Goal: Book appointment/travel/reservation

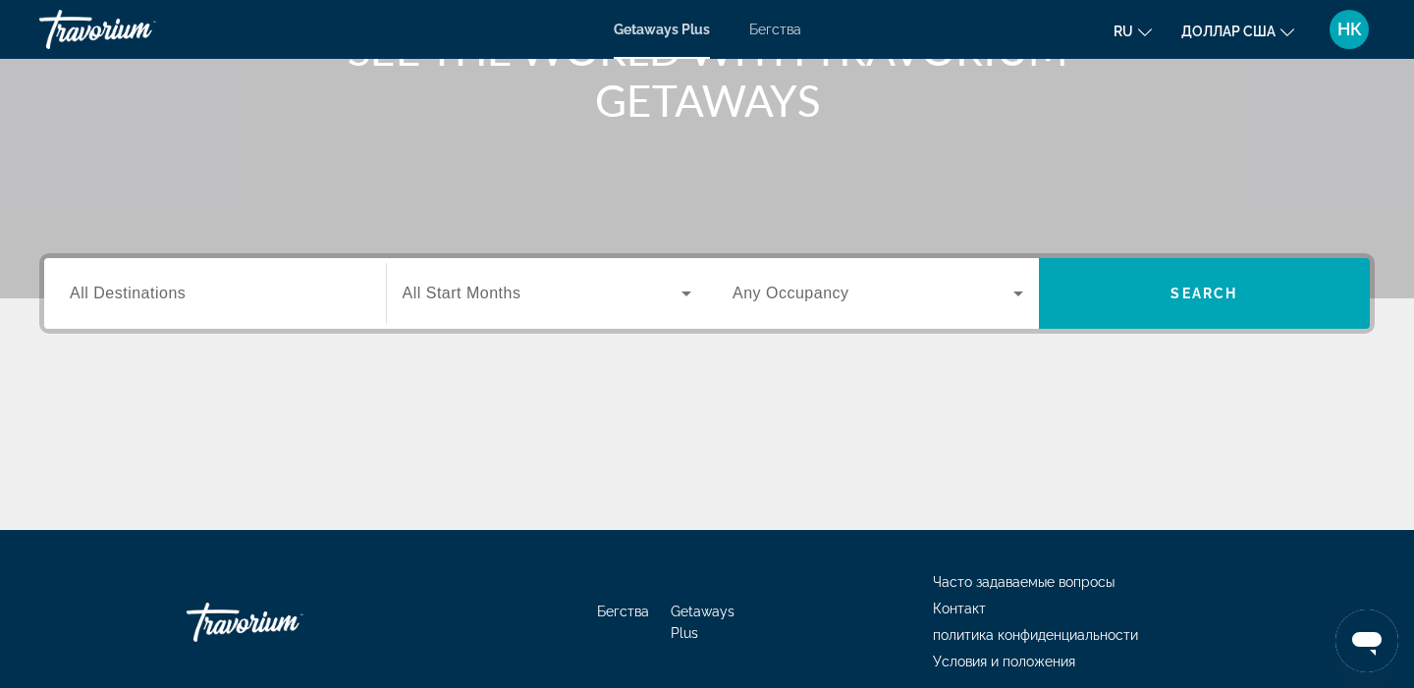
scroll to position [294, 0]
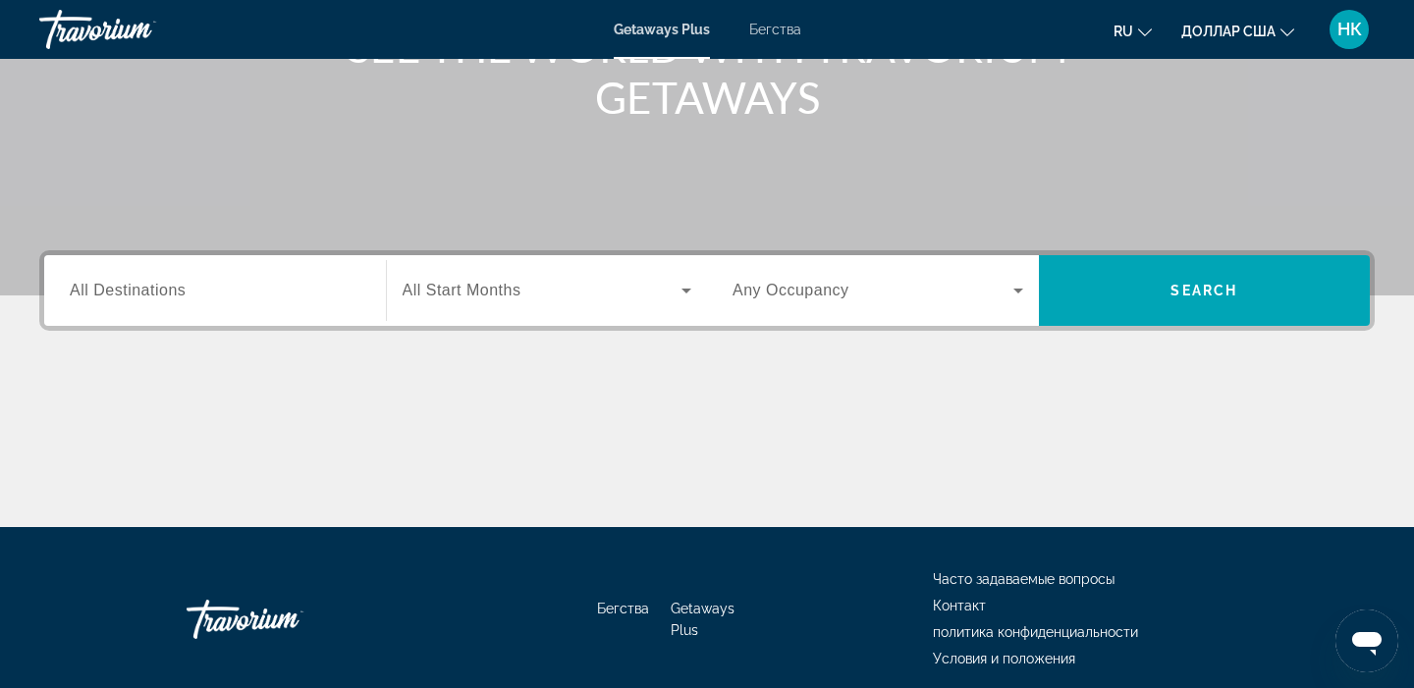
click at [131, 293] on span "All Destinations" at bounding box center [128, 290] width 116 height 17
click at [131, 293] on input "Destination All Destinations" at bounding box center [215, 292] width 291 height 24
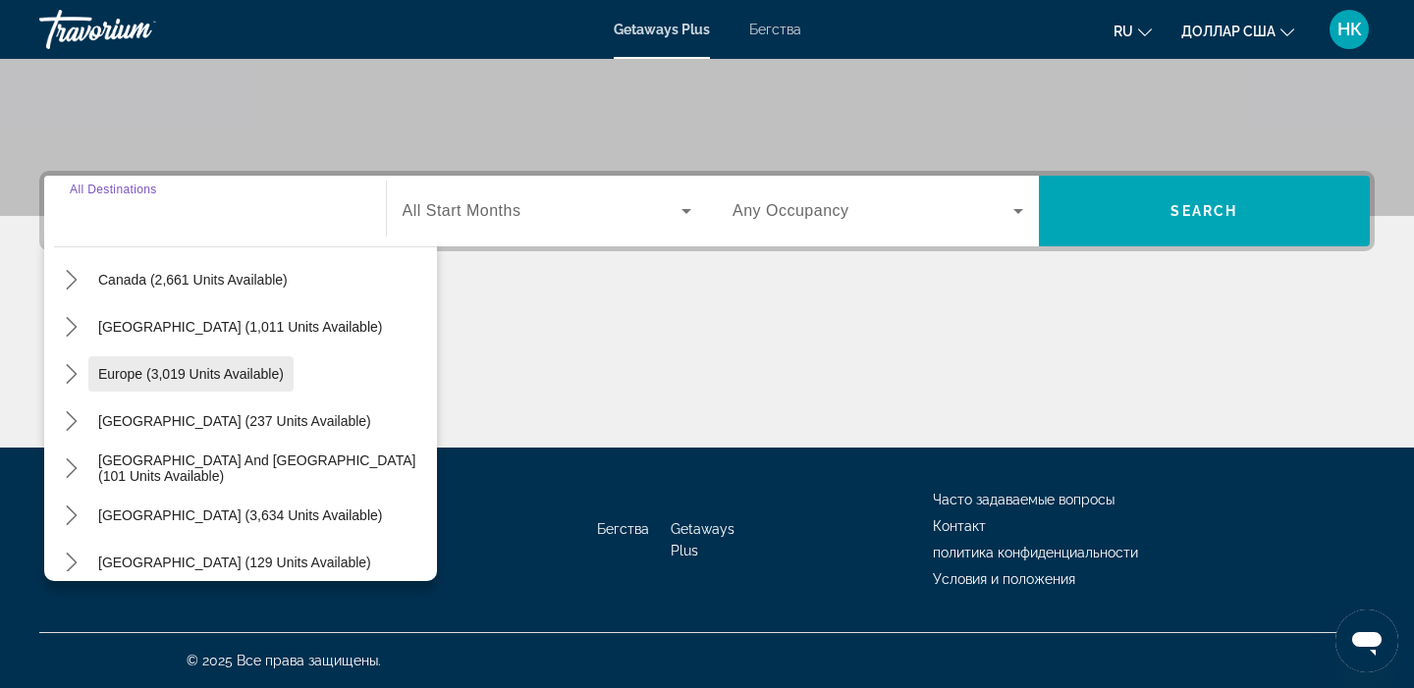
scroll to position [318, 0]
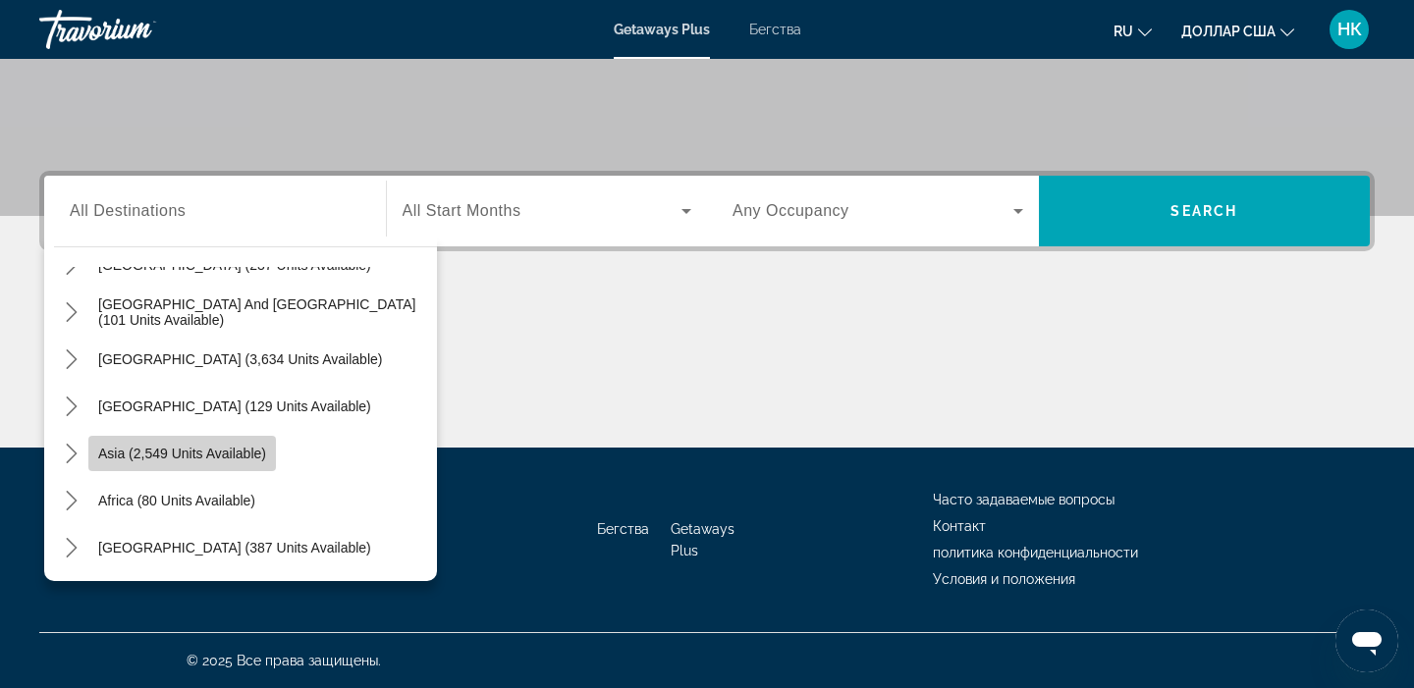
click at [218, 458] on span "Asia (2,549 units available)" at bounding box center [182, 454] width 168 height 16
type input "**********"
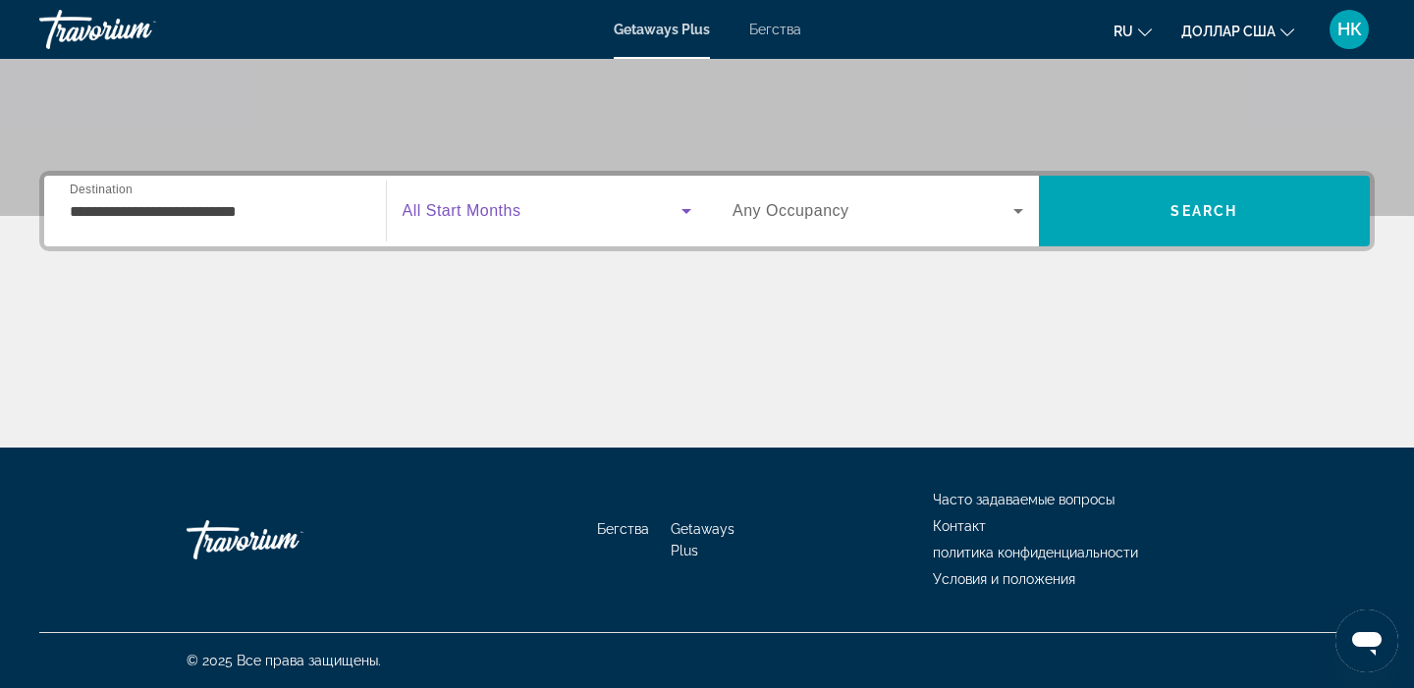
click at [685, 220] on icon "Виджет поиска" at bounding box center [687, 211] width 24 height 24
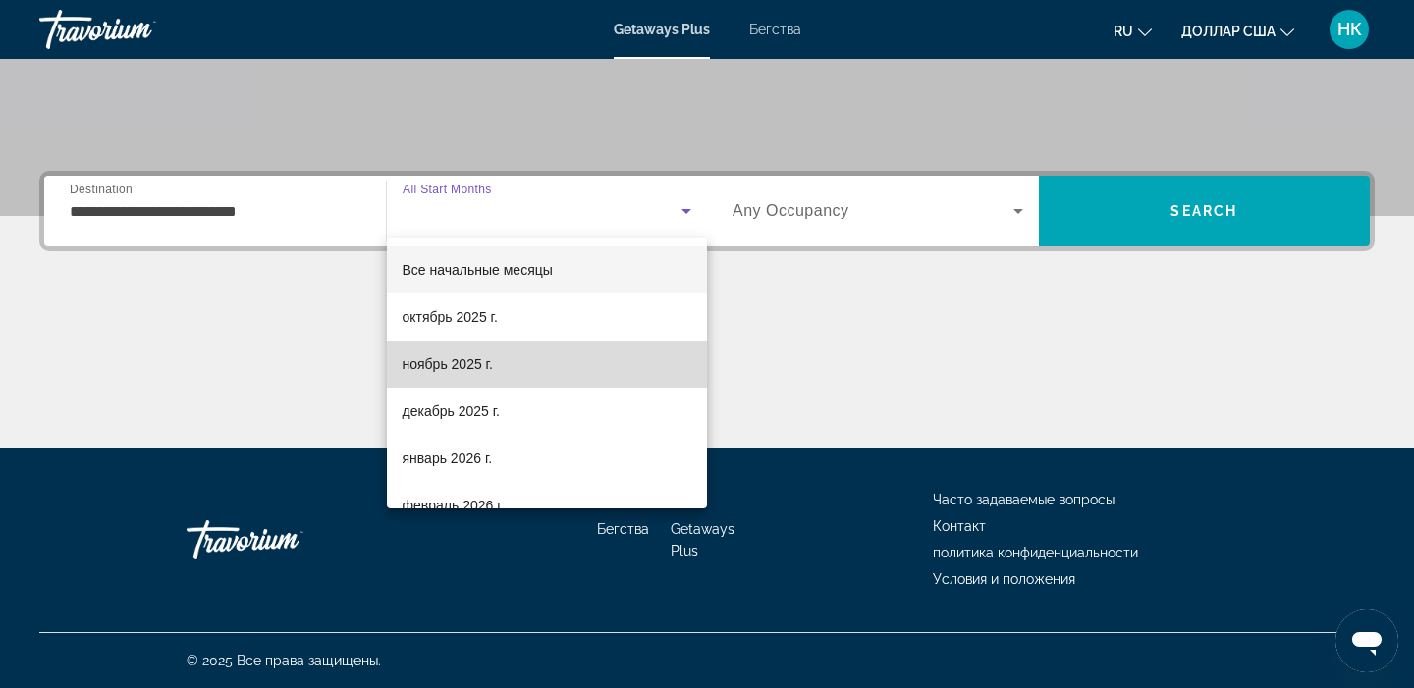
click at [485, 370] on font "ноябрь 2025 г." at bounding box center [448, 364] width 90 height 16
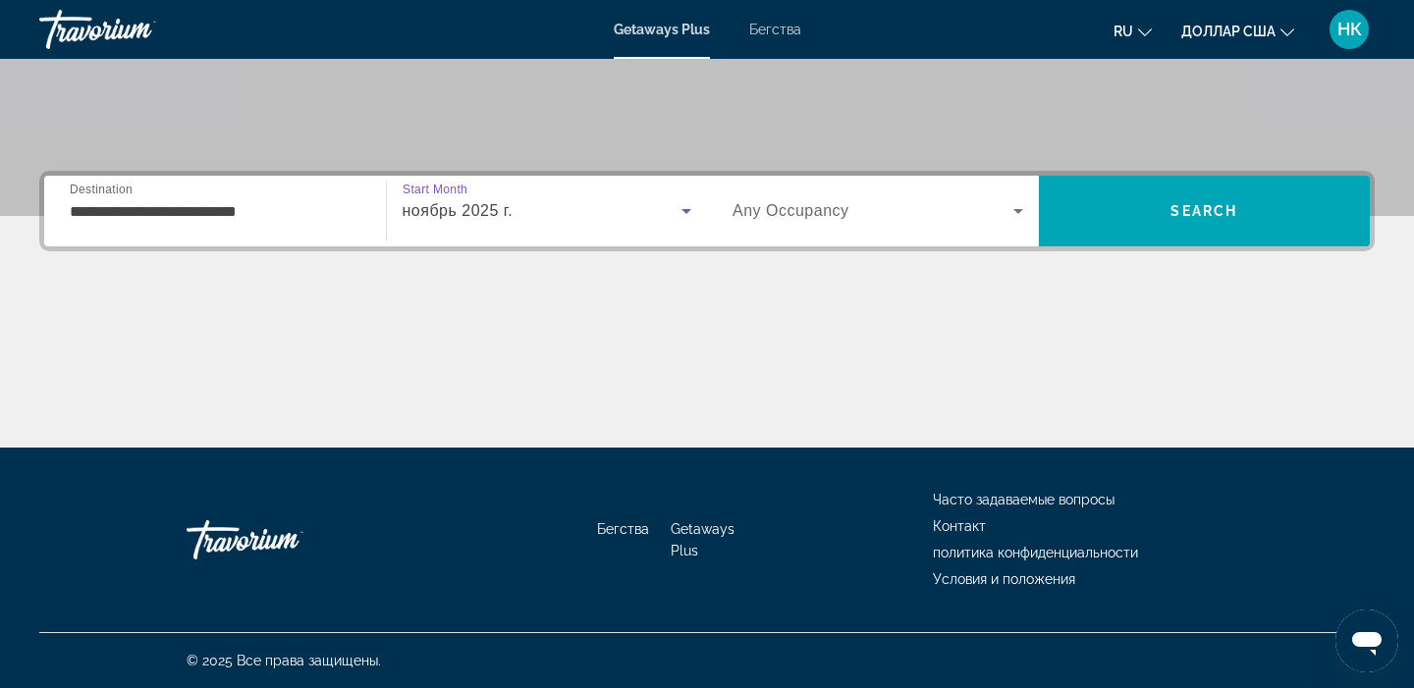
click at [685, 211] on icon "Виджет поиска" at bounding box center [686, 211] width 10 height 5
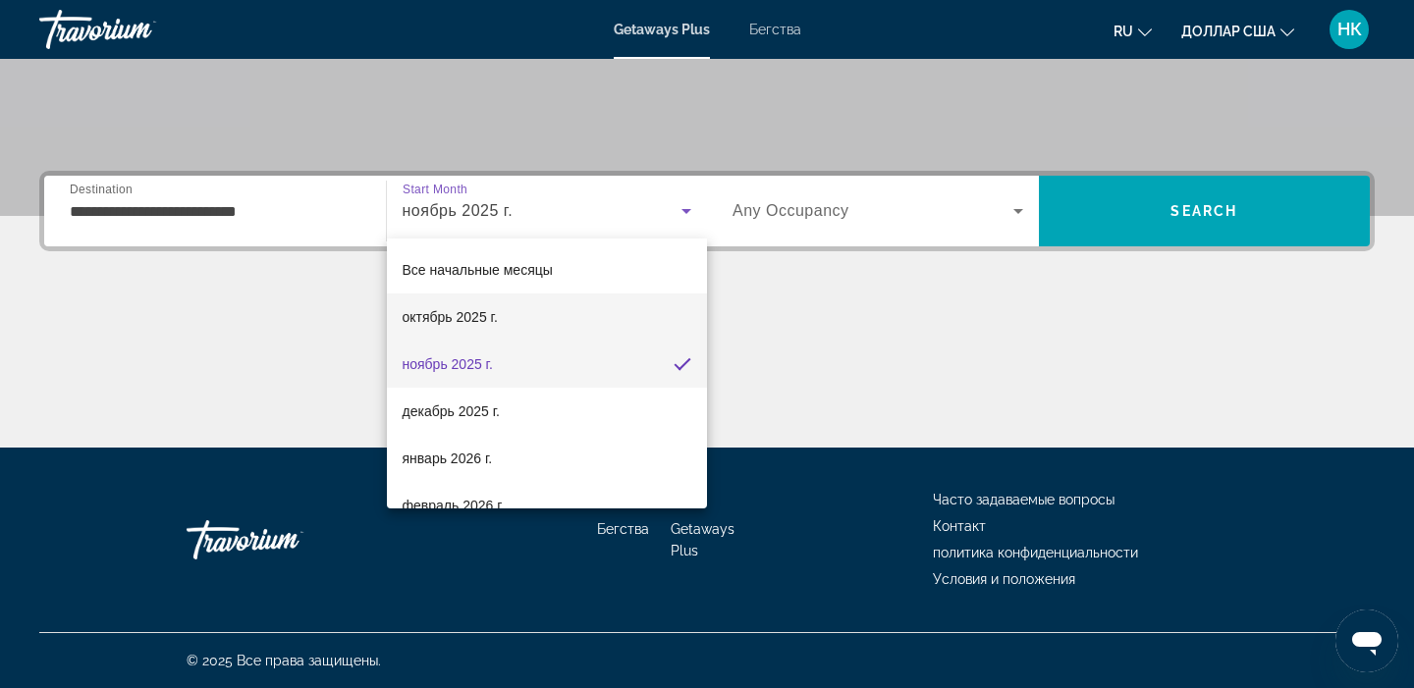
click at [468, 320] on font "октябрь 2025 г." at bounding box center [450, 317] width 95 height 16
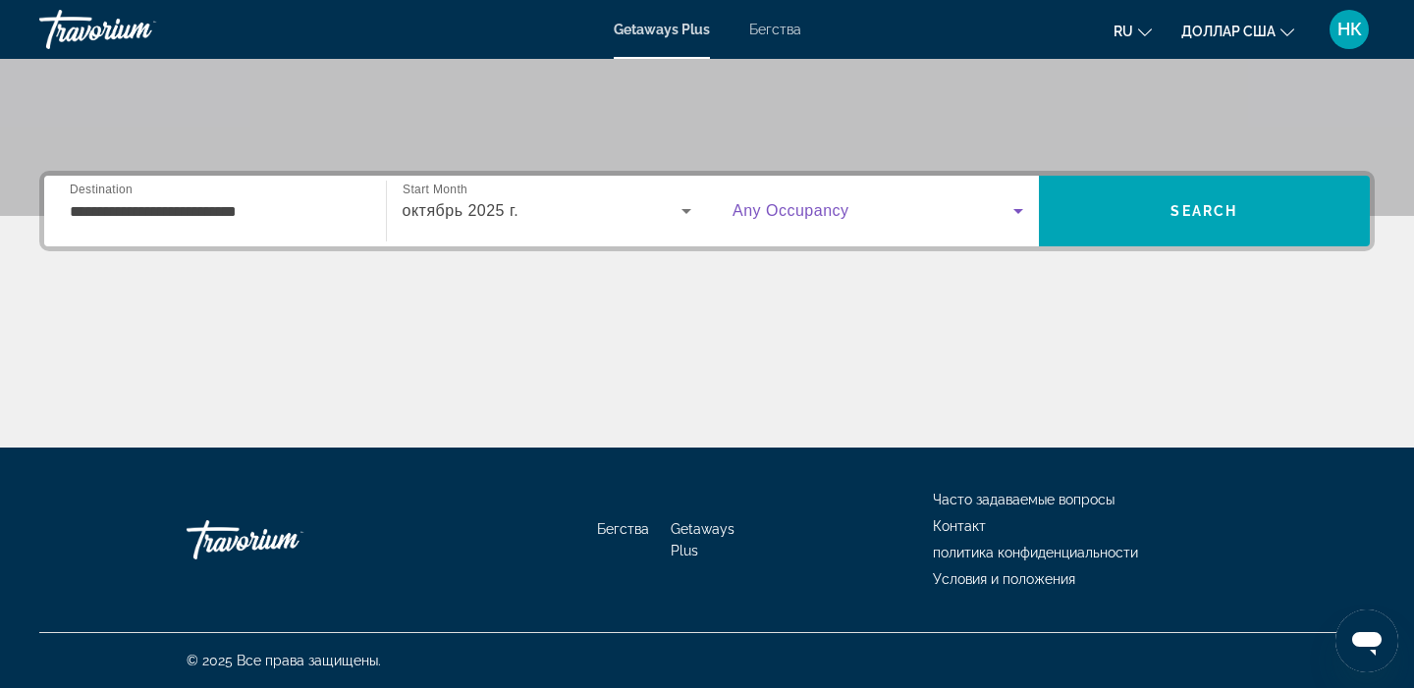
click at [1017, 210] on icon "Виджет поиска" at bounding box center [1018, 211] width 10 height 5
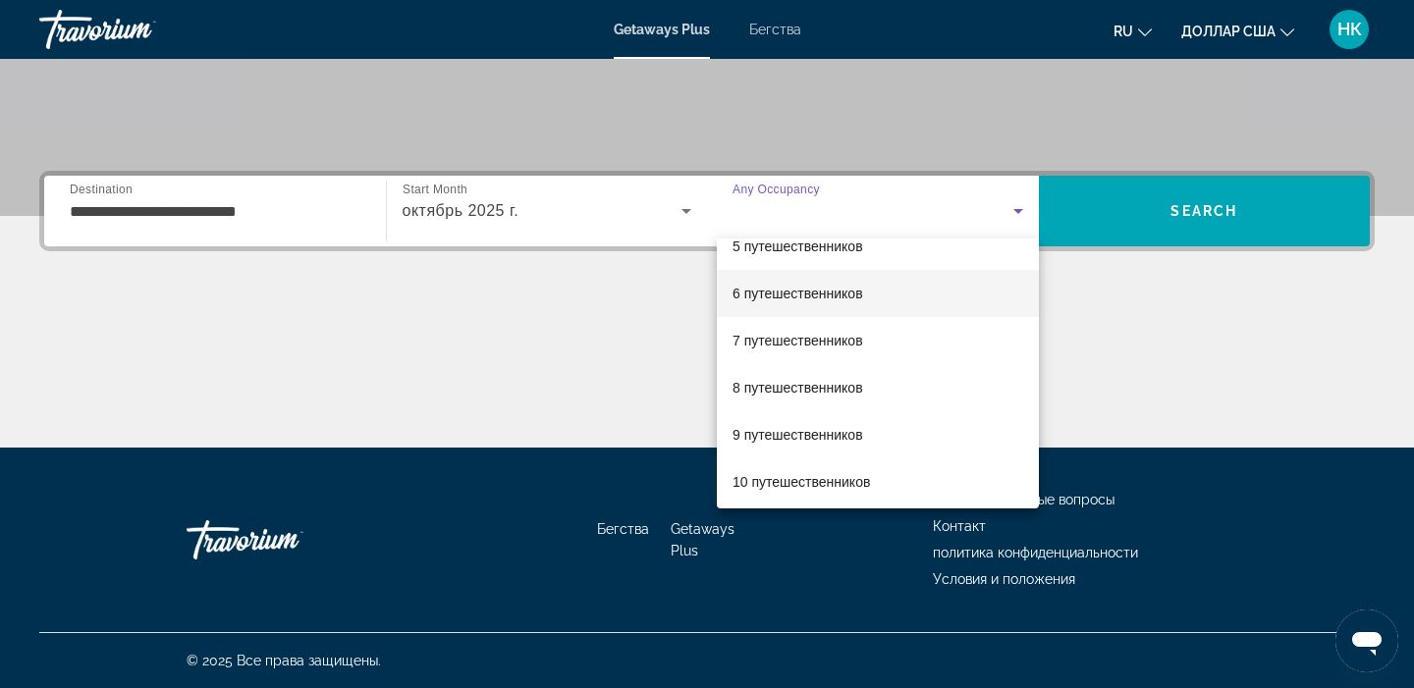
scroll to position [217, 0]
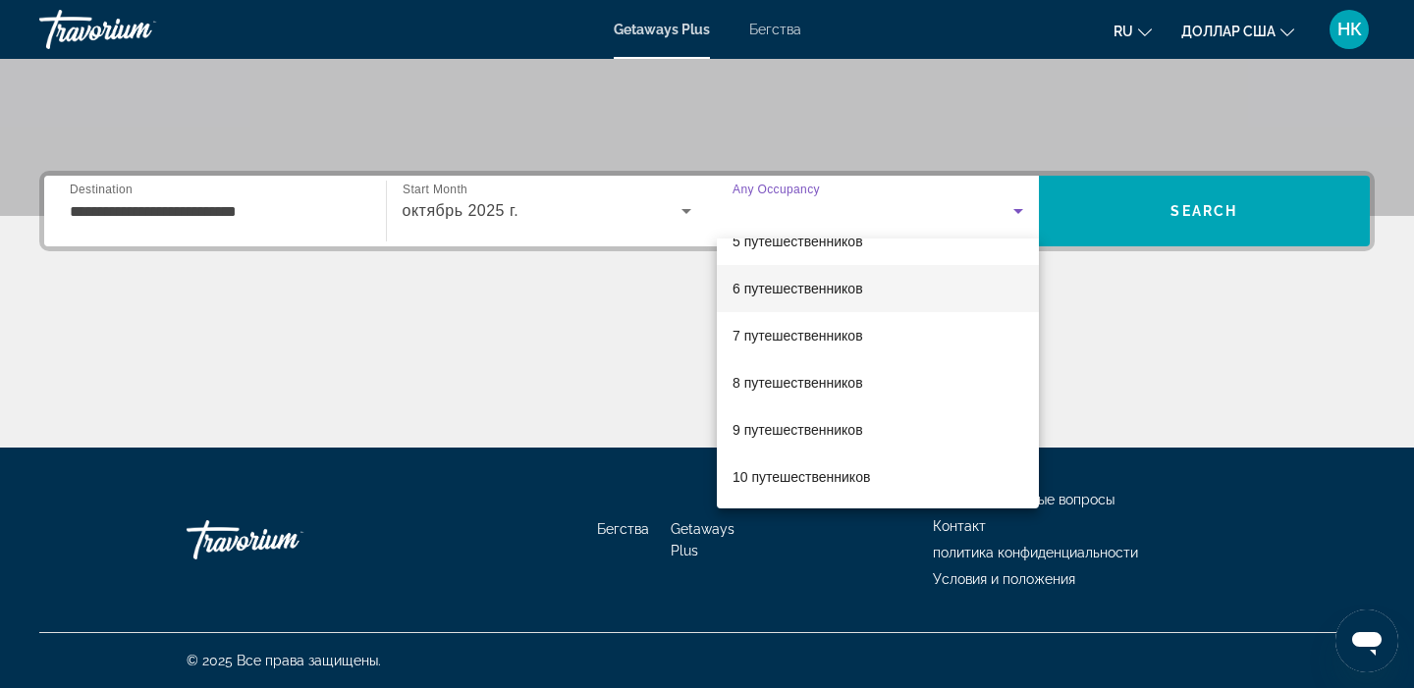
click at [854, 287] on font "6 путешественников" at bounding box center [798, 289] width 131 height 16
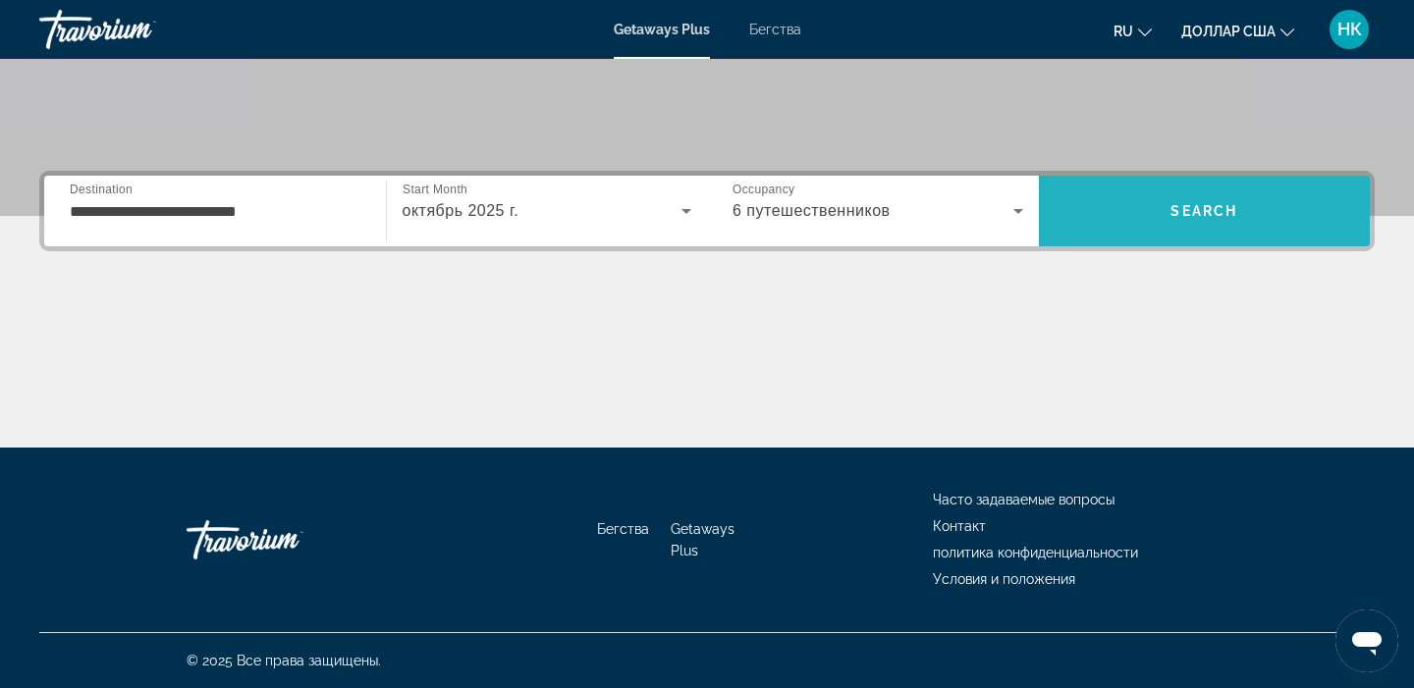
click at [1233, 196] on span "Поиск" at bounding box center [1205, 211] width 332 height 47
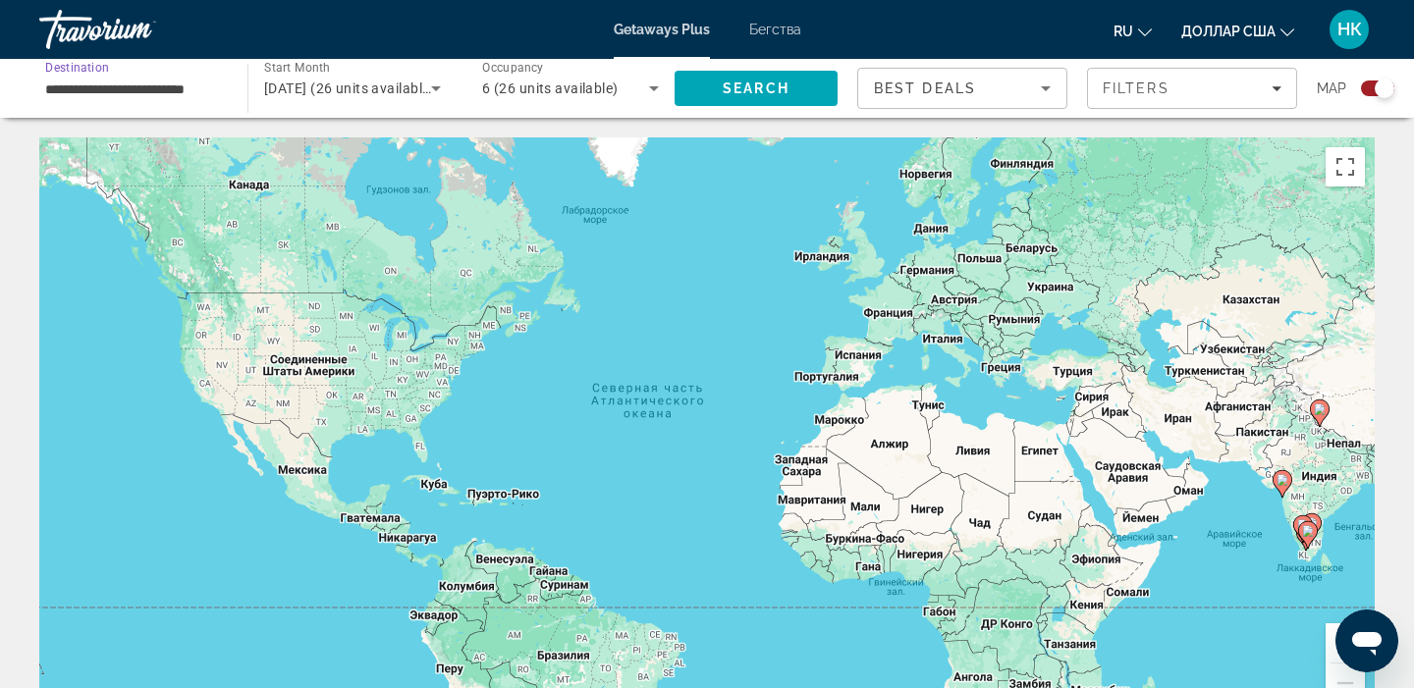
click at [65, 78] on input "**********" at bounding box center [133, 90] width 177 height 24
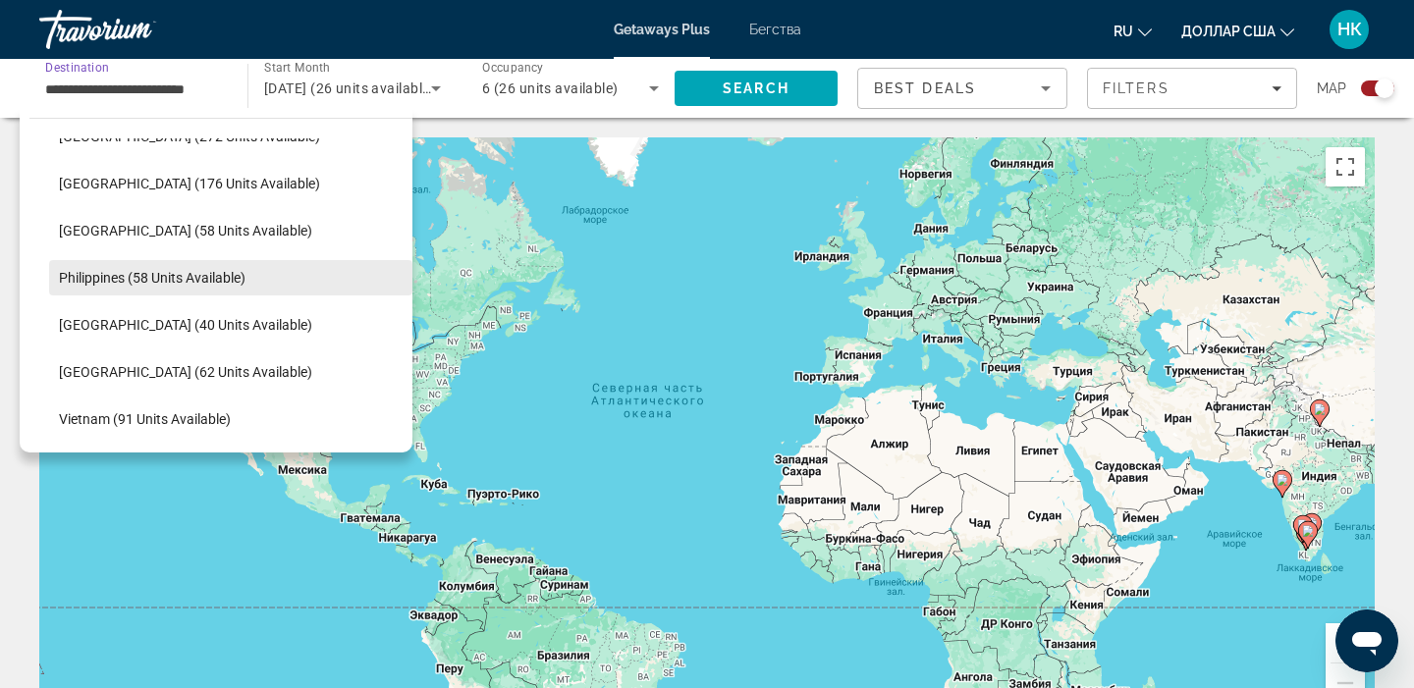
scroll to position [701, 0]
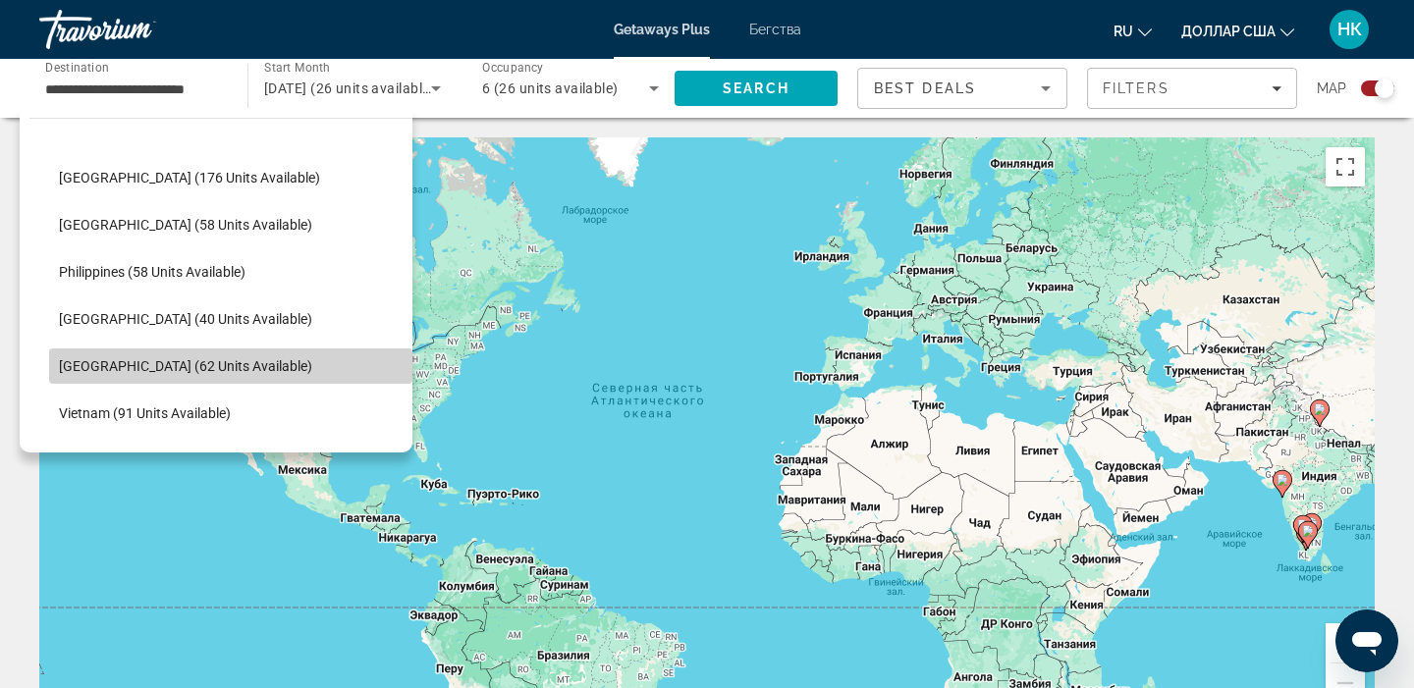
click at [242, 366] on span "Select destination: Thailand (62 units available)" at bounding box center [230, 366] width 363 height 47
type input "**********"
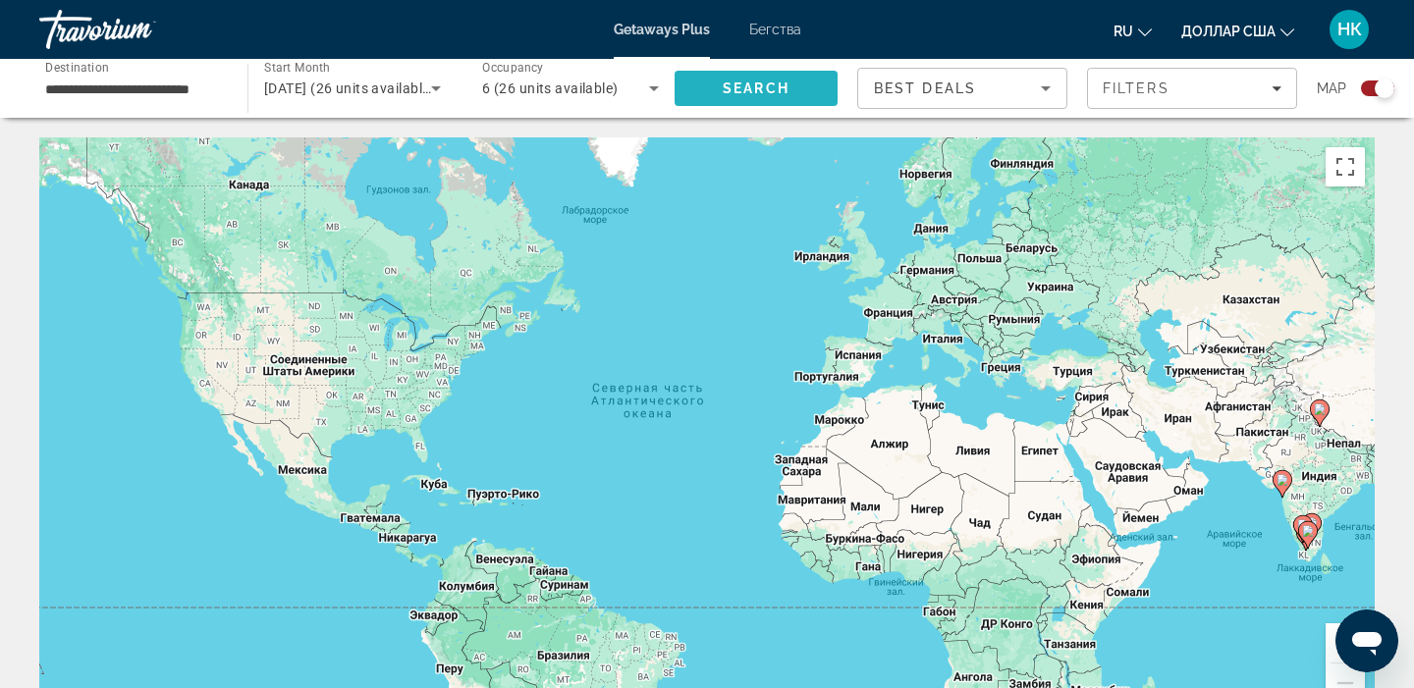
click at [769, 90] on span "Search" at bounding box center [756, 89] width 67 height 16
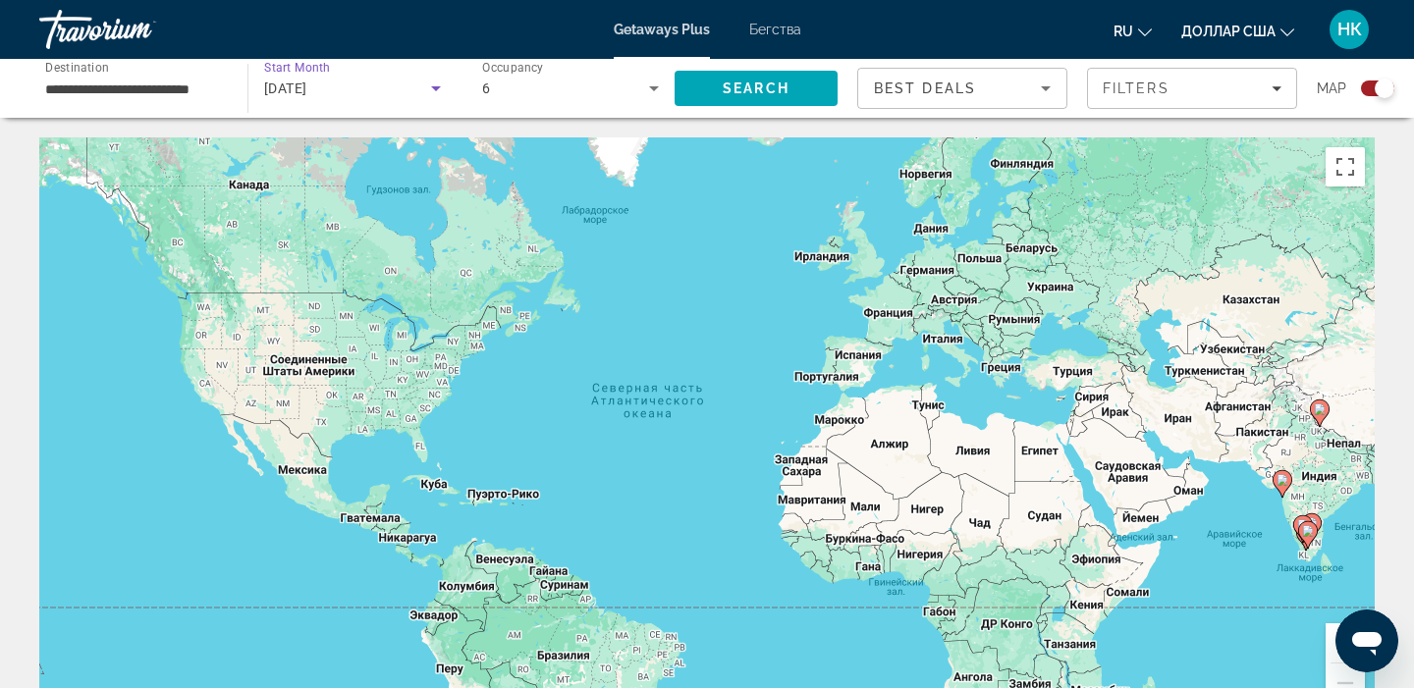
click at [437, 91] on icon "Search widget" at bounding box center [436, 89] width 24 height 24
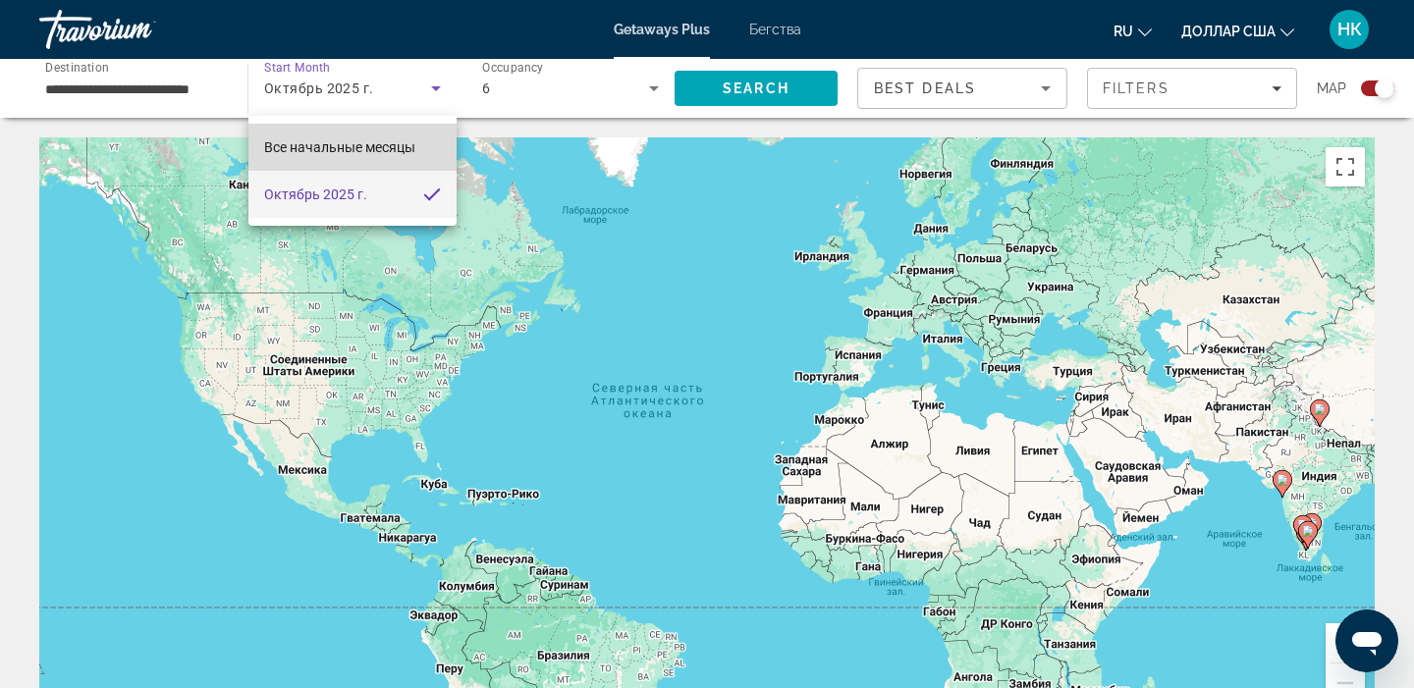
click at [385, 152] on font "Все начальные месяцы" at bounding box center [339, 147] width 151 height 16
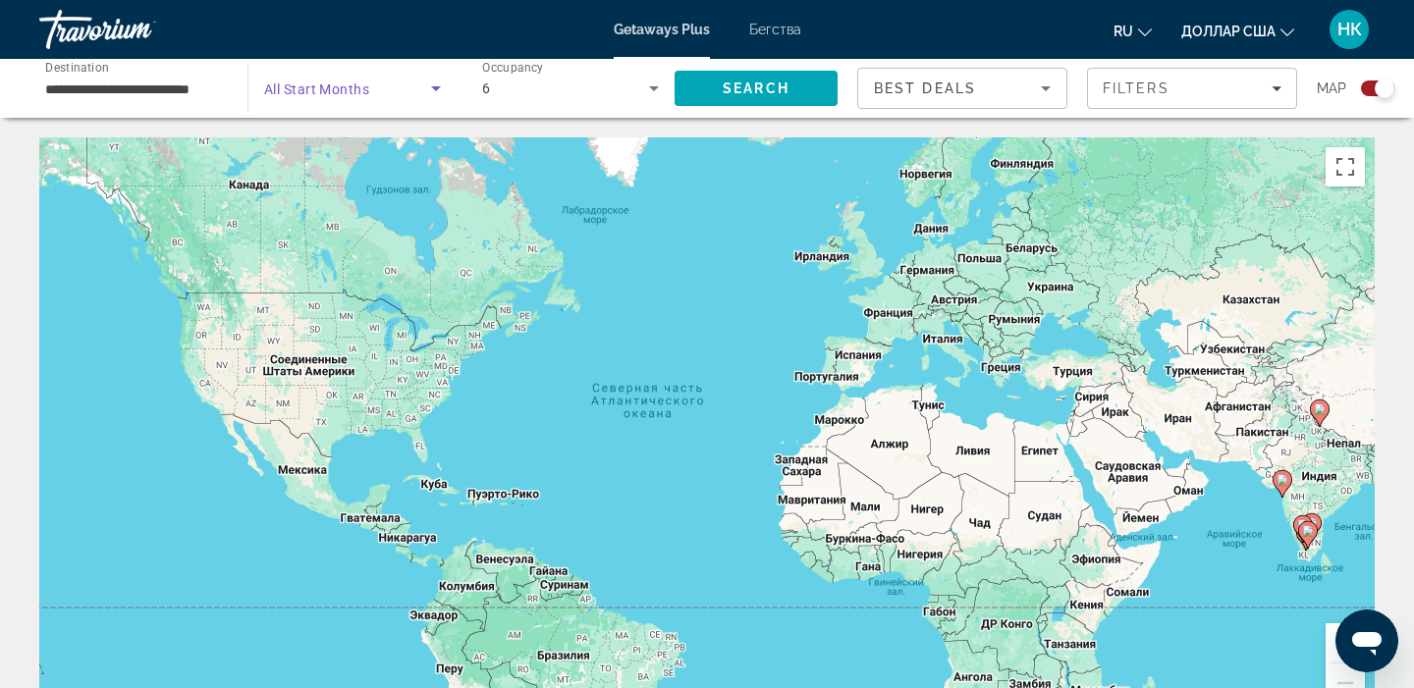
click at [436, 86] on icon "Search widget" at bounding box center [436, 88] width 10 height 5
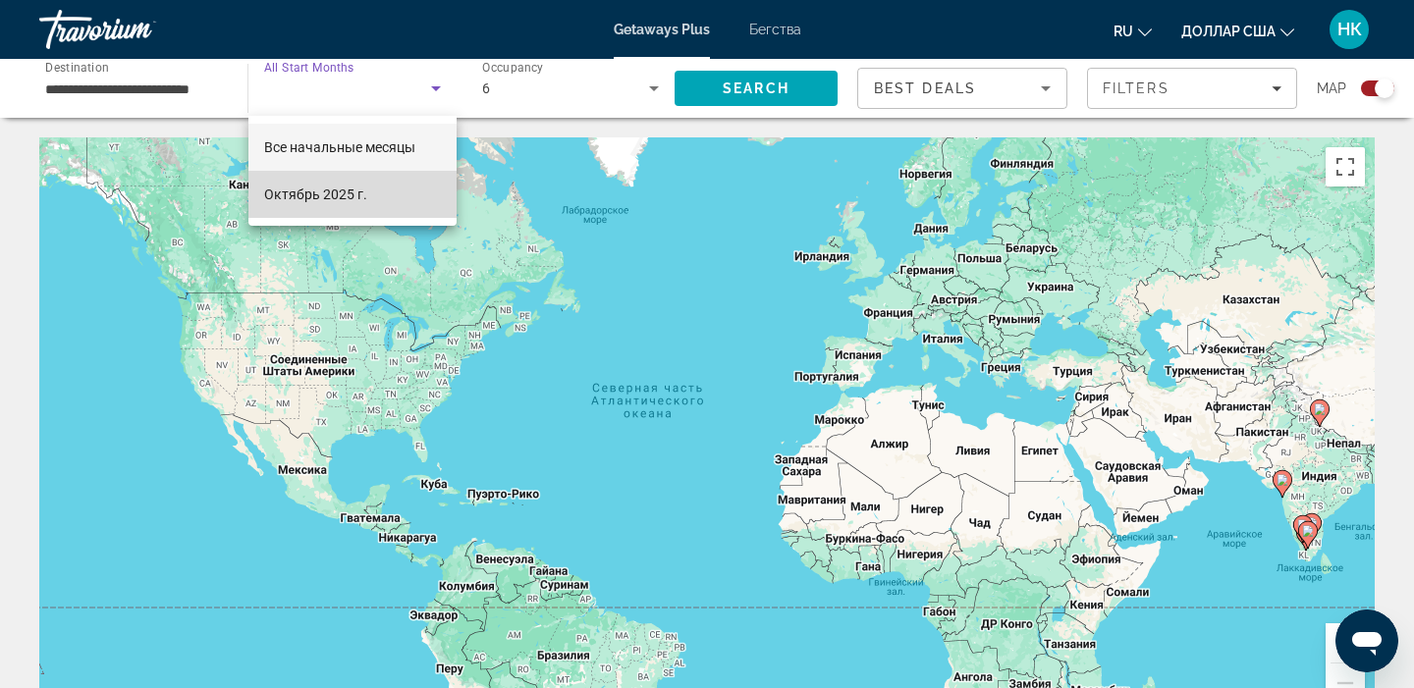
click at [349, 205] on mat-option "Октябрь 2025 г." at bounding box center [352, 194] width 208 height 47
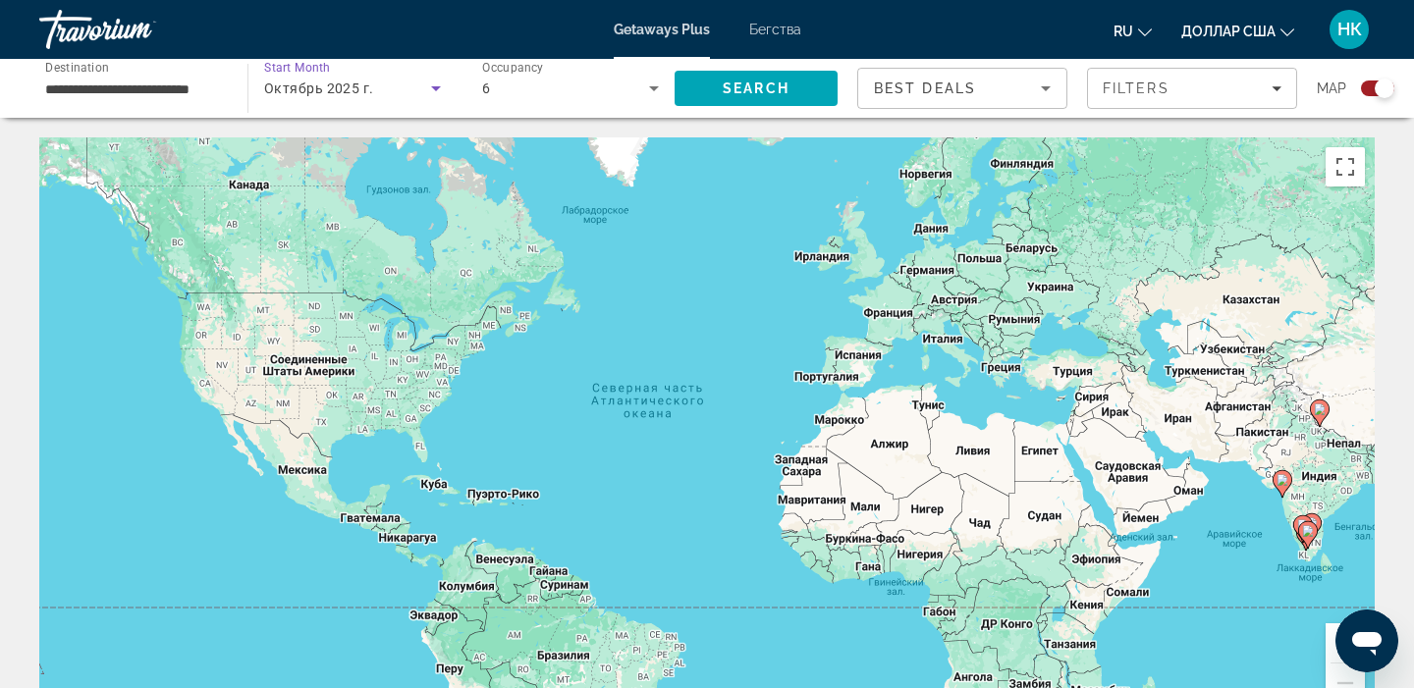
click at [440, 92] on icon "Search widget" at bounding box center [436, 89] width 24 height 24
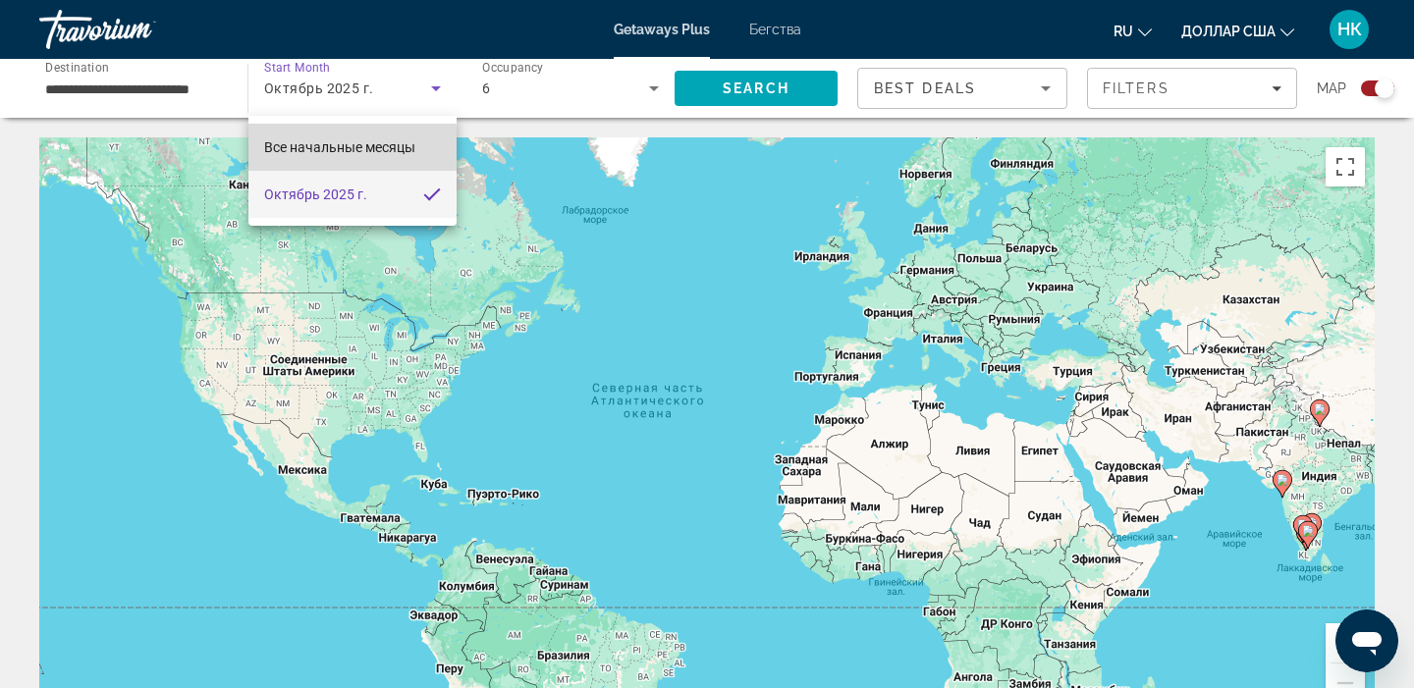
click at [280, 152] on font "Все начальные месяцы" at bounding box center [339, 147] width 151 height 16
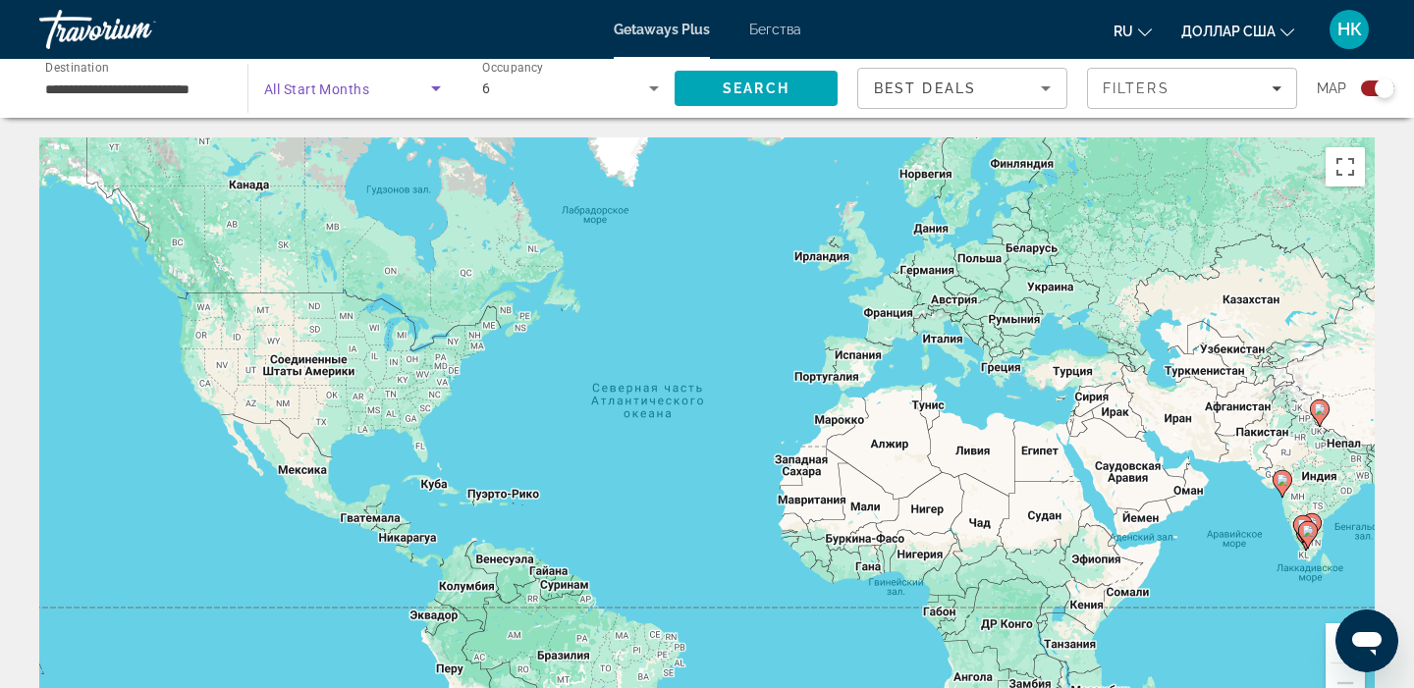
click at [437, 87] on icon "Search widget" at bounding box center [436, 88] width 10 height 5
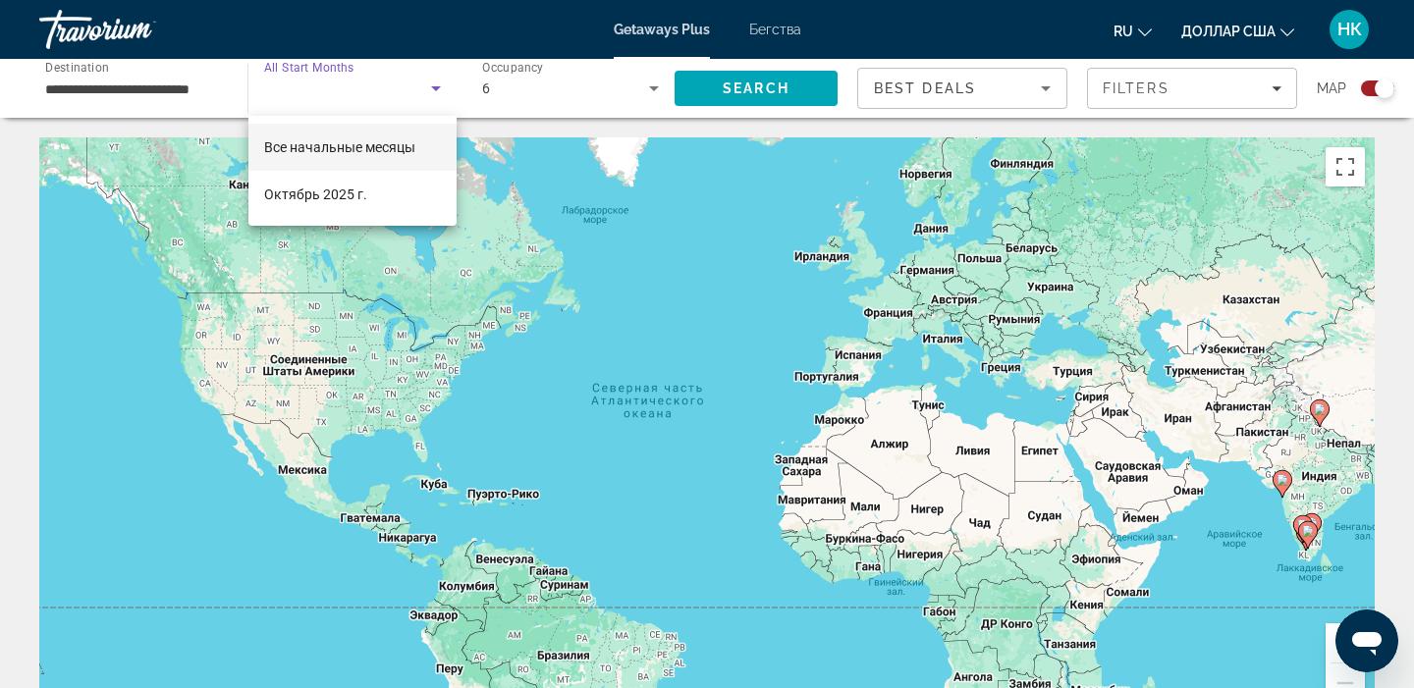
click at [1279, 87] on div at bounding box center [707, 344] width 1414 height 688
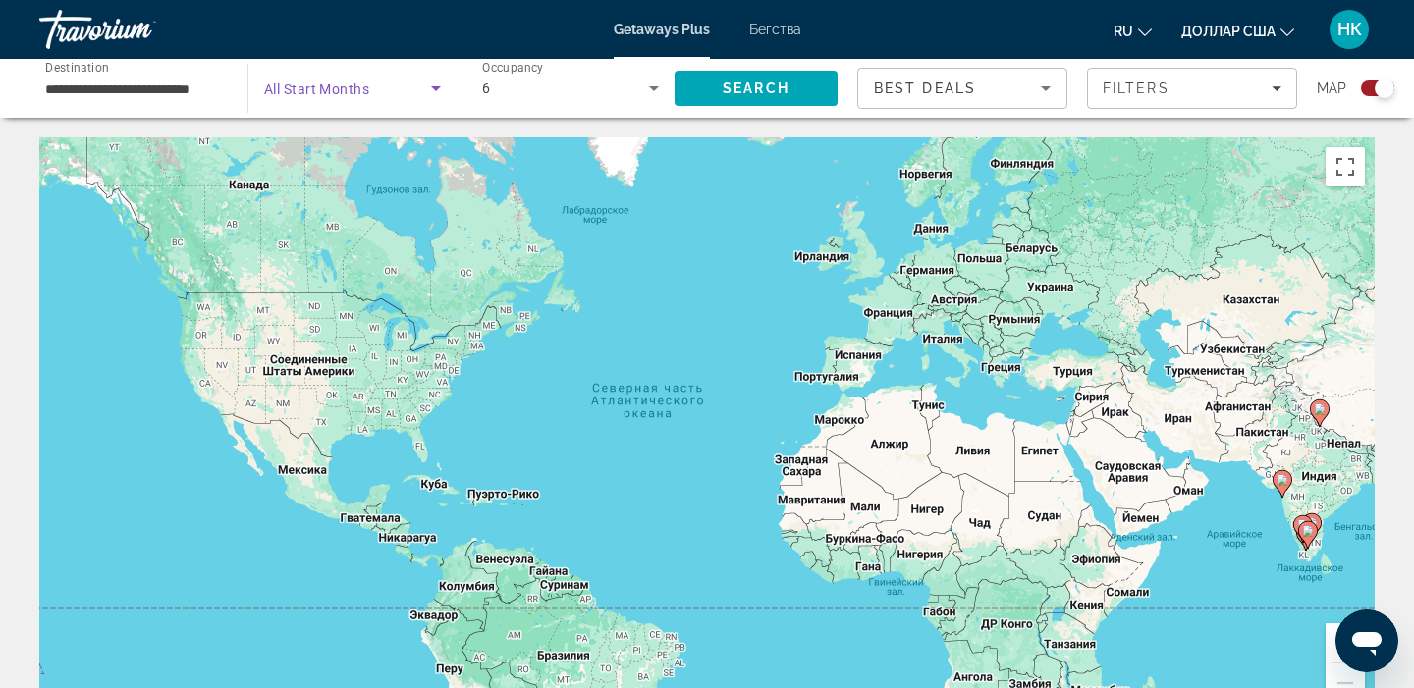
click at [436, 94] on icon "Search widget" at bounding box center [436, 89] width 24 height 24
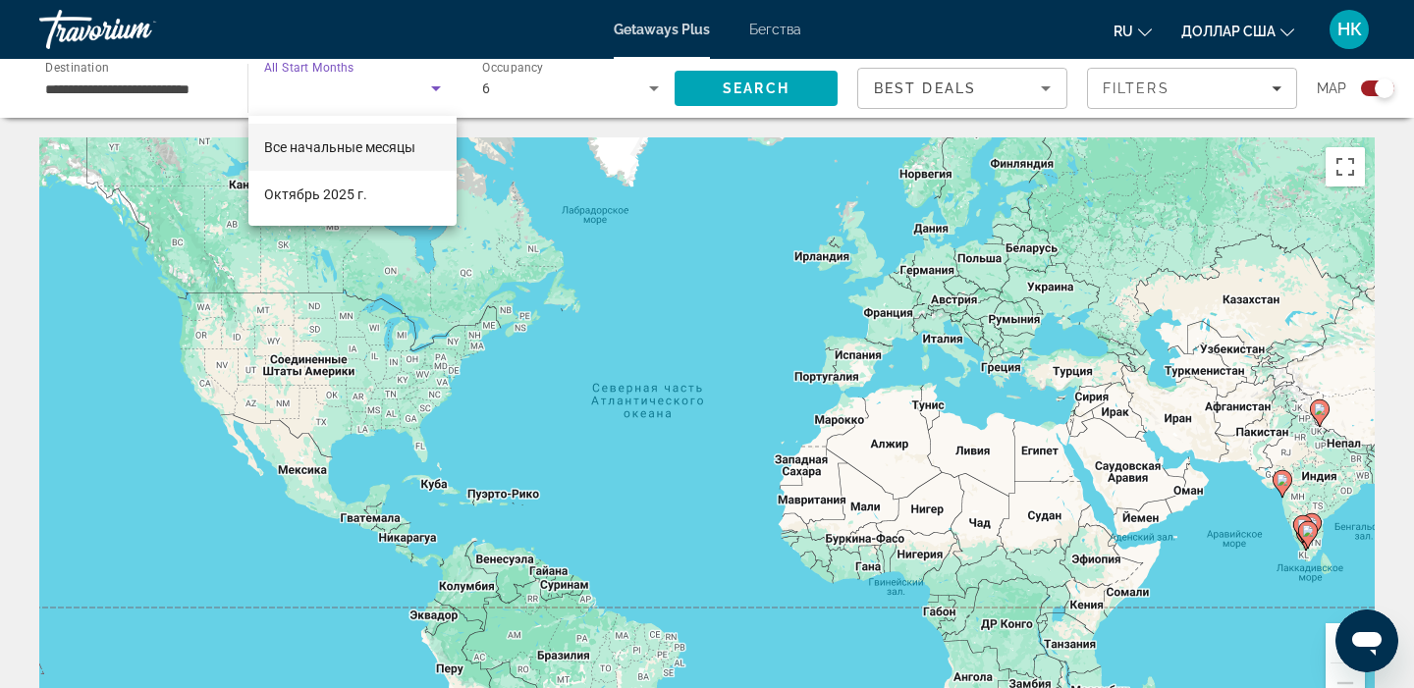
click at [716, 97] on div at bounding box center [707, 344] width 1414 height 688
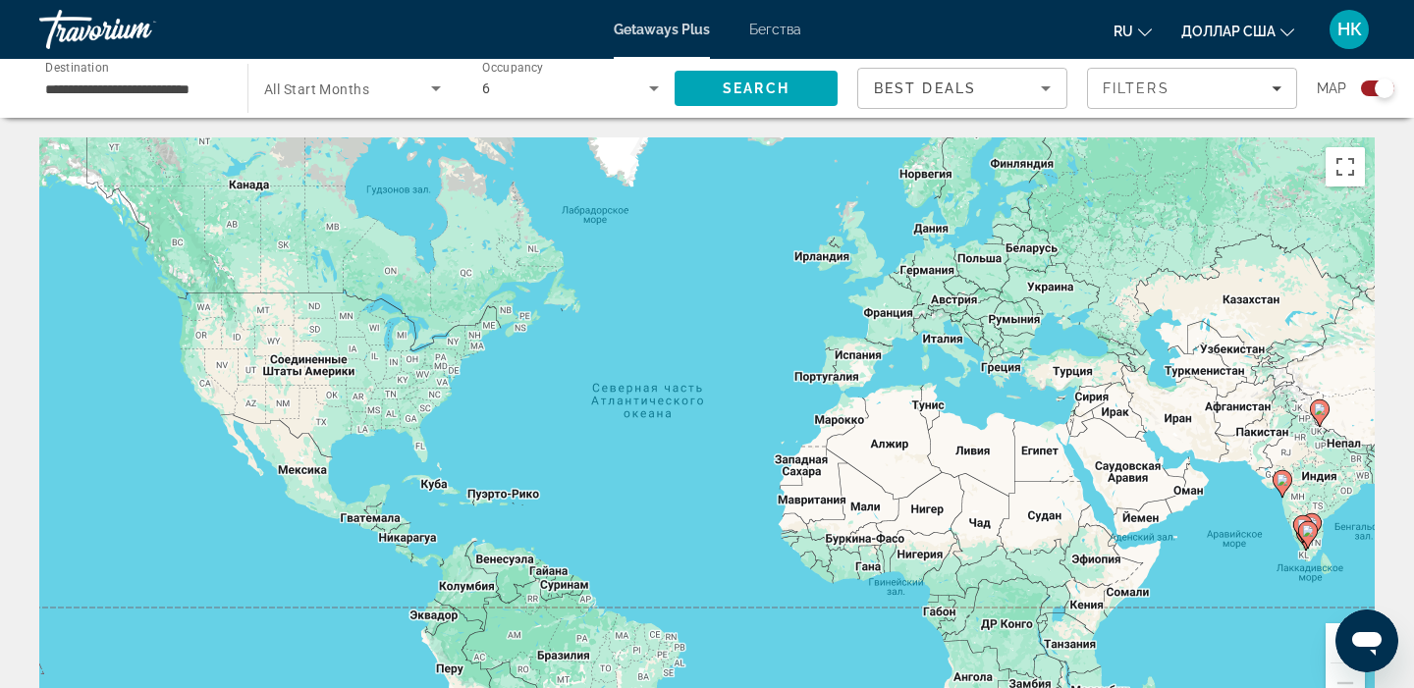
click at [338, 87] on span "All Start Months" at bounding box center [316, 89] width 105 height 16
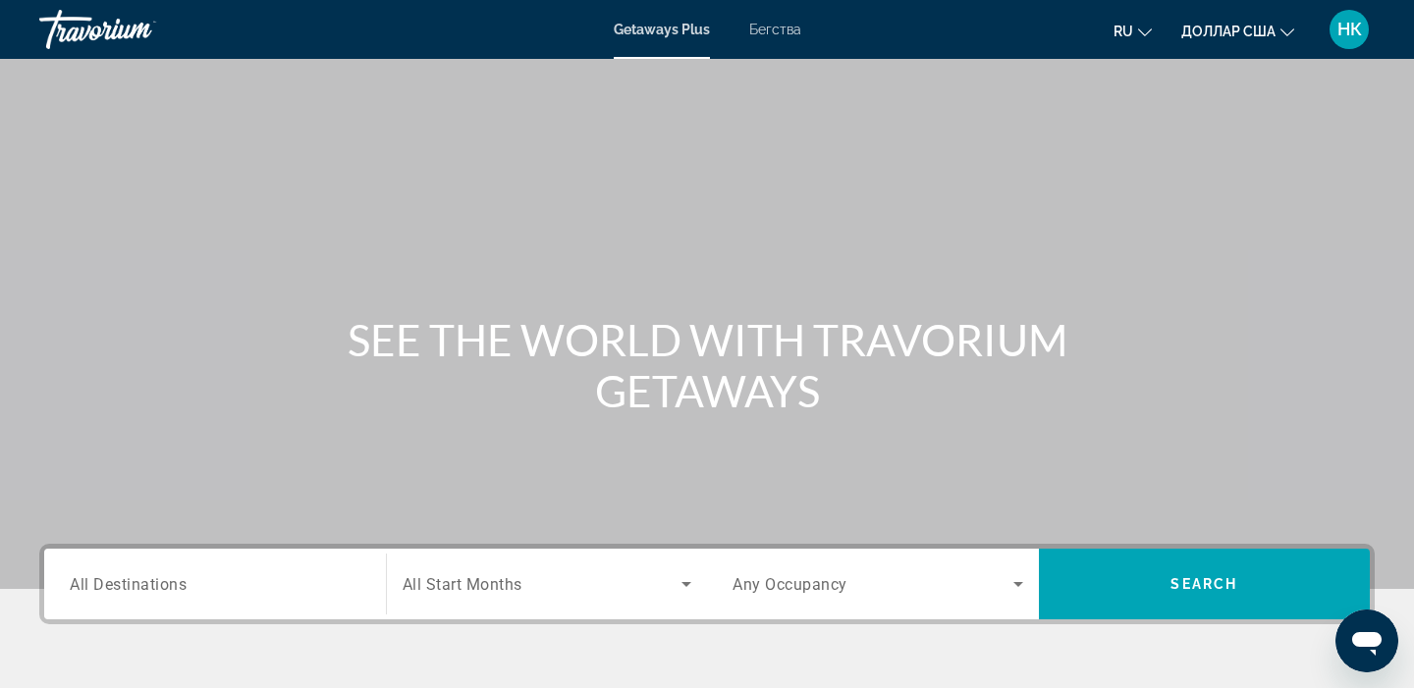
click at [146, 582] on span "All Destinations" at bounding box center [128, 583] width 117 height 19
click at [146, 582] on input "Destination All Destinations" at bounding box center [215, 585] width 291 height 24
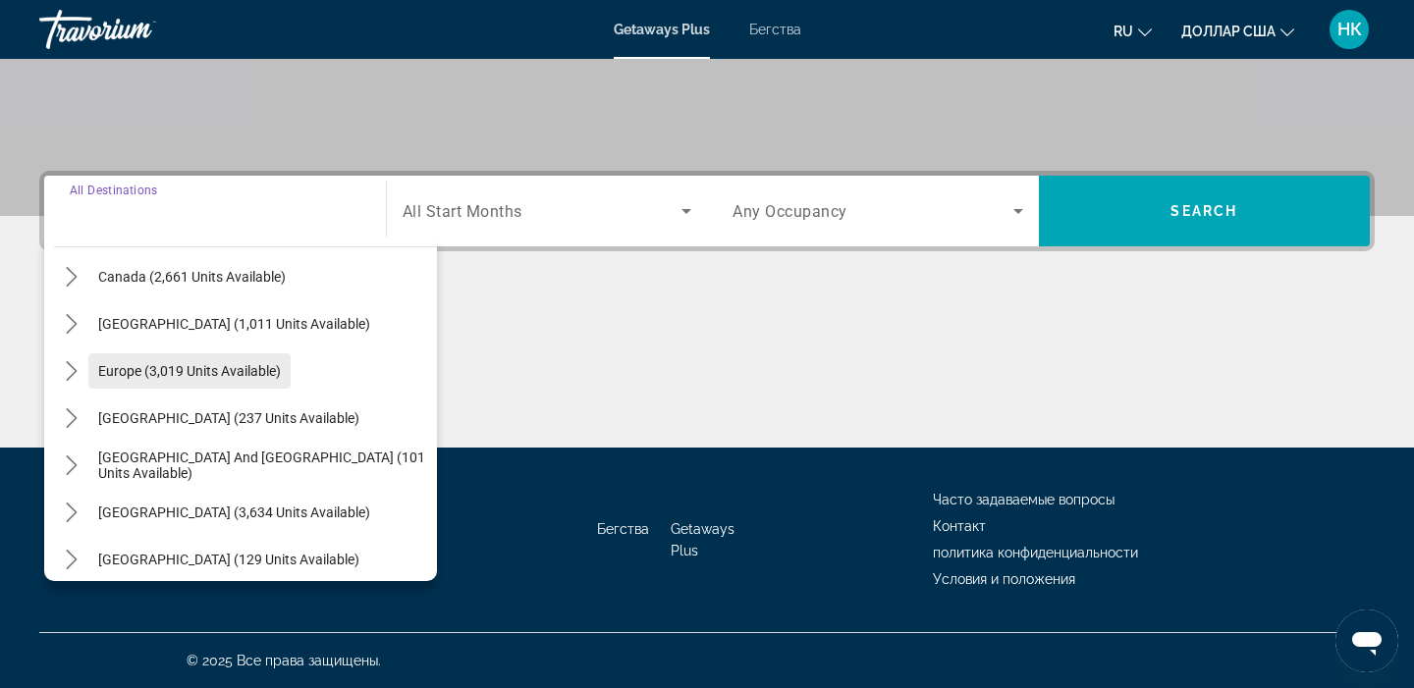
scroll to position [318, 0]
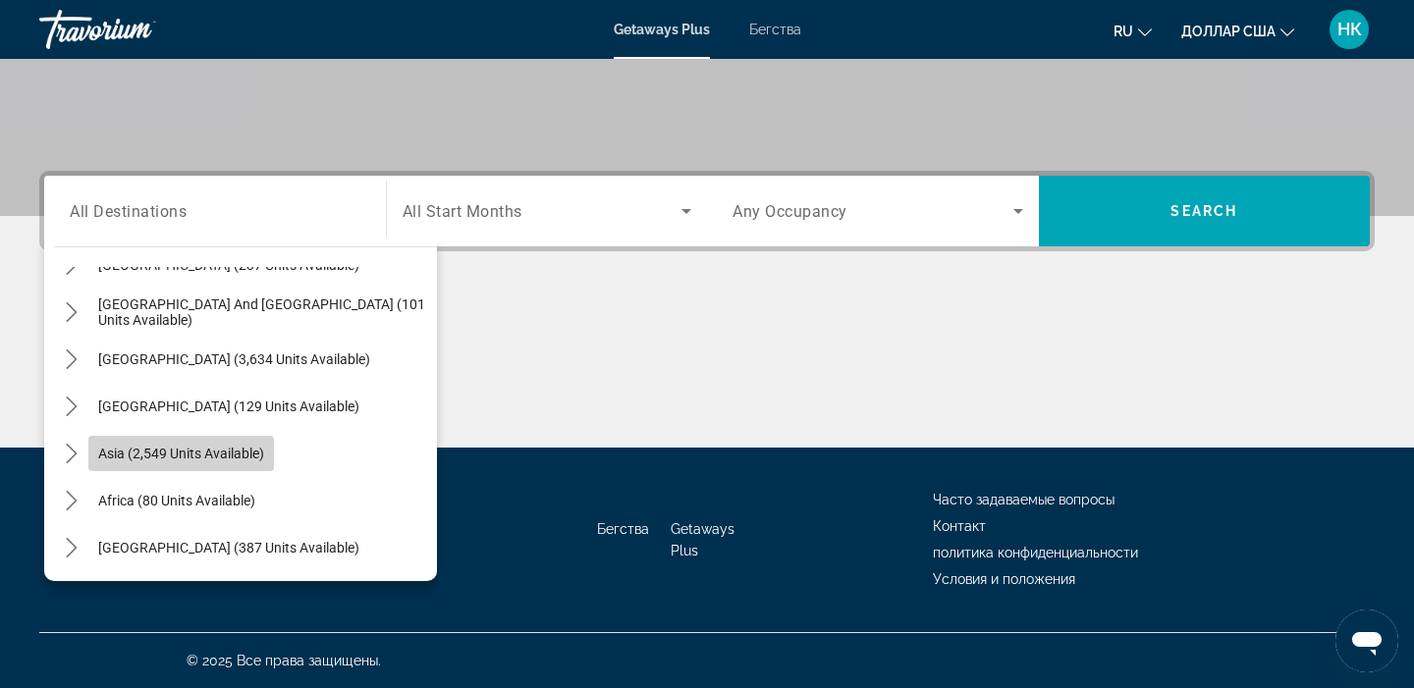
click at [213, 459] on span "Asia (2,549 units available)" at bounding box center [181, 454] width 166 height 16
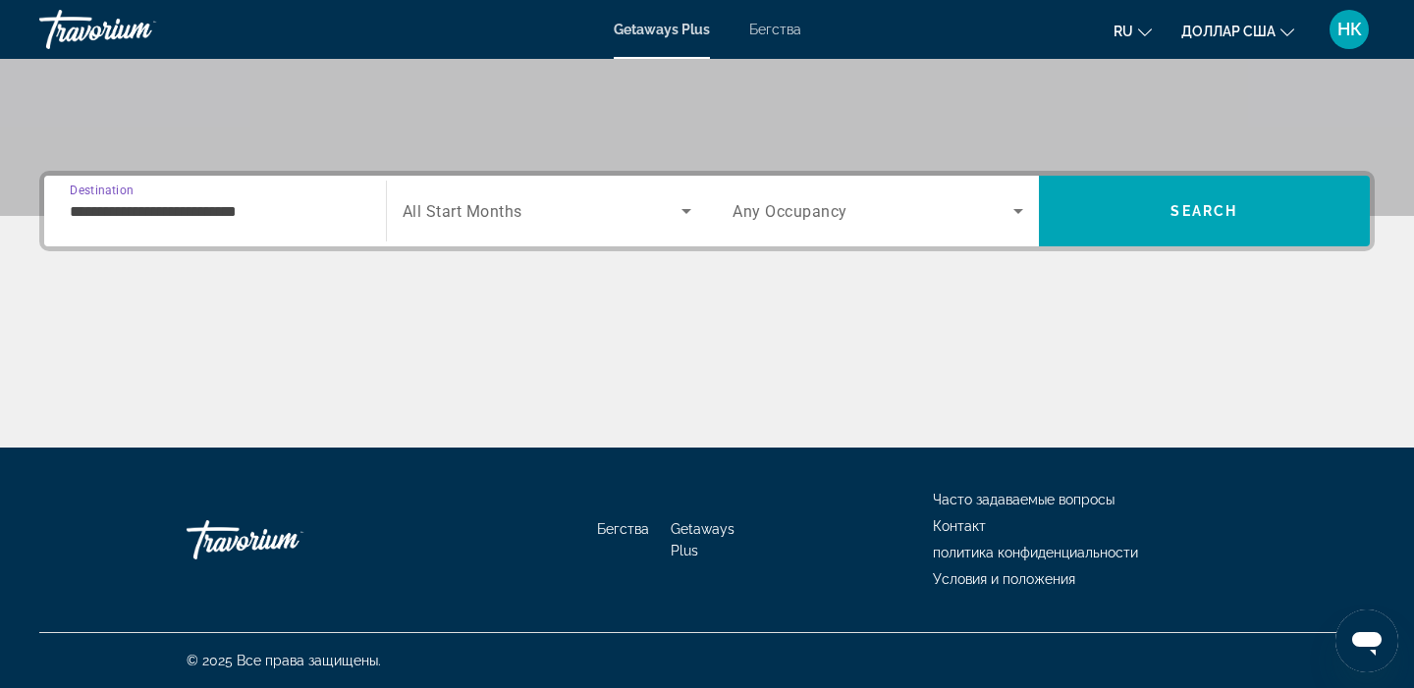
click at [132, 217] on input "**********" at bounding box center [215, 212] width 291 height 24
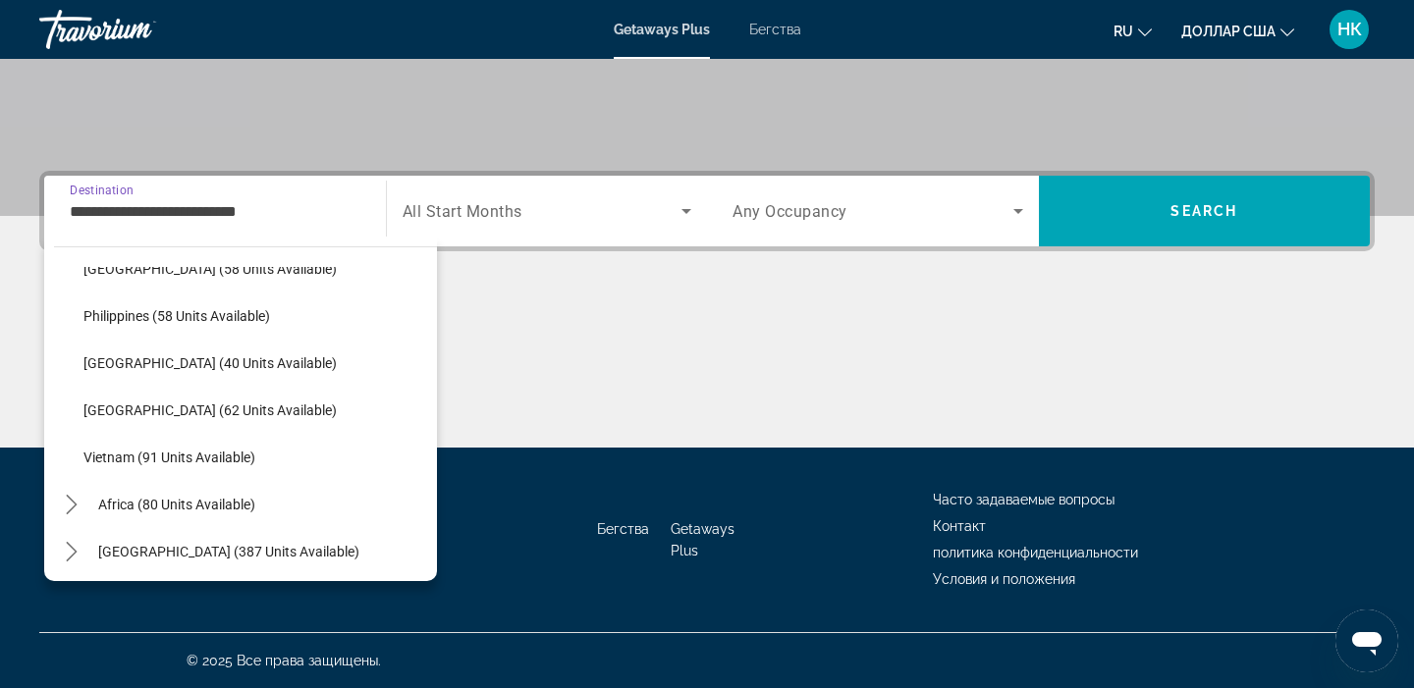
scroll to position [789, 0]
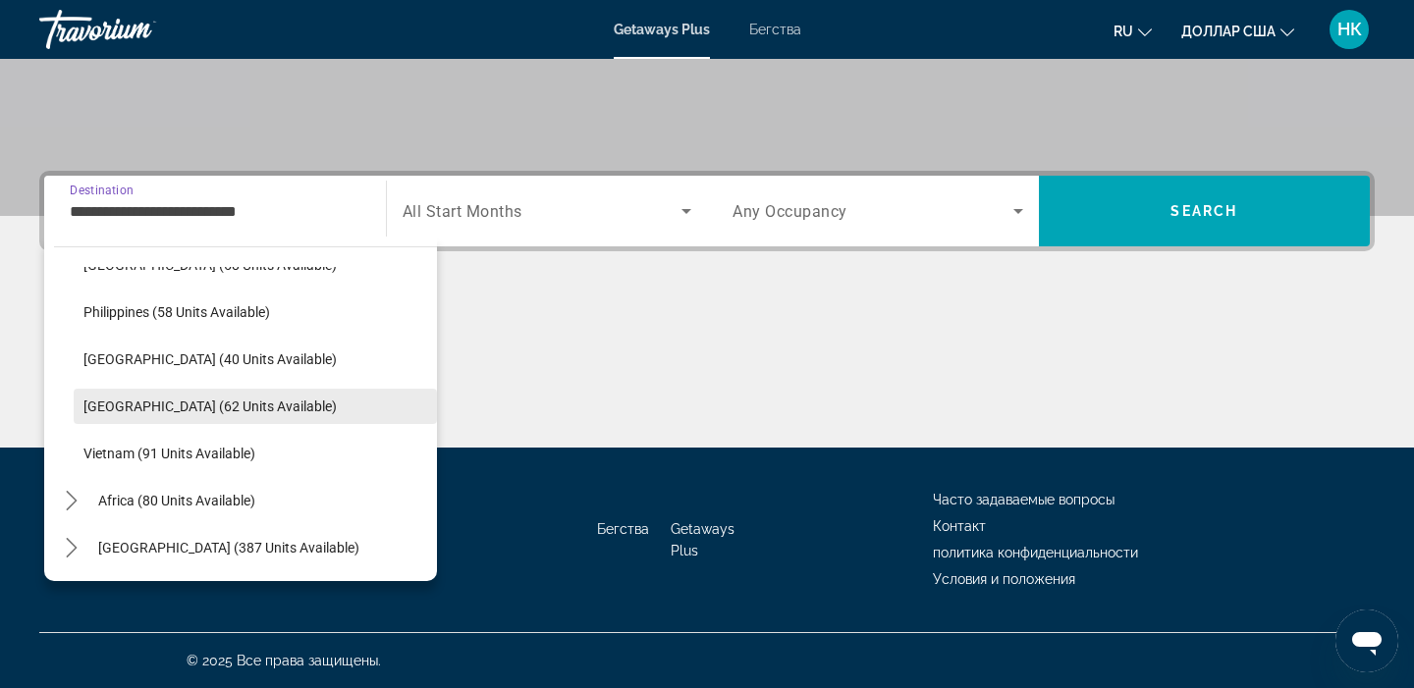
click at [210, 406] on span "Thailand (62 units available)" at bounding box center [209, 407] width 253 height 16
type input "**********"
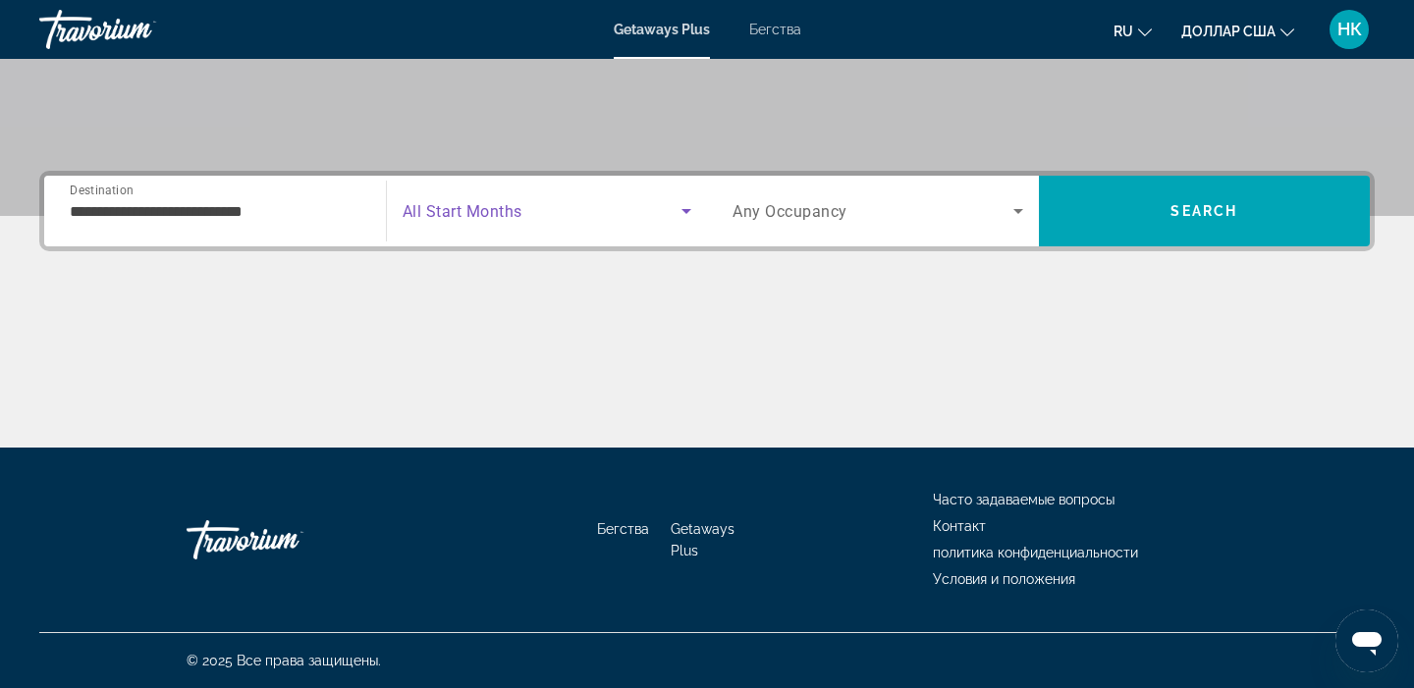
click at [687, 216] on icon "Search widget" at bounding box center [687, 211] width 24 height 24
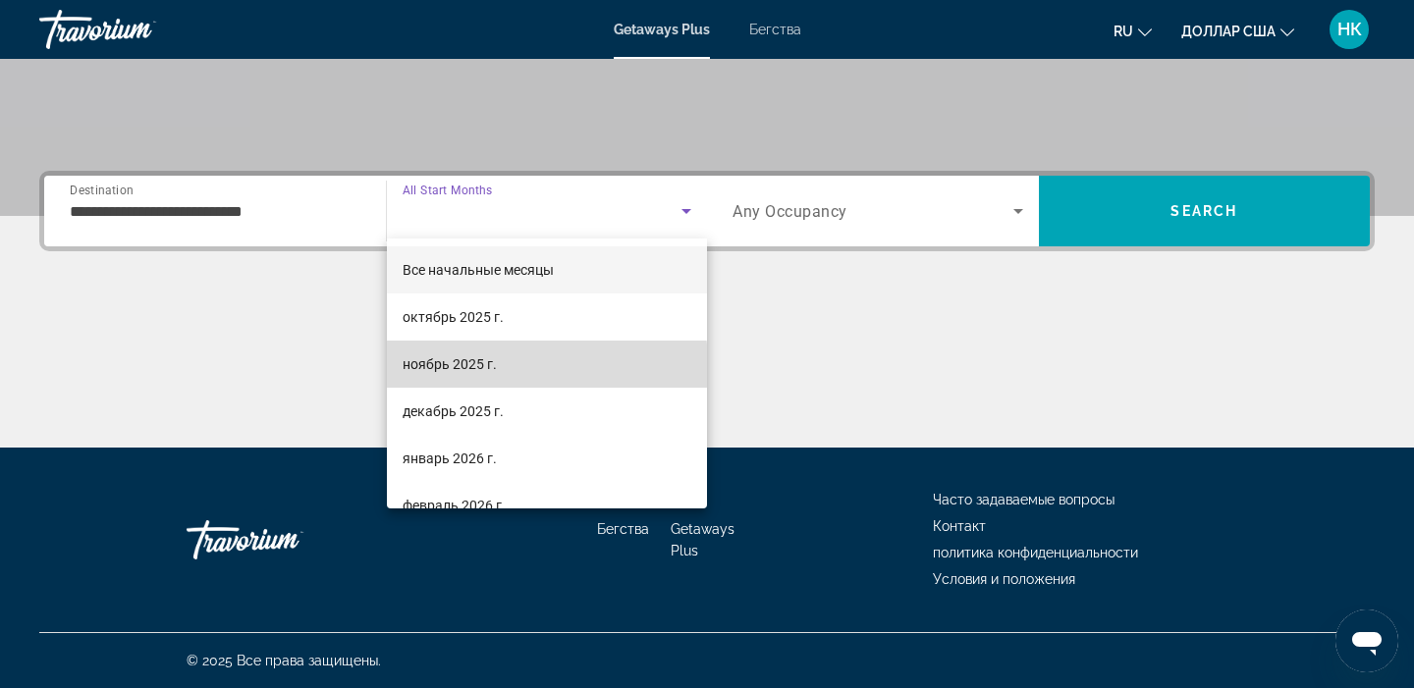
click at [476, 366] on font "ноябрь 2025 г." at bounding box center [450, 364] width 94 height 16
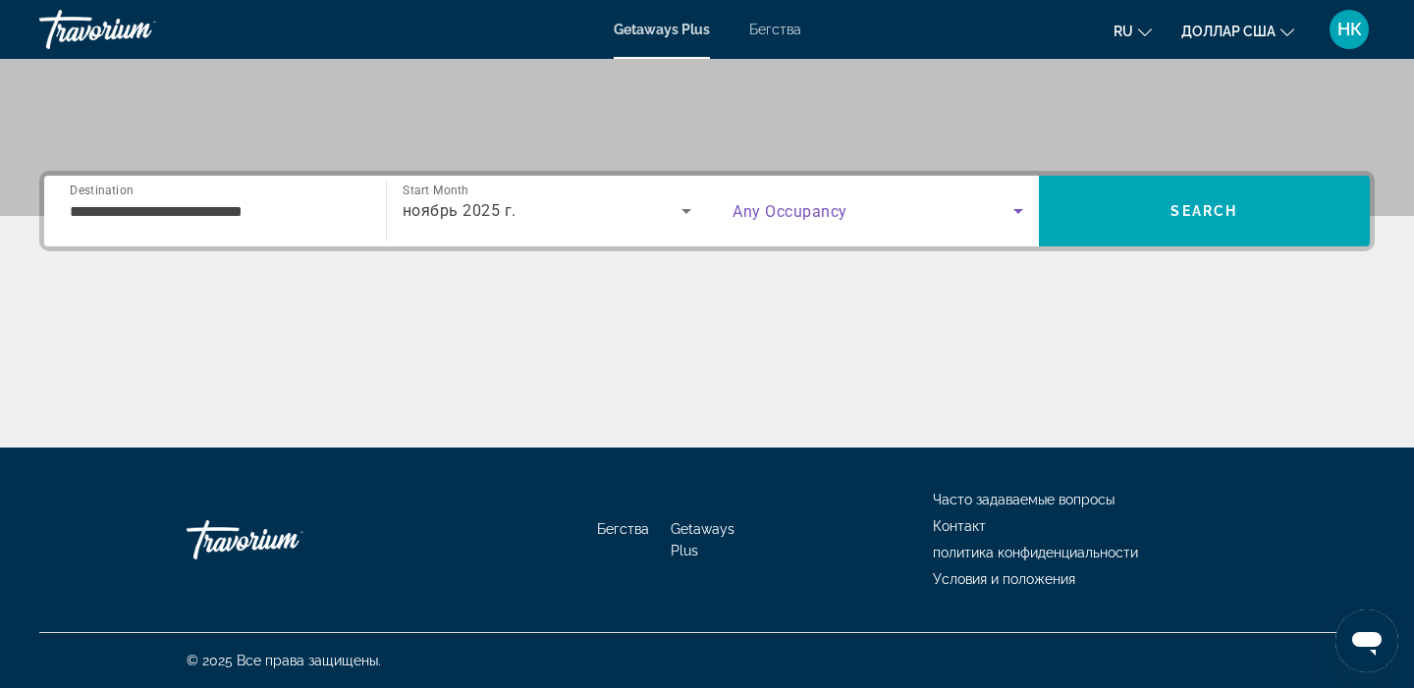
click at [1013, 217] on icon "Search widget" at bounding box center [1018, 211] width 24 height 24
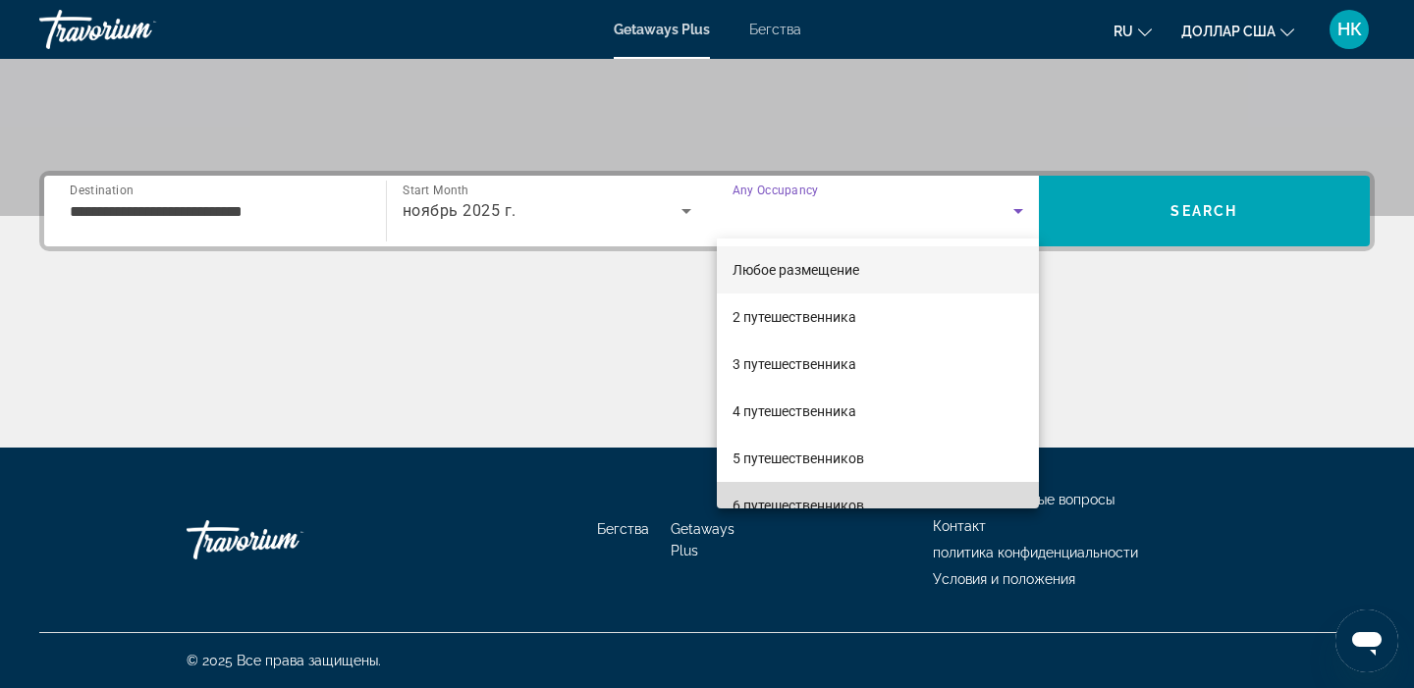
click at [869, 500] on mat-option "6 путешественников" at bounding box center [878, 505] width 322 height 47
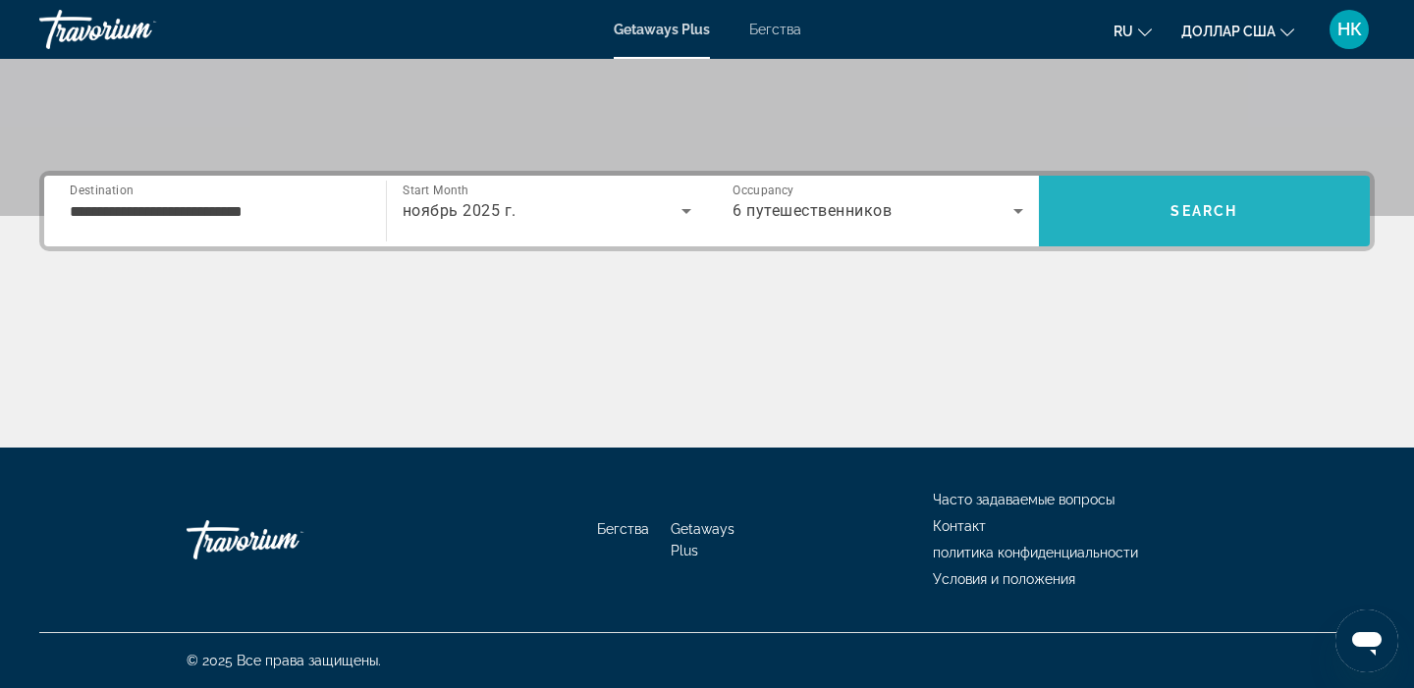
click at [1193, 234] on span "Search" at bounding box center [1205, 211] width 332 height 47
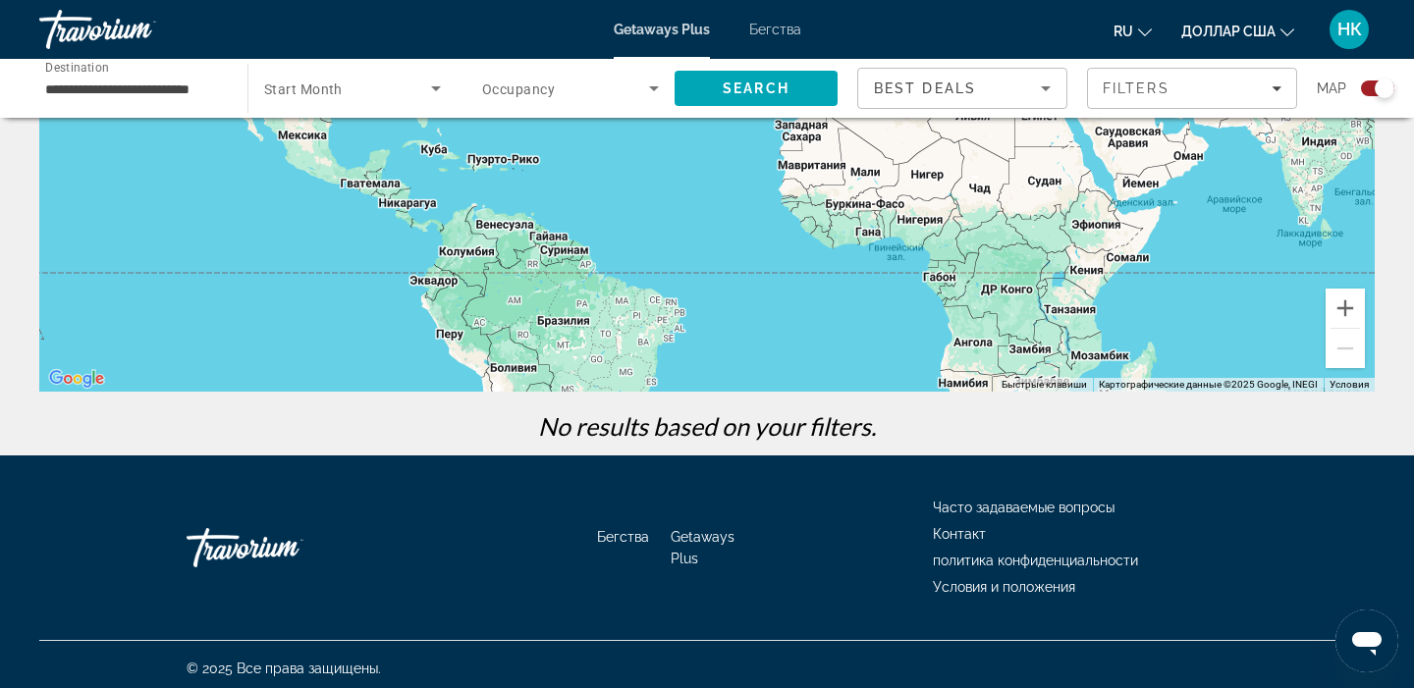
scroll to position [340, 0]
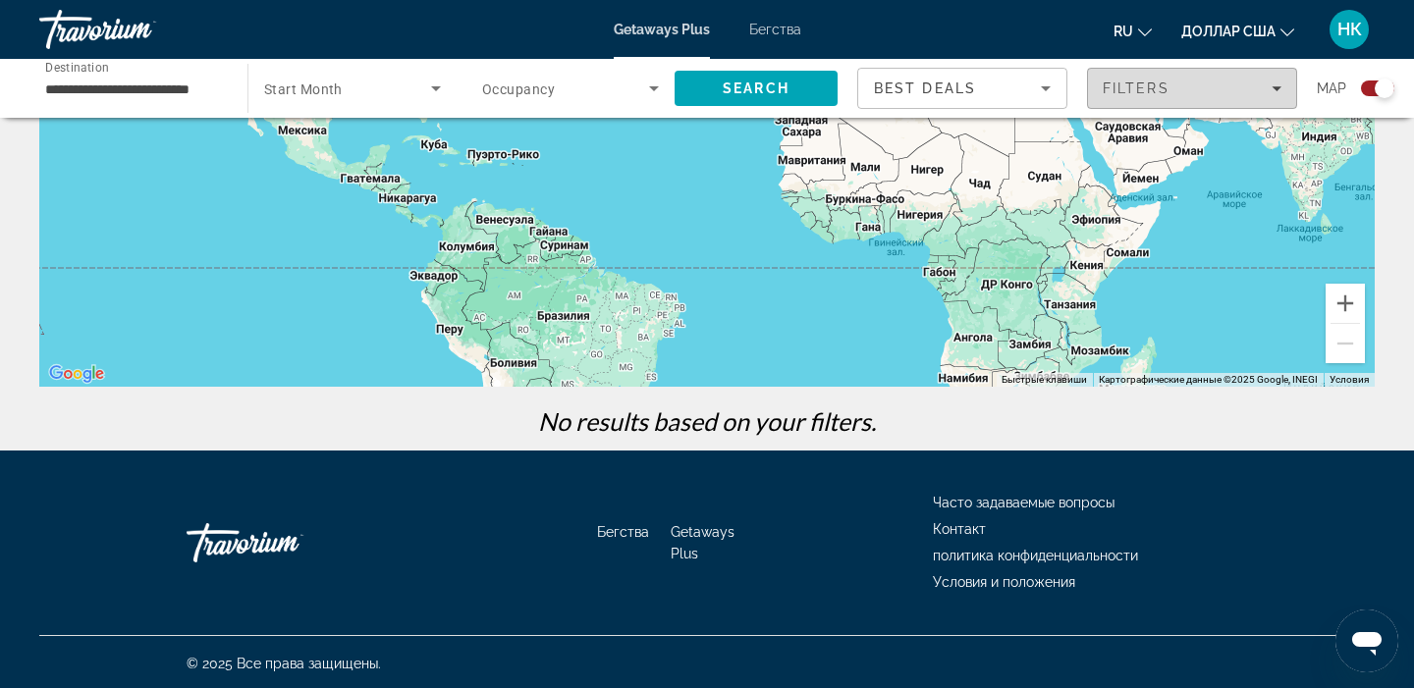
click at [1275, 91] on icon "Filters" at bounding box center [1277, 88] width 10 height 10
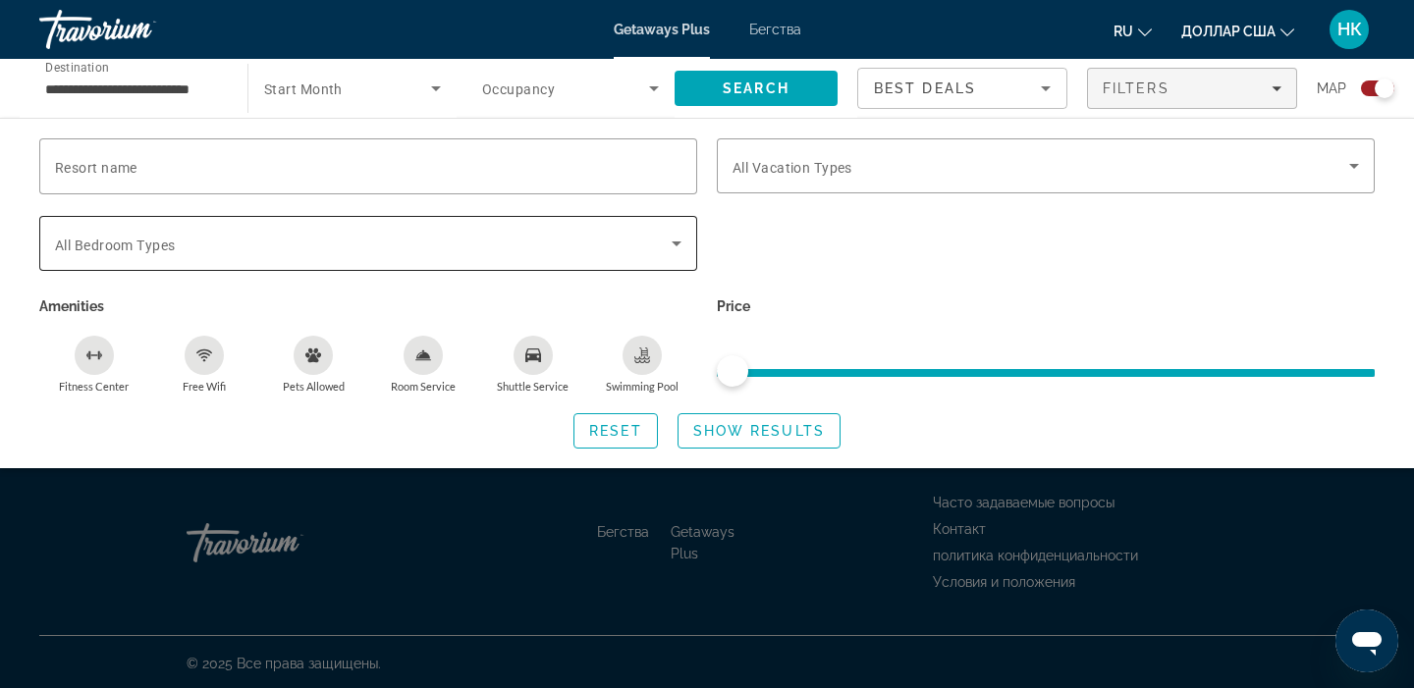
click at [679, 242] on icon "Search widget" at bounding box center [677, 244] width 24 height 24
click at [679, 242] on icon "Search widget" at bounding box center [677, 244] width 10 height 5
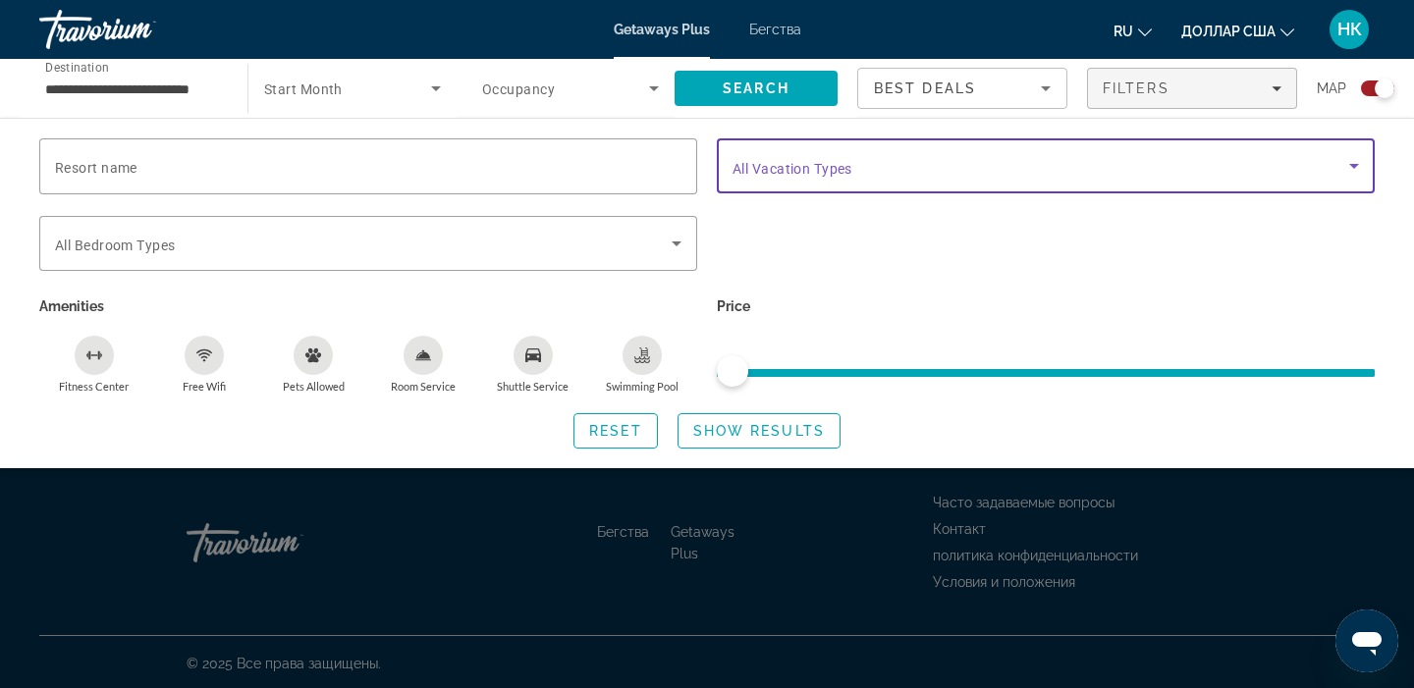
click at [1354, 170] on icon "Search widget" at bounding box center [1354, 166] width 24 height 24
click at [1355, 166] on icon "Search widget" at bounding box center [1354, 166] width 10 height 5
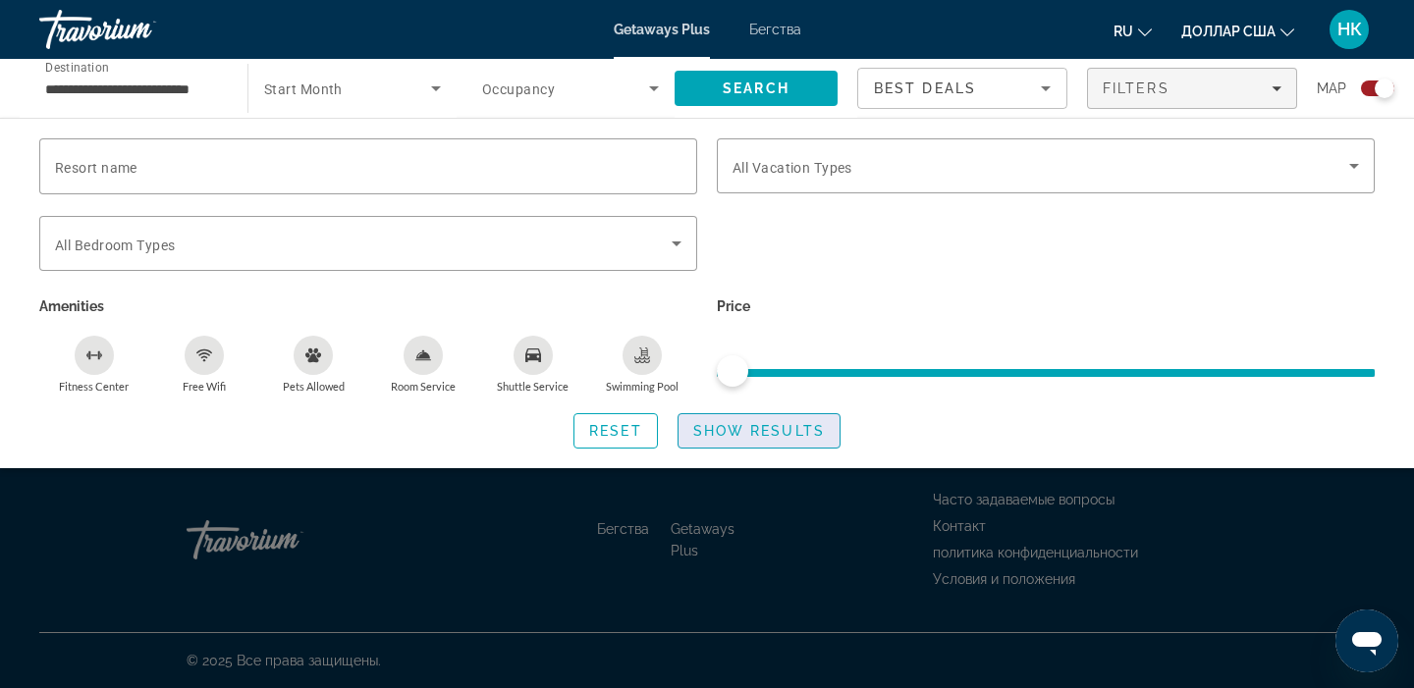
click at [811, 434] on span "Show Results" at bounding box center [759, 431] width 132 height 16
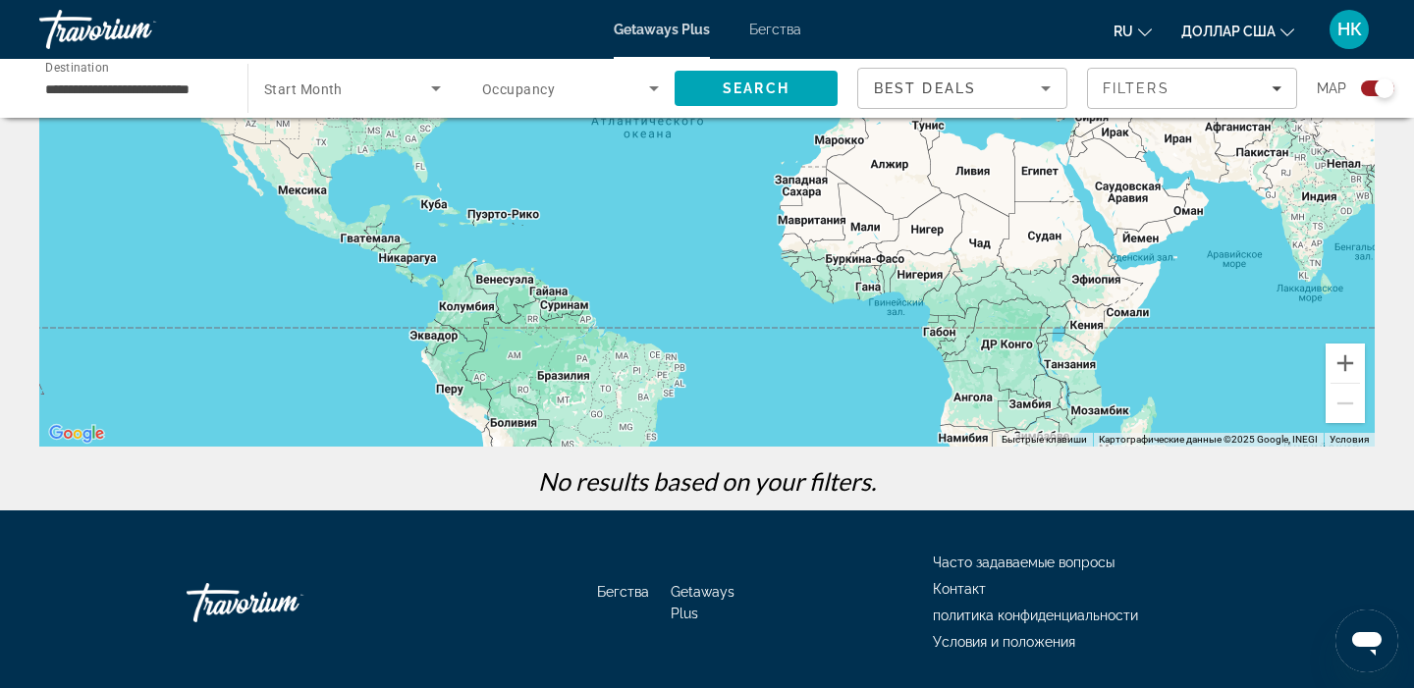
scroll to position [0, 0]
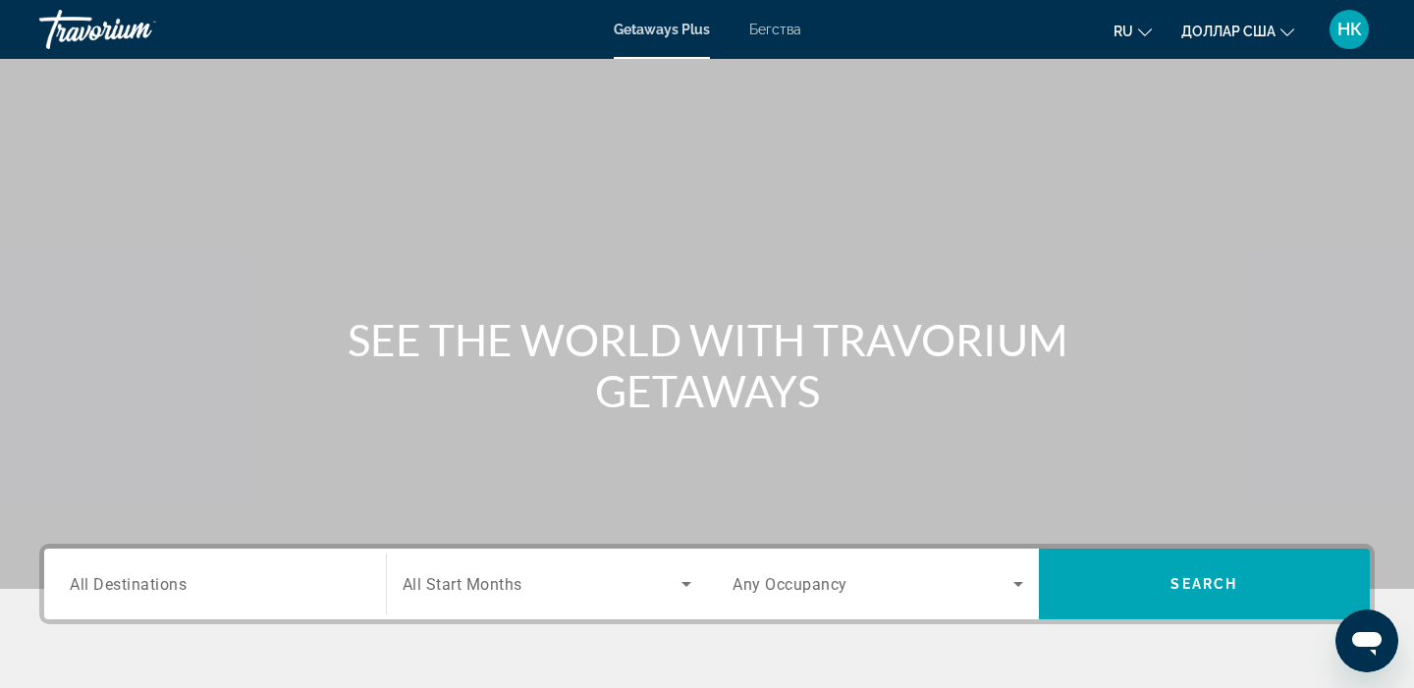
click at [88, 584] on span "All Destinations" at bounding box center [128, 583] width 117 height 19
click at [88, 584] on input "Destination All Destinations" at bounding box center [215, 585] width 291 height 24
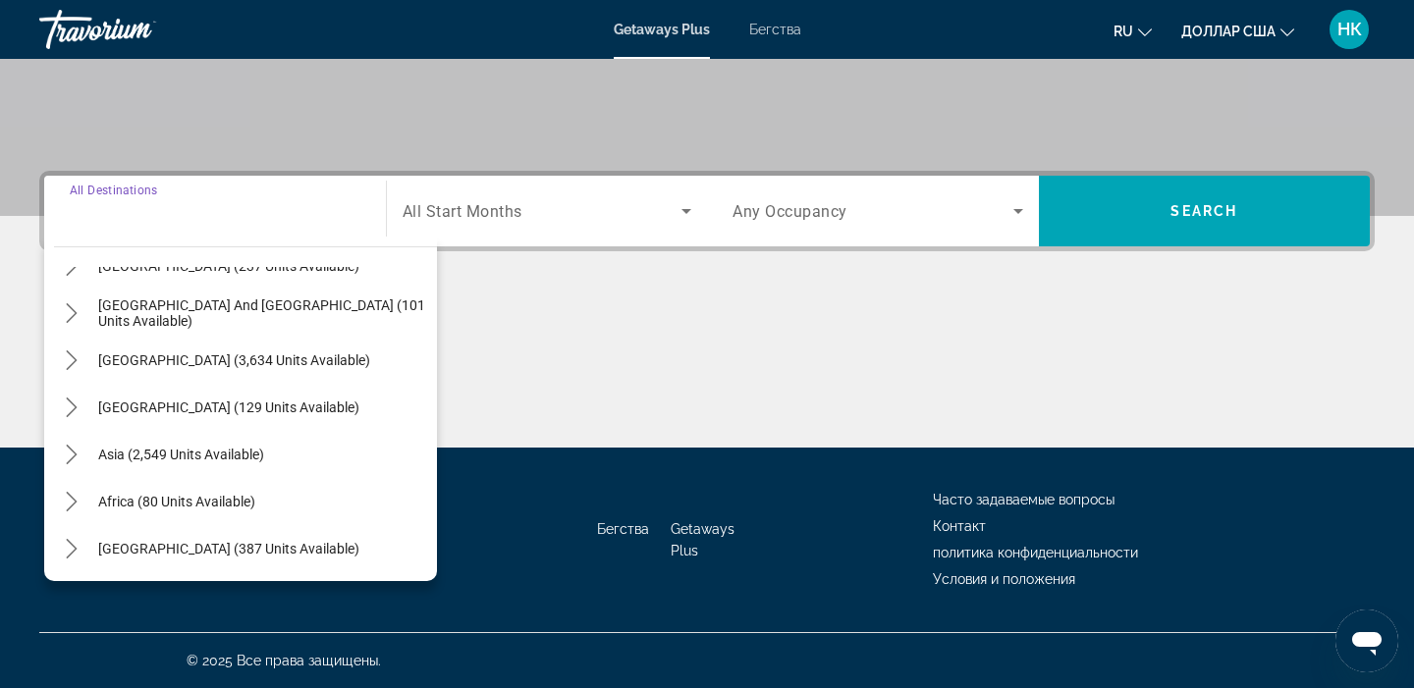
scroll to position [318, 0]
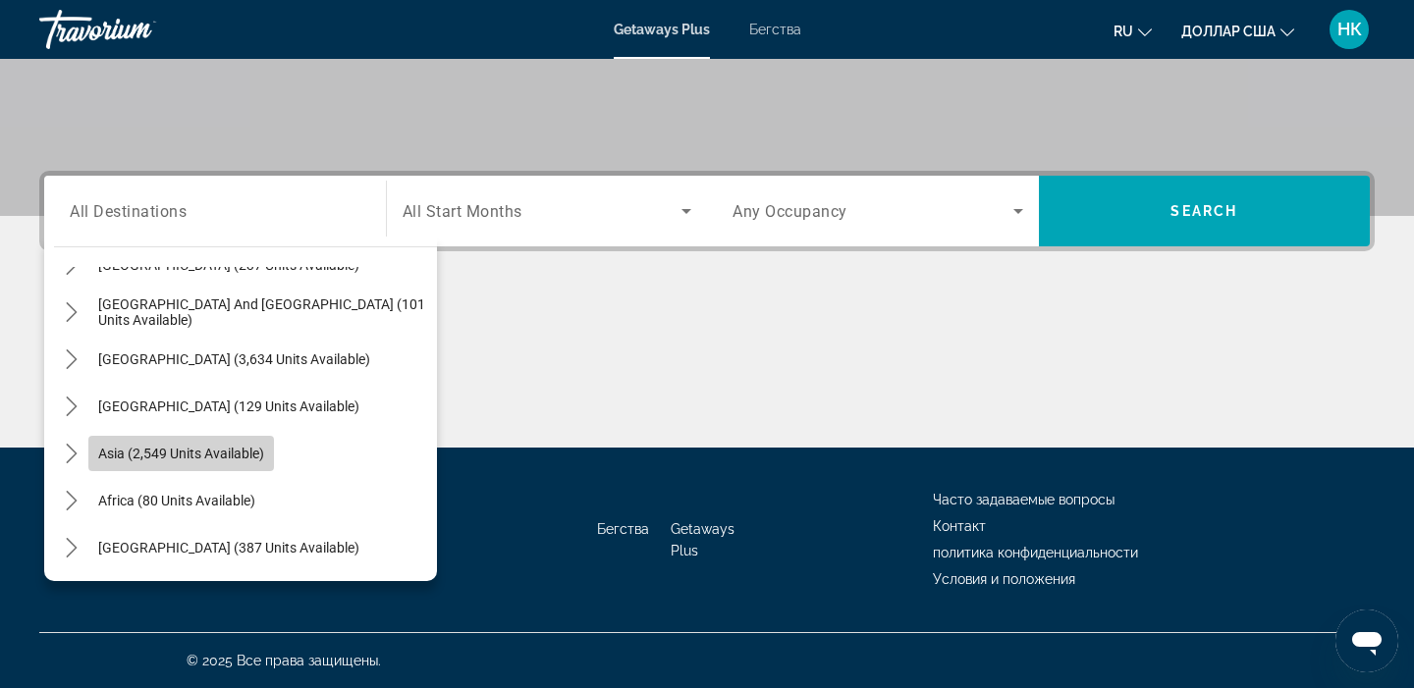
click at [216, 447] on span "Asia (2,549 units available)" at bounding box center [181, 454] width 166 height 16
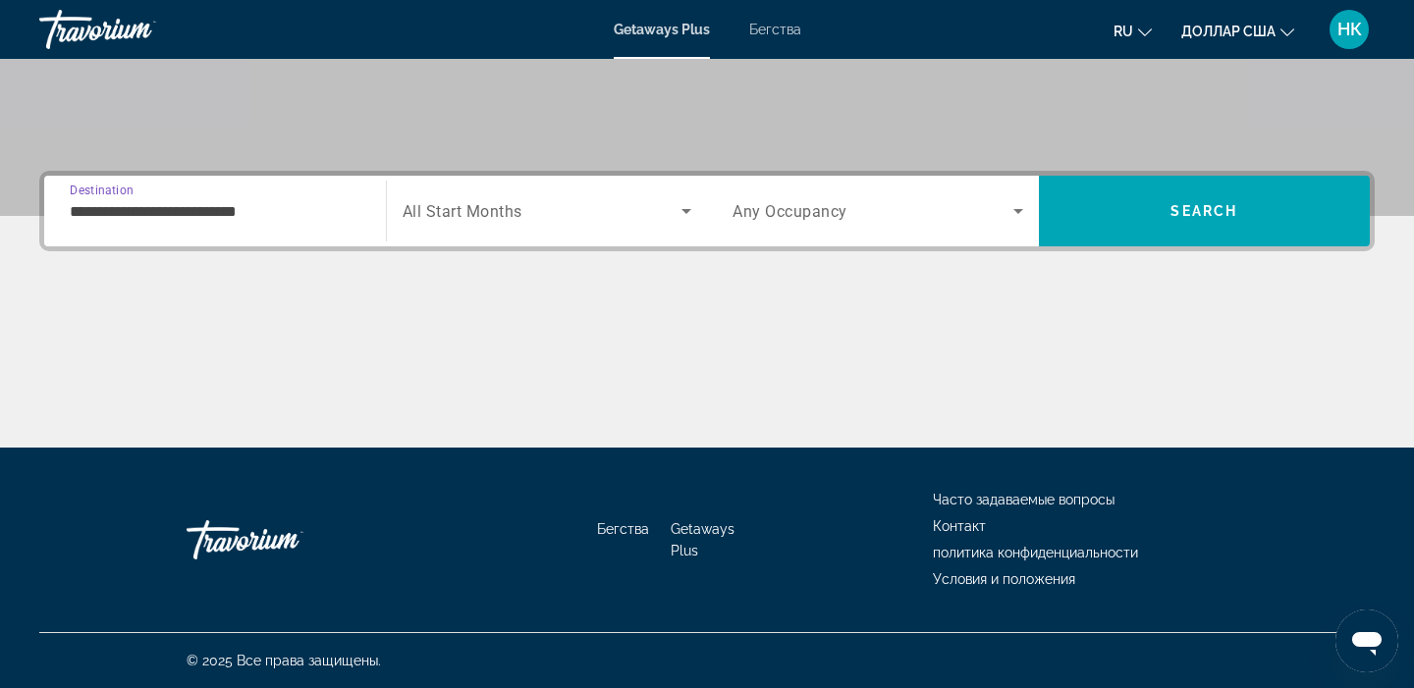
click at [184, 212] on input "**********" at bounding box center [215, 212] width 291 height 24
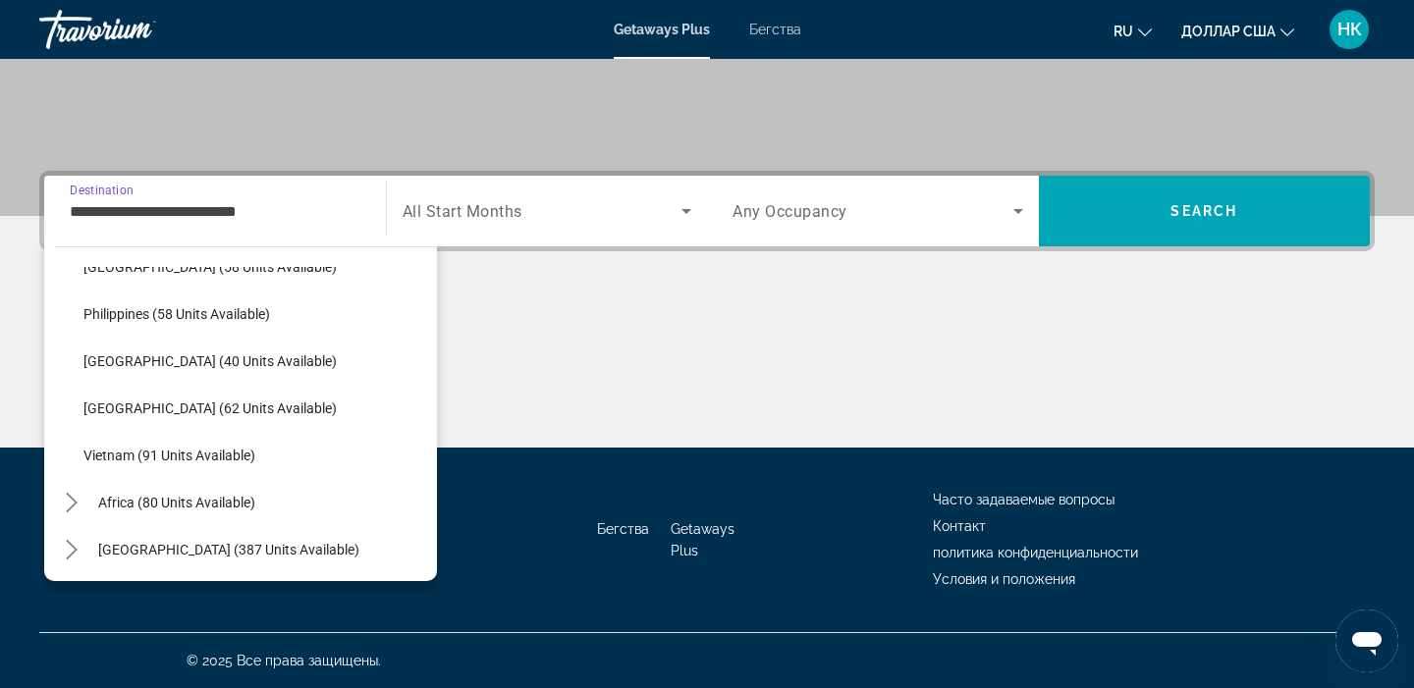
scroll to position [789, 0]
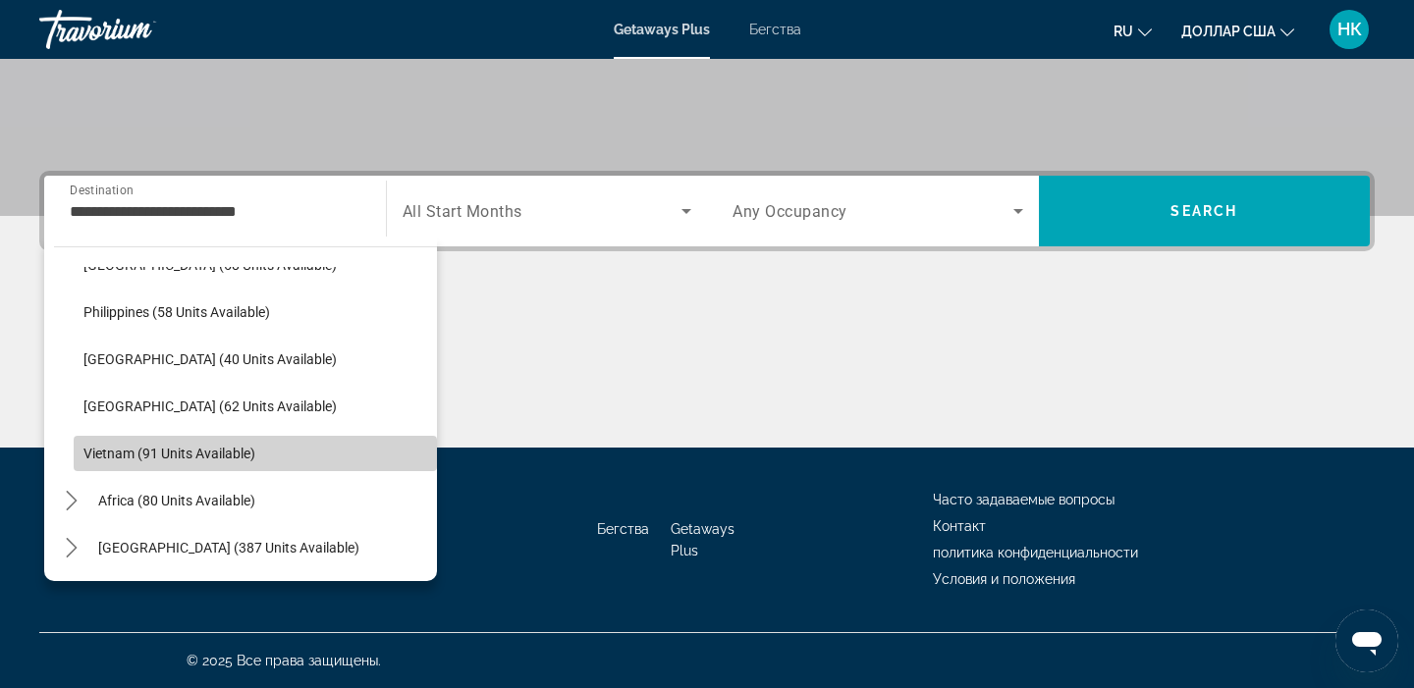
click at [205, 461] on span "Vietnam (91 units available)" at bounding box center [169, 454] width 172 height 16
type input "**********"
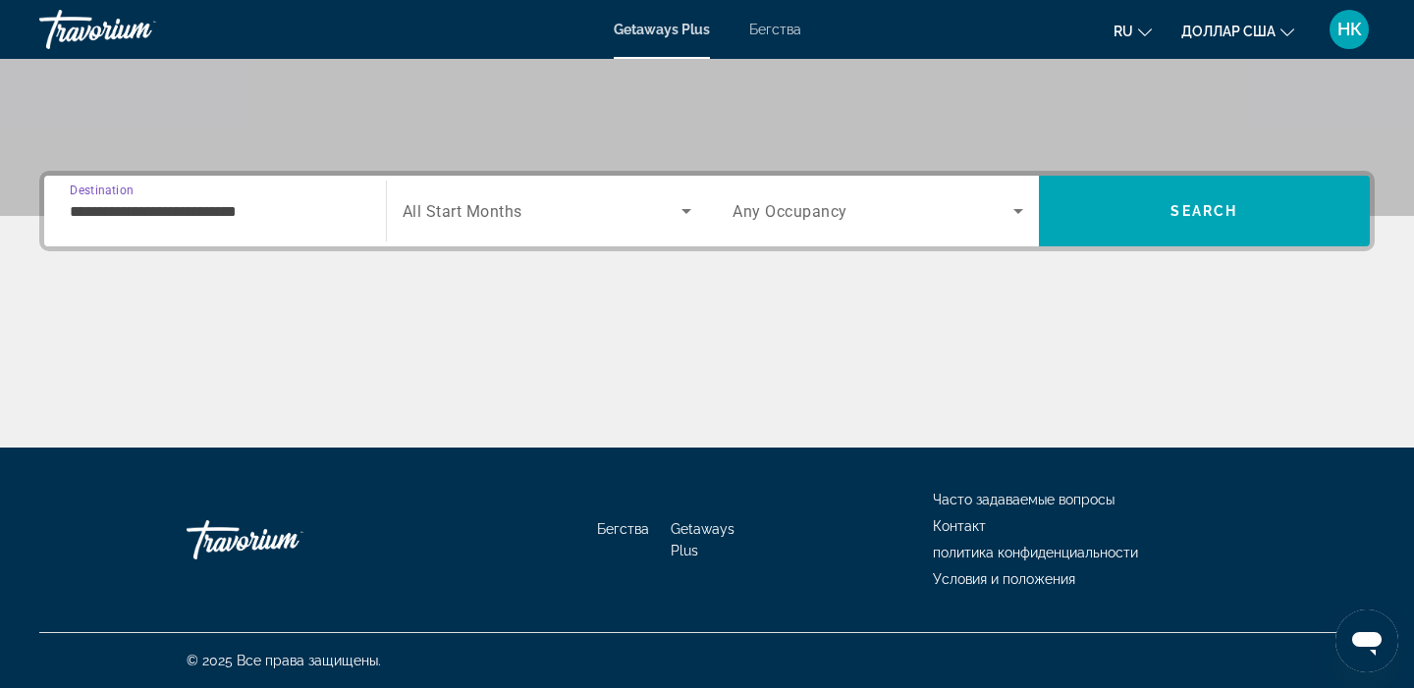
click at [690, 212] on icon "Search widget" at bounding box center [687, 211] width 24 height 24
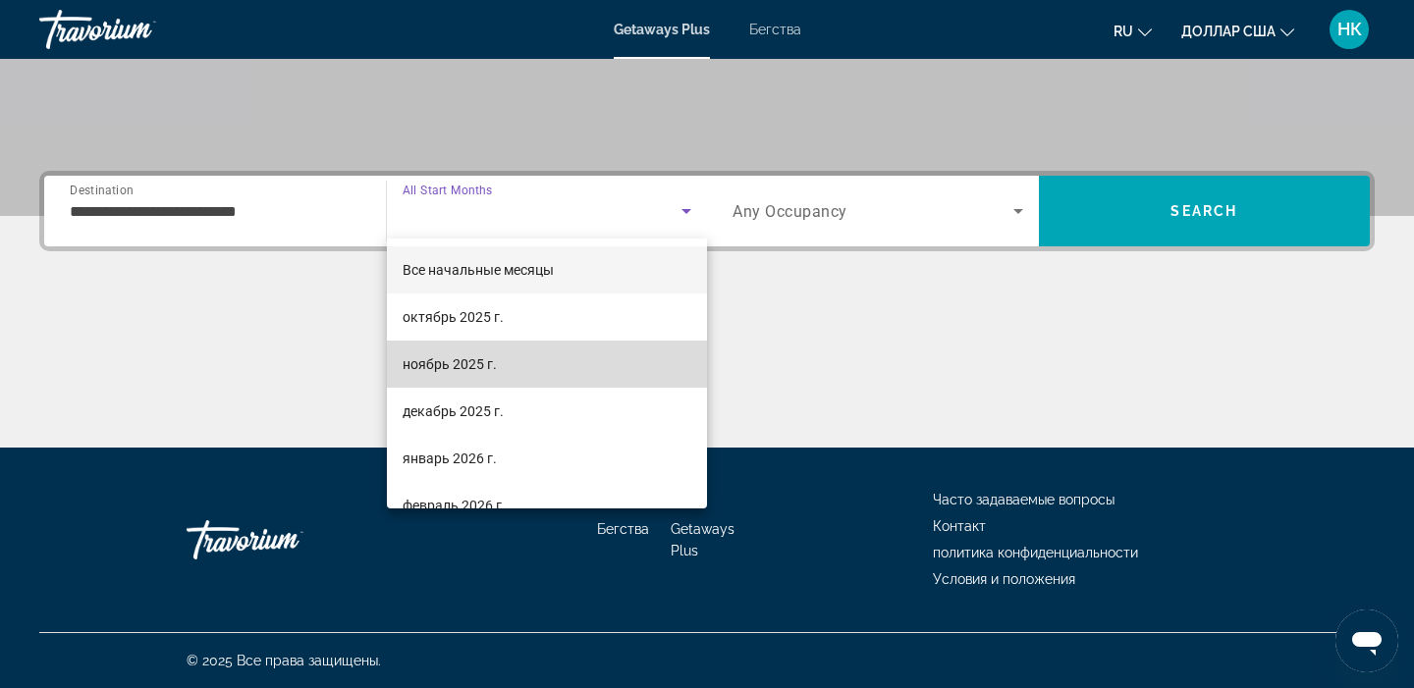
click at [536, 366] on mat-option "ноябрь 2025 г." at bounding box center [547, 364] width 321 height 47
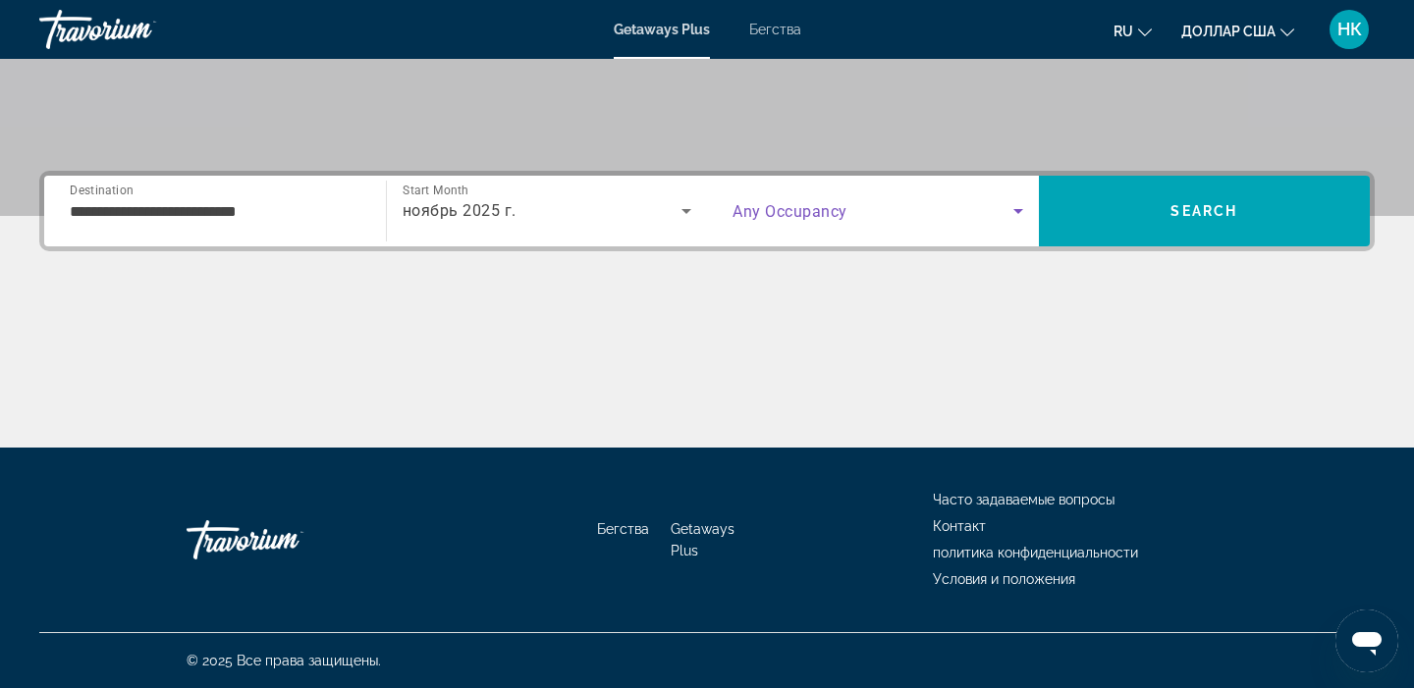
click at [1021, 207] on icon "Search widget" at bounding box center [1018, 211] width 24 height 24
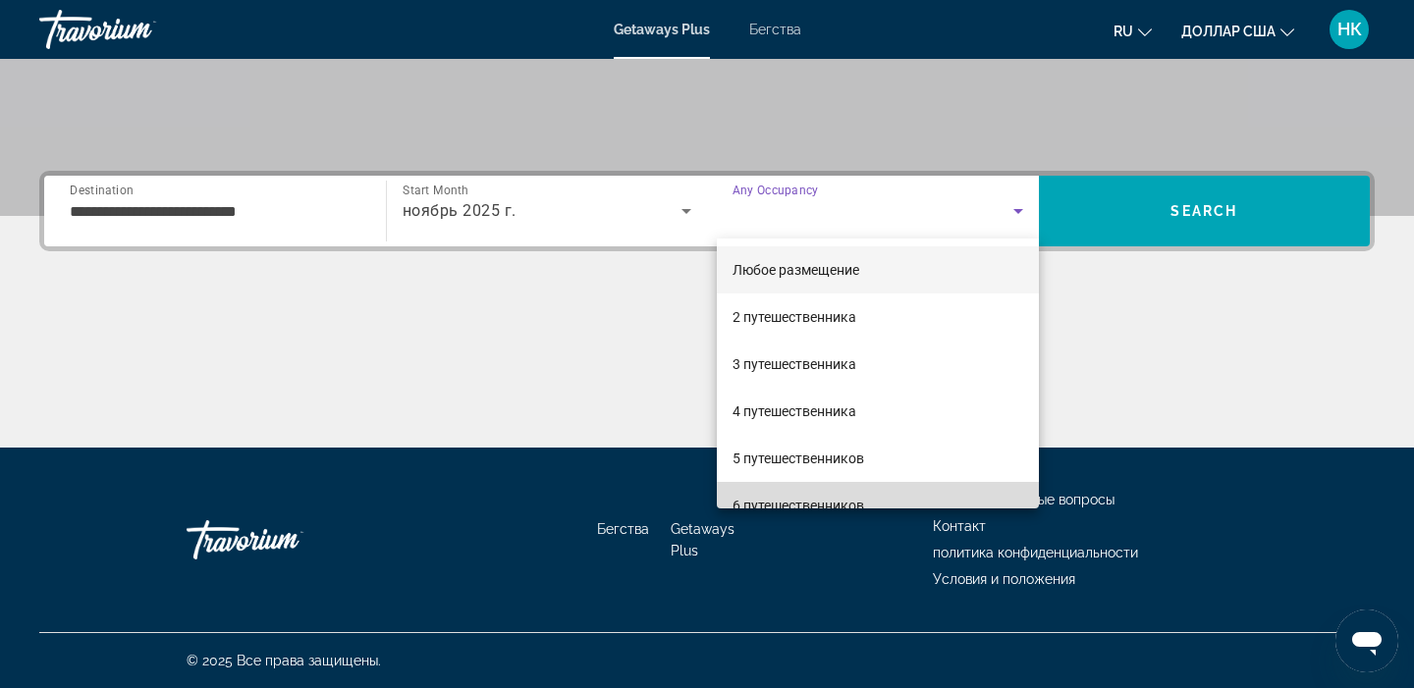
click at [864, 500] on font "6 путешественников" at bounding box center [799, 506] width 132 height 16
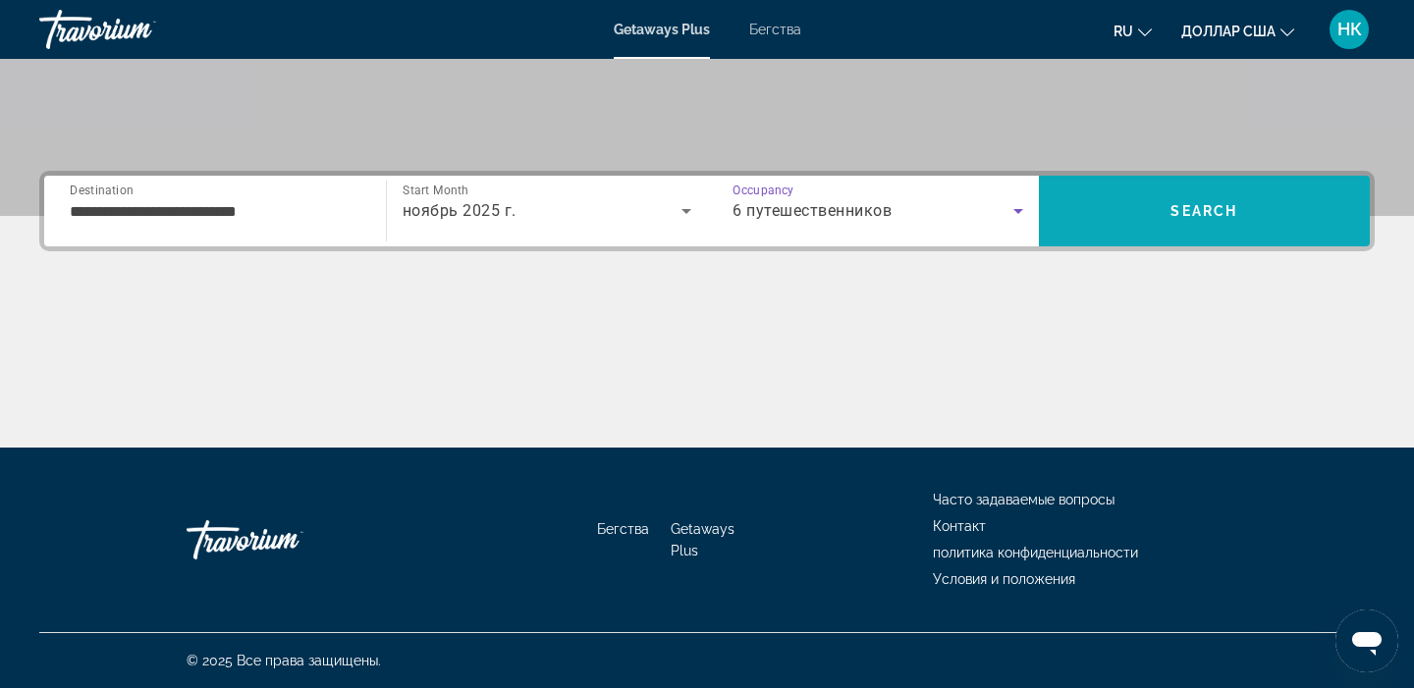
click at [1227, 225] on span "Search" at bounding box center [1205, 211] width 332 height 47
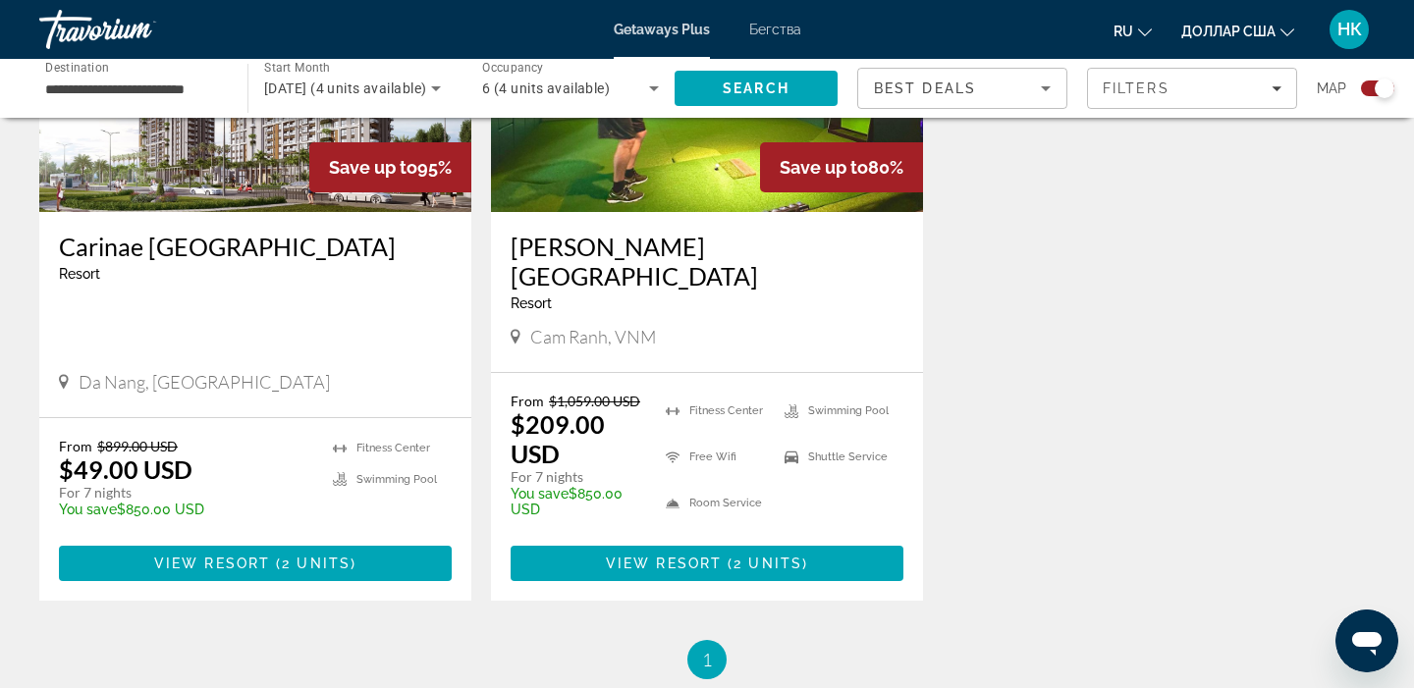
scroll to position [892, 0]
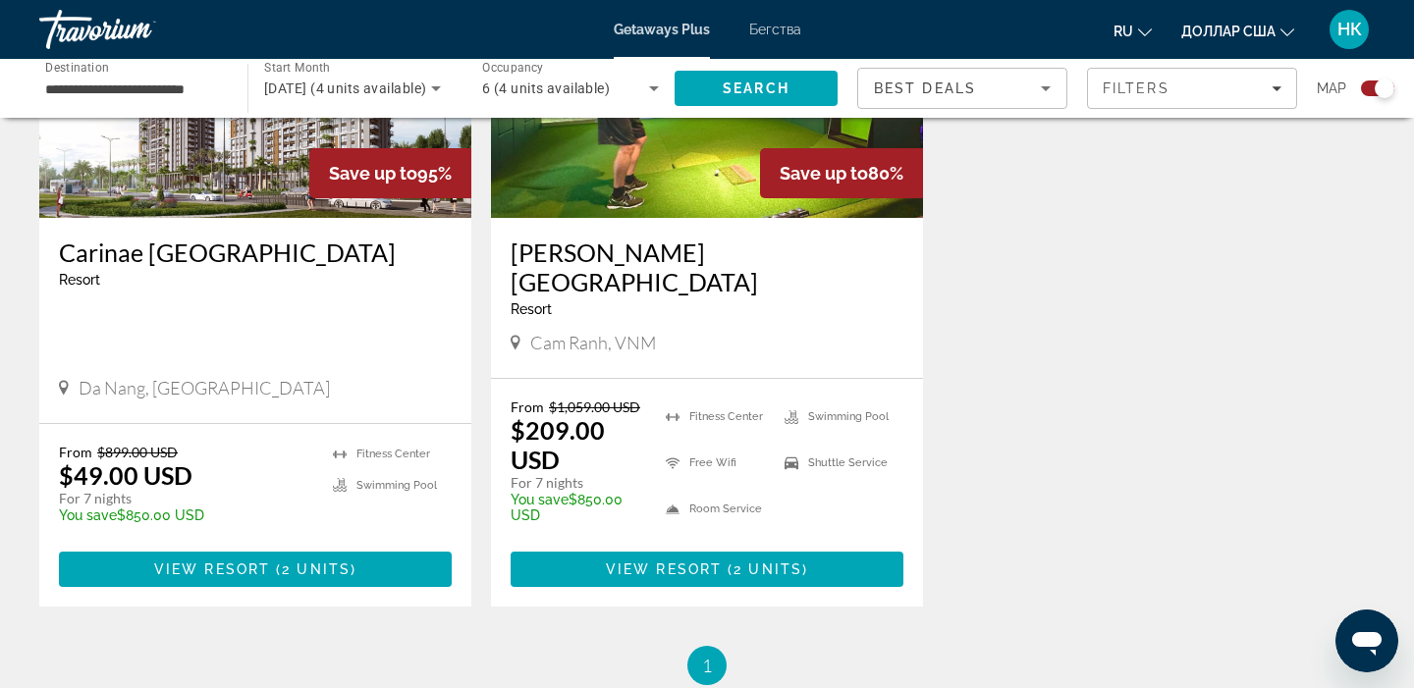
click at [229, 183] on img "Основное содержание" at bounding box center [255, 61] width 432 height 314
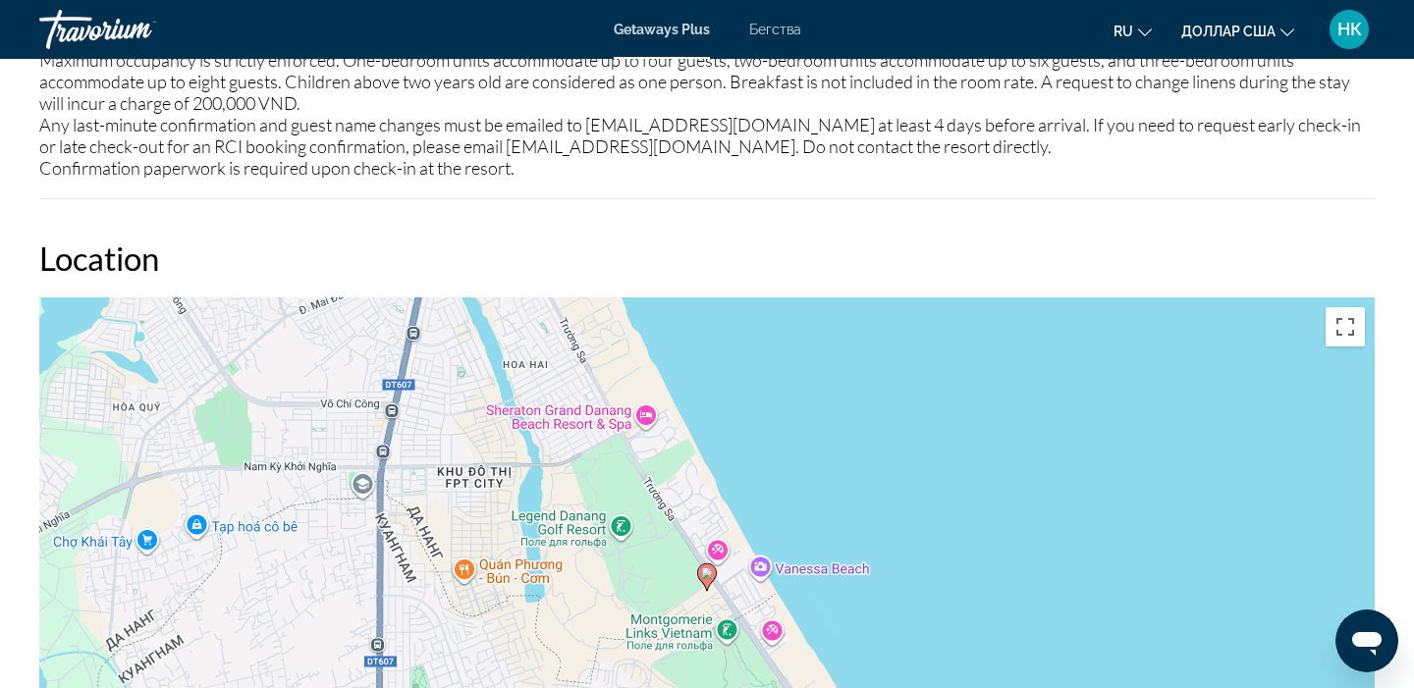
scroll to position [1981, 0]
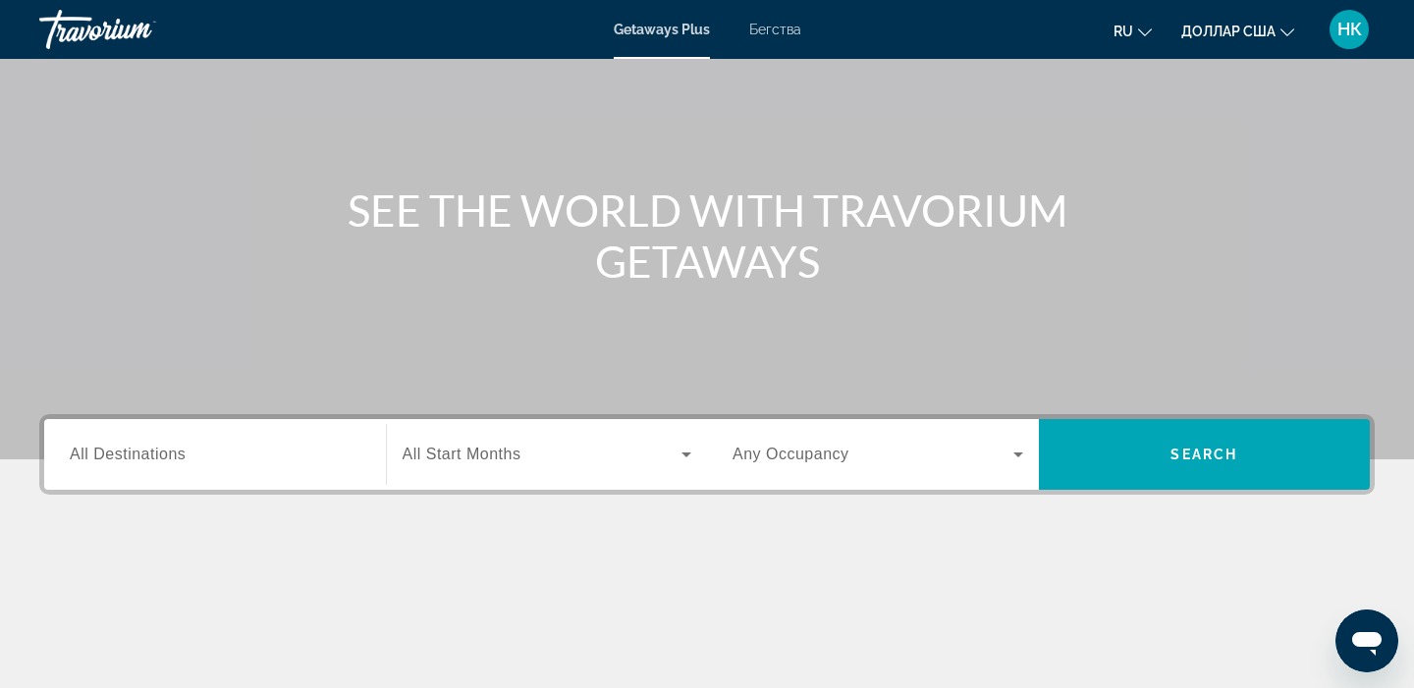
scroll to position [133, 0]
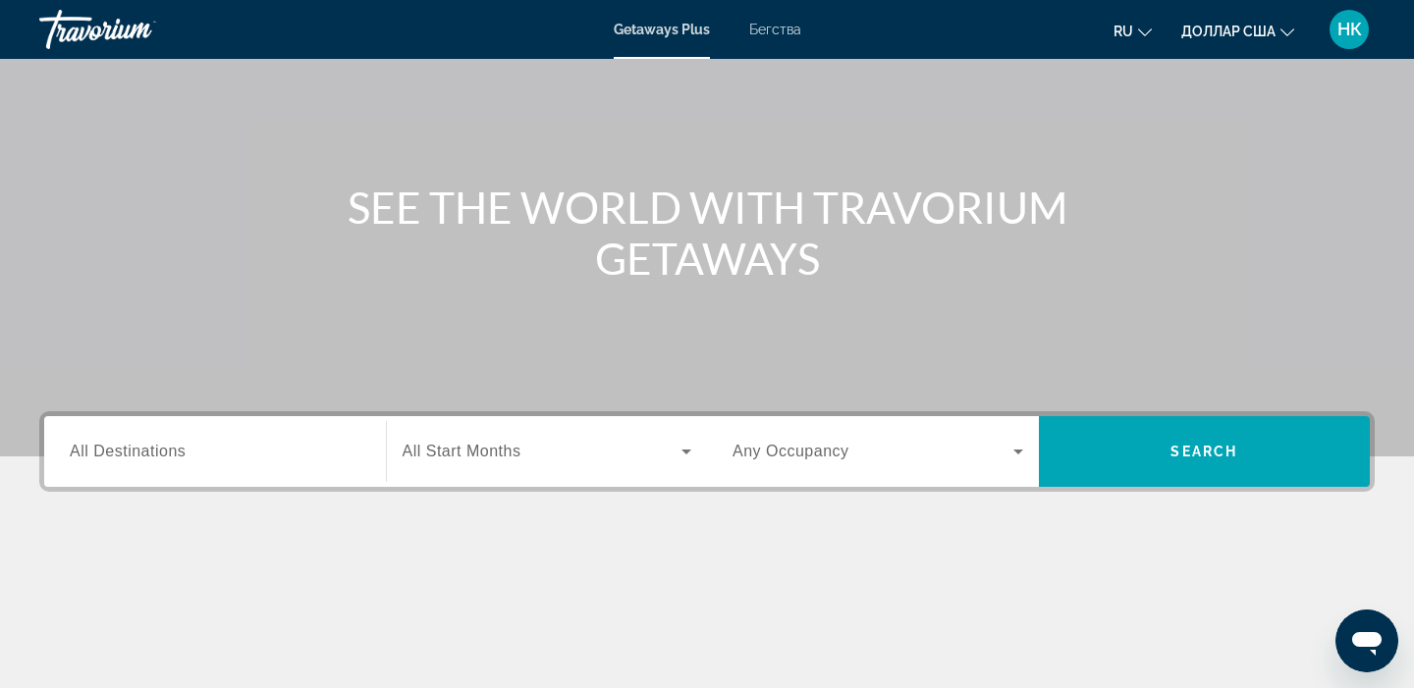
click at [117, 454] on span "All Destinations" at bounding box center [128, 451] width 116 height 17
click at [117, 454] on input "Destination All Destinations" at bounding box center [215, 453] width 291 height 24
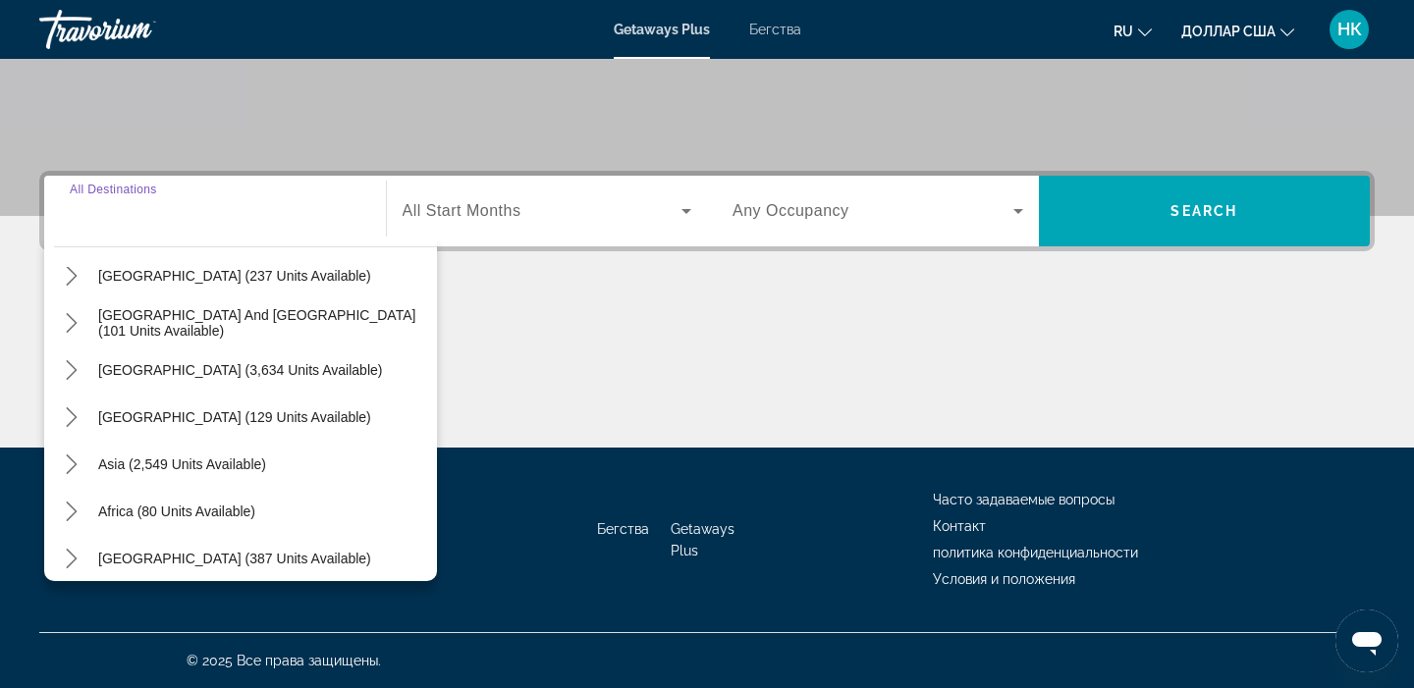
scroll to position [318, 0]
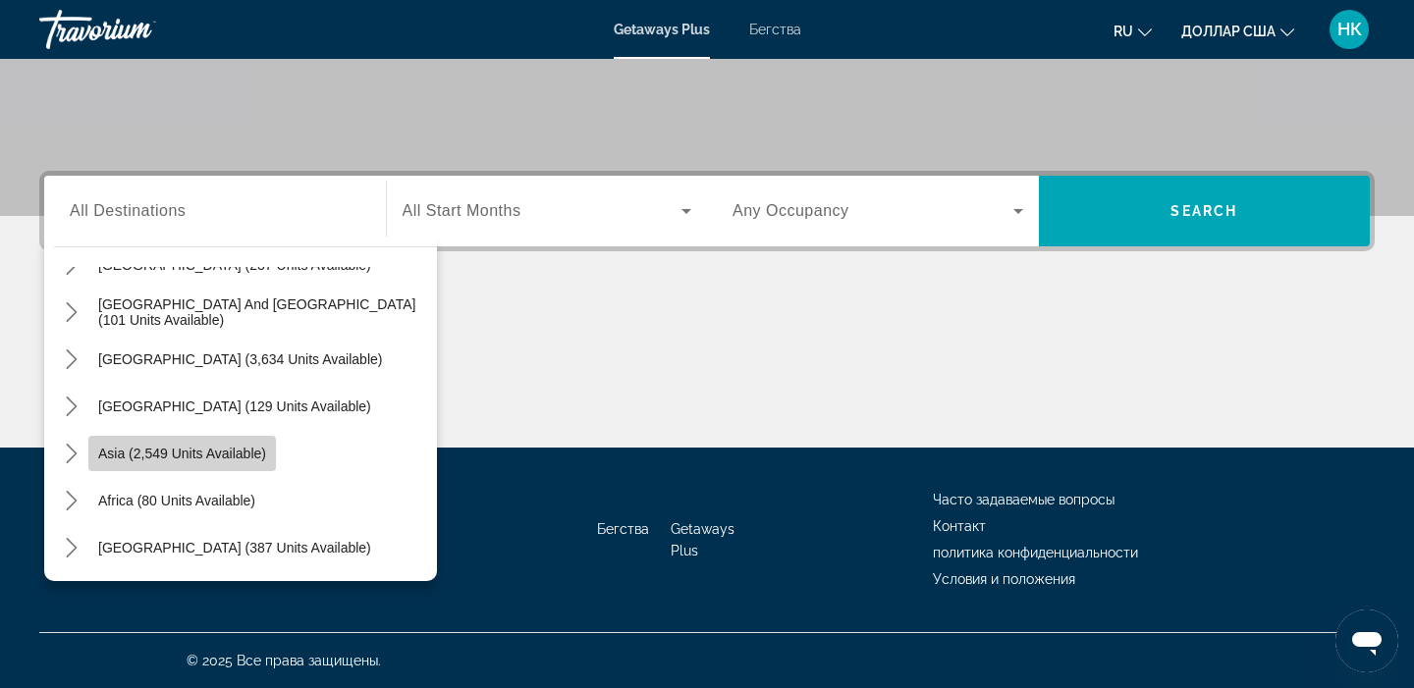
click at [184, 457] on span "Asia (2,549 units available)" at bounding box center [182, 454] width 168 height 16
type input "**********"
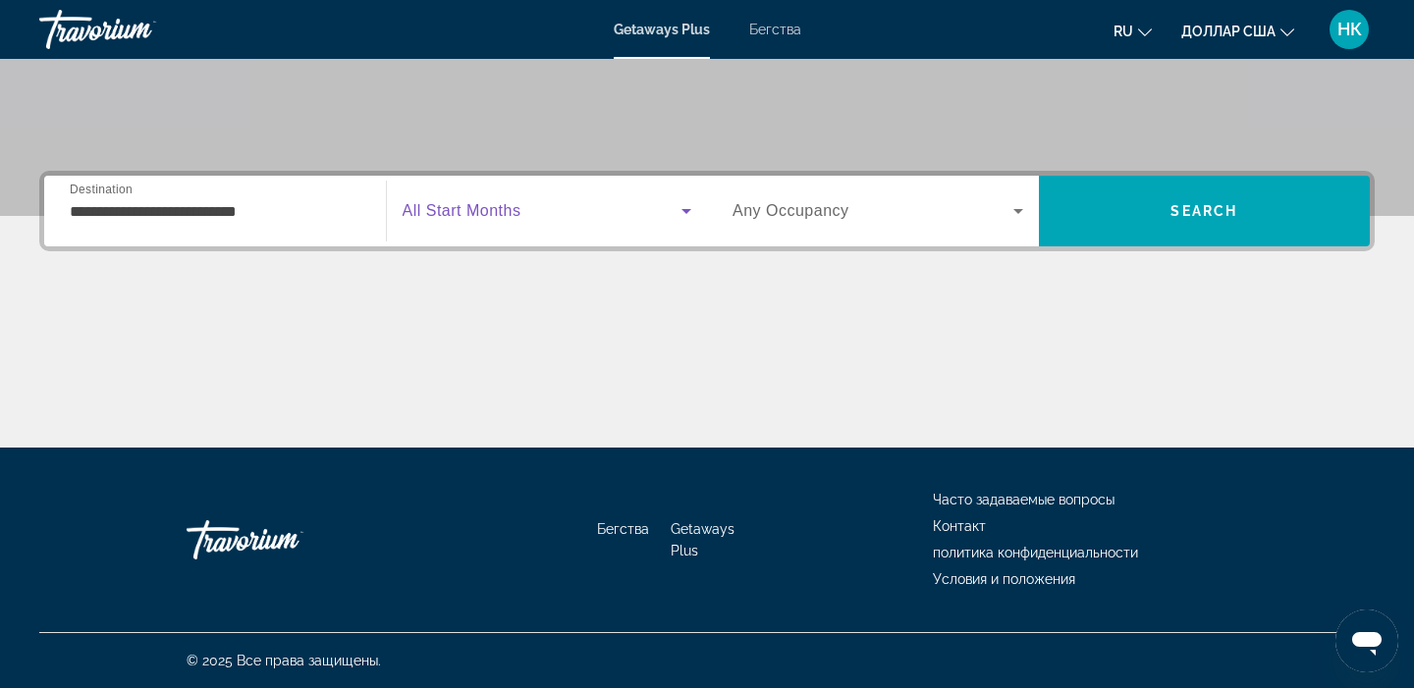
click at [690, 210] on icon "Виджет поиска" at bounding box center [687, 211] width 24 height 24
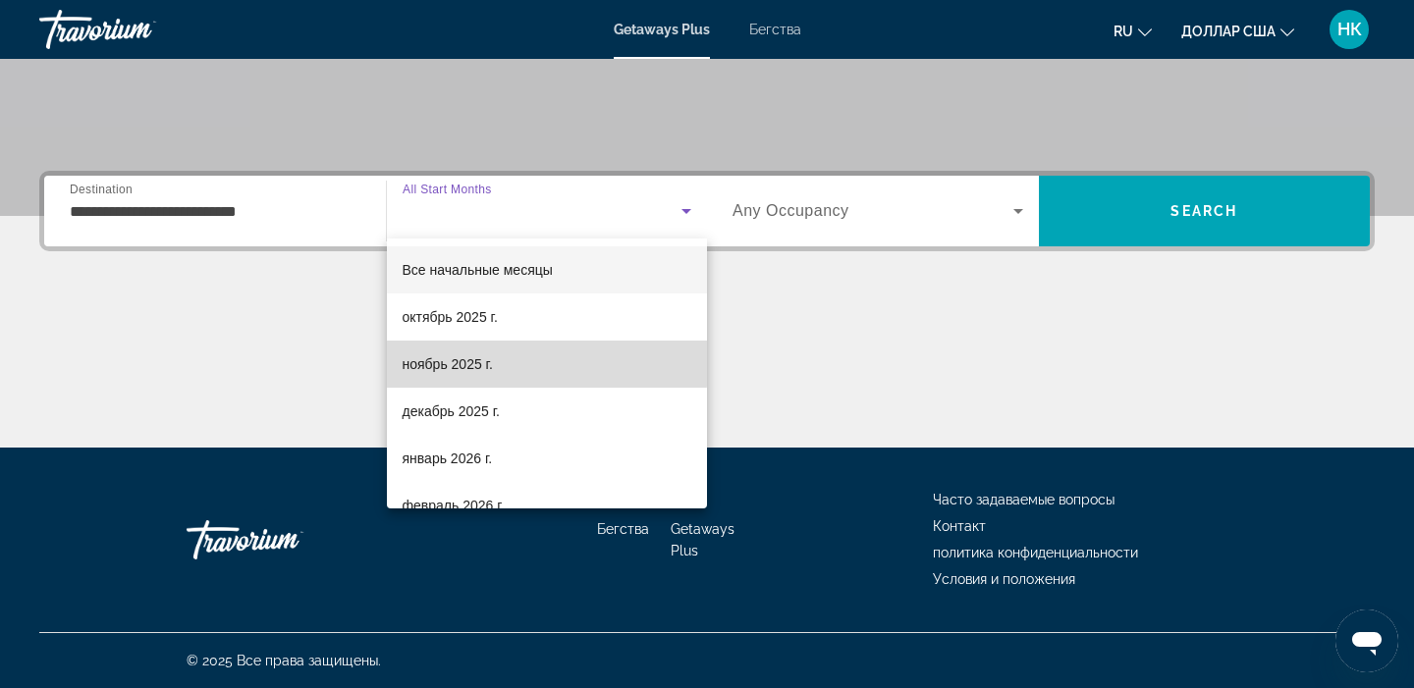
click at [545, 362] on mat-option "ноябрь 2025 г." at bounding box center [547, 364] width 321 height 47
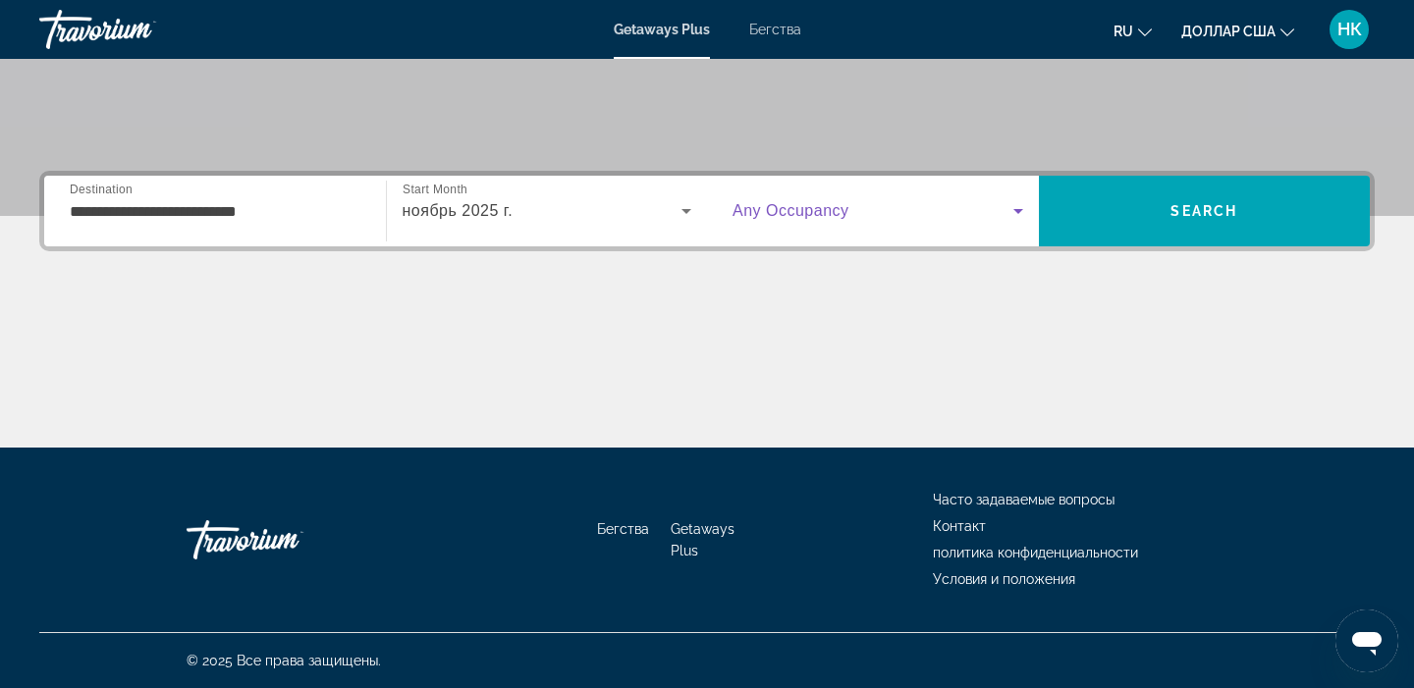
click at [1018, 213] on icon "Виджет поиска" at bounding box center [1018, 211] width 24 height 24
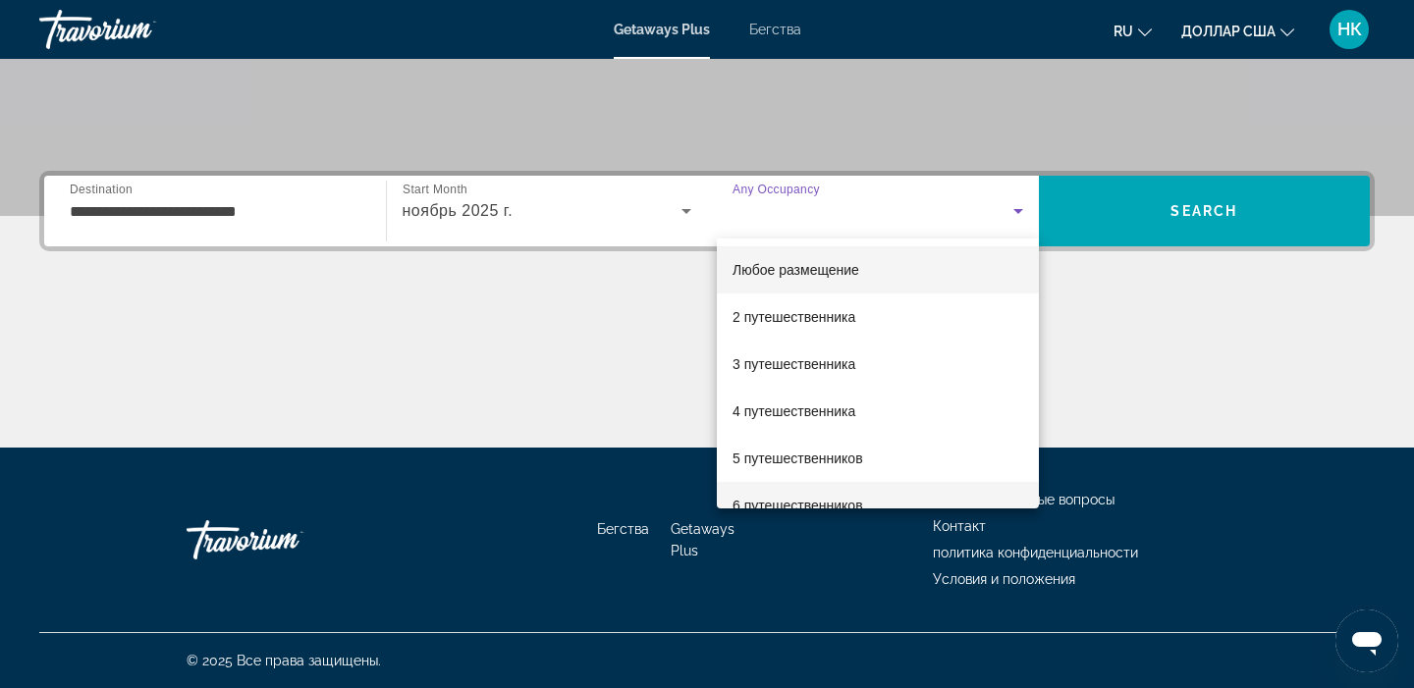
click at [876, 506] on mat-option "6 путешественников" at bounding box center [878, 505] width 322 height 47
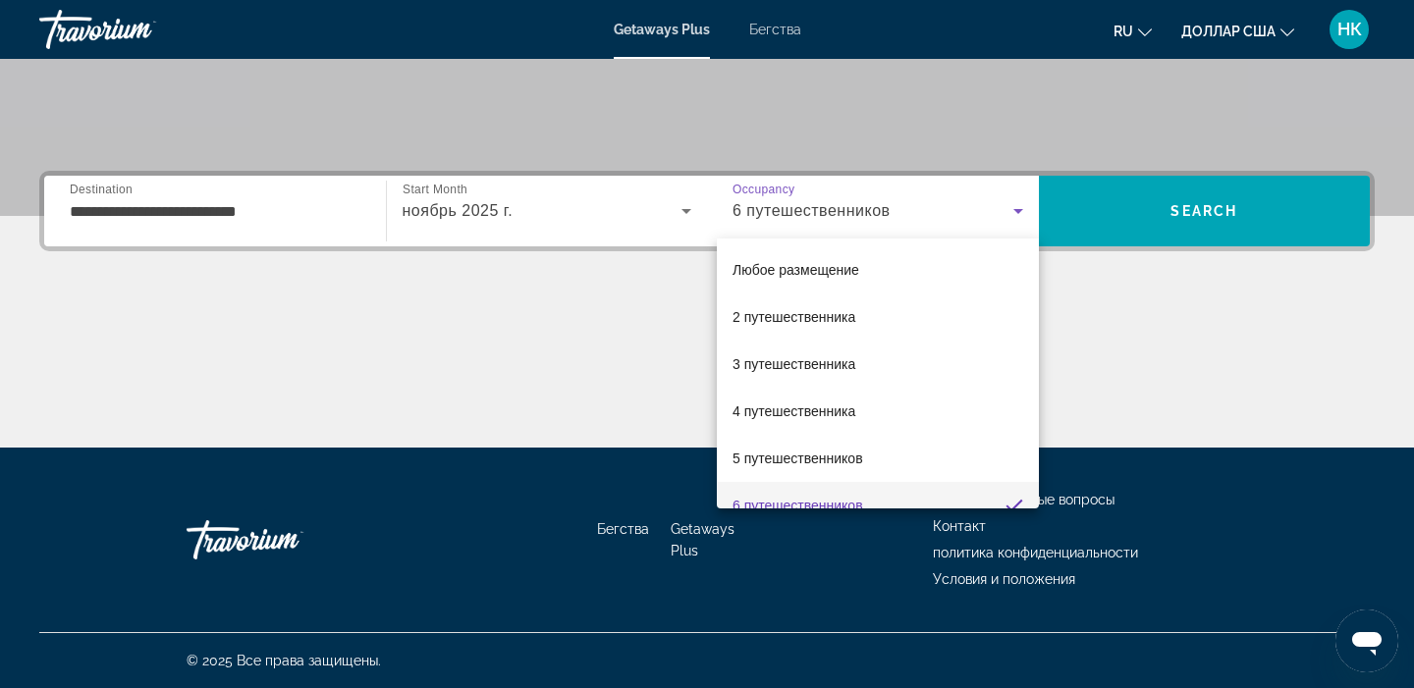
scroll to position [0, 0]
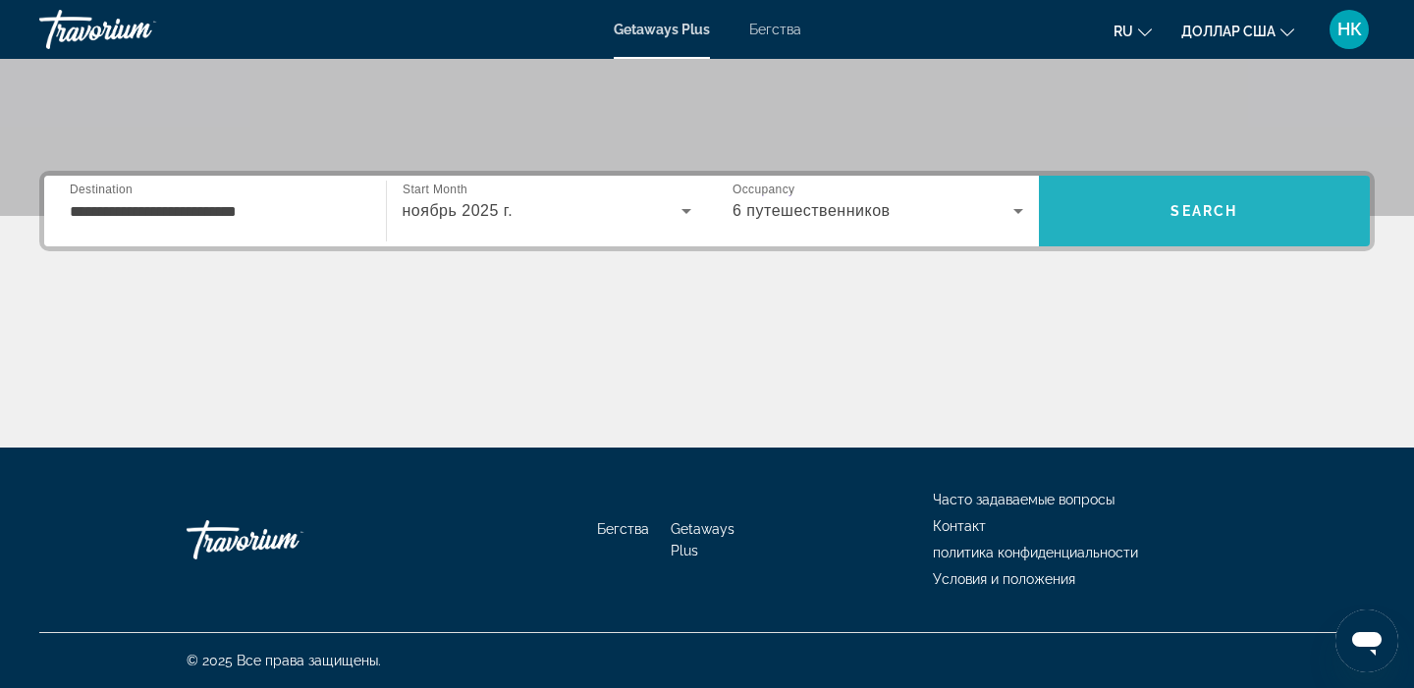
click at [1162, 201] on span "Поиск" at bounding box center [1205, 211] width 332 height 47
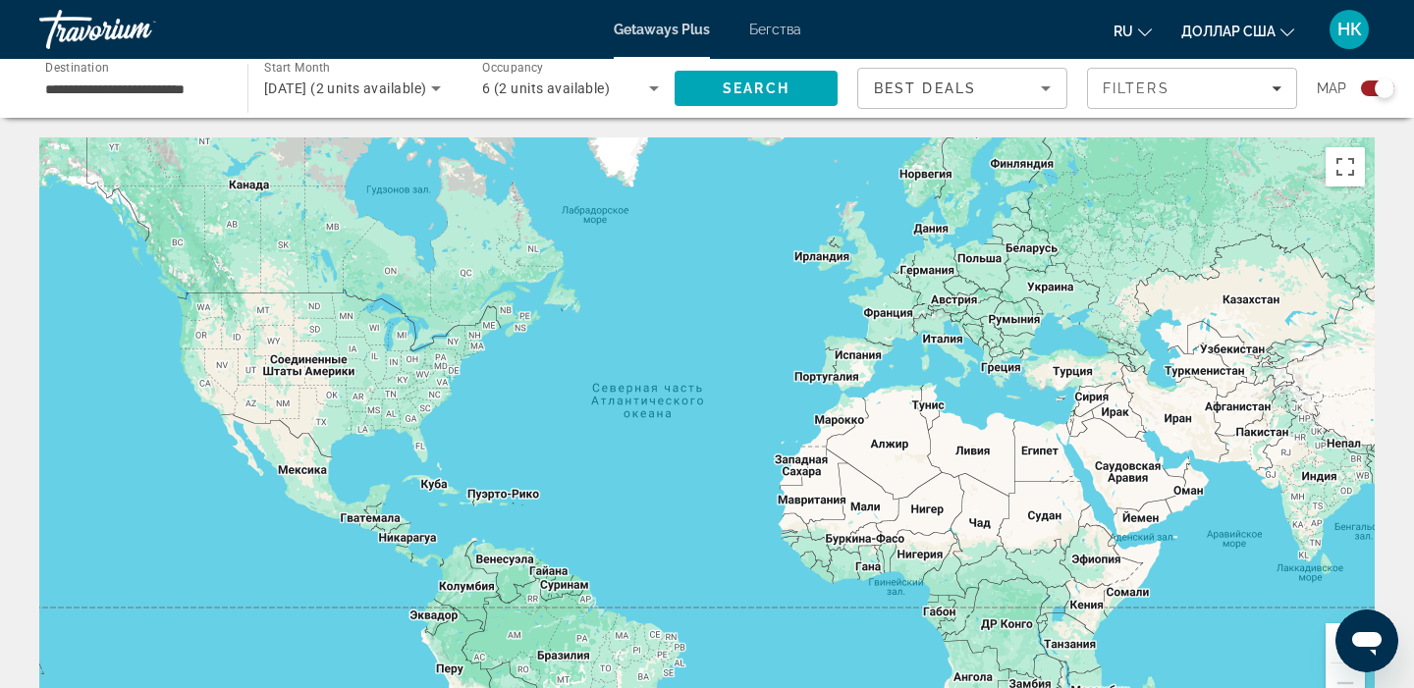
click at [433, 86] on icon "Search widget" at bounding box center [436, 88] width 10 height 5
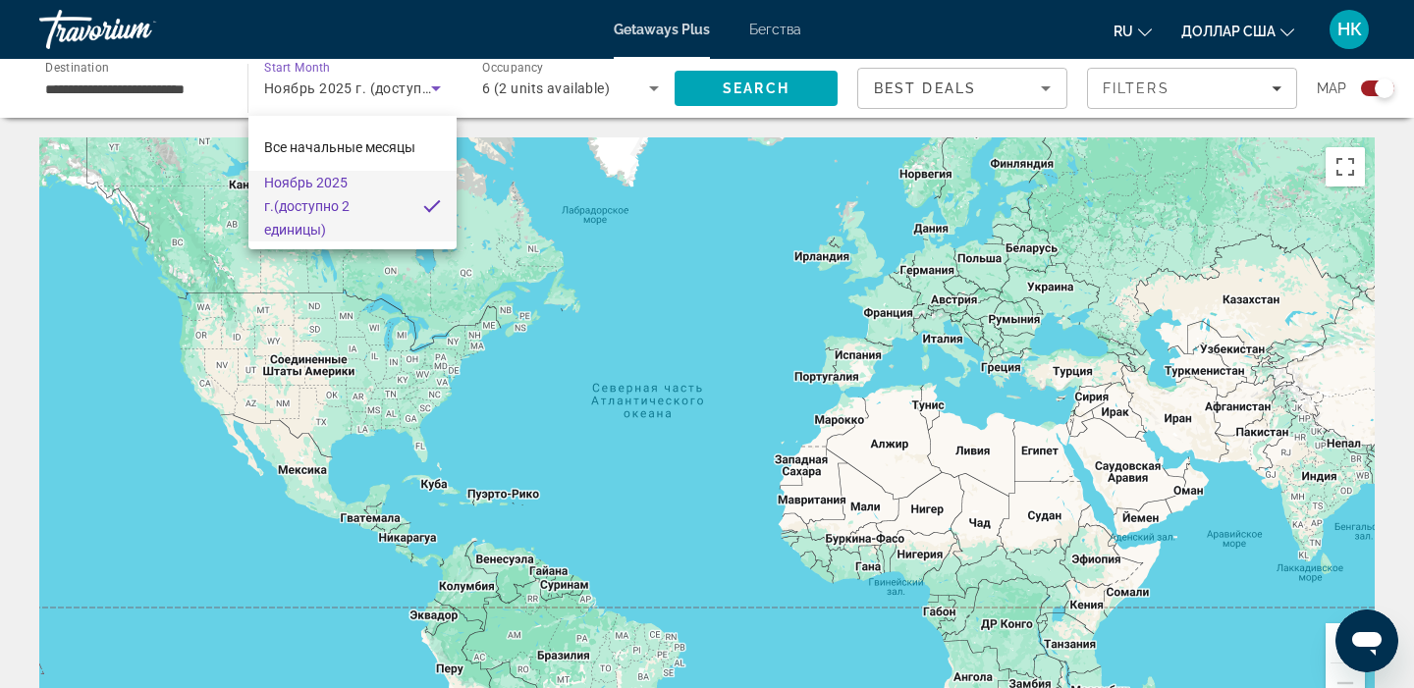
click at [86, 70] on div at bounding box center [707, 344] width 1414 height 688
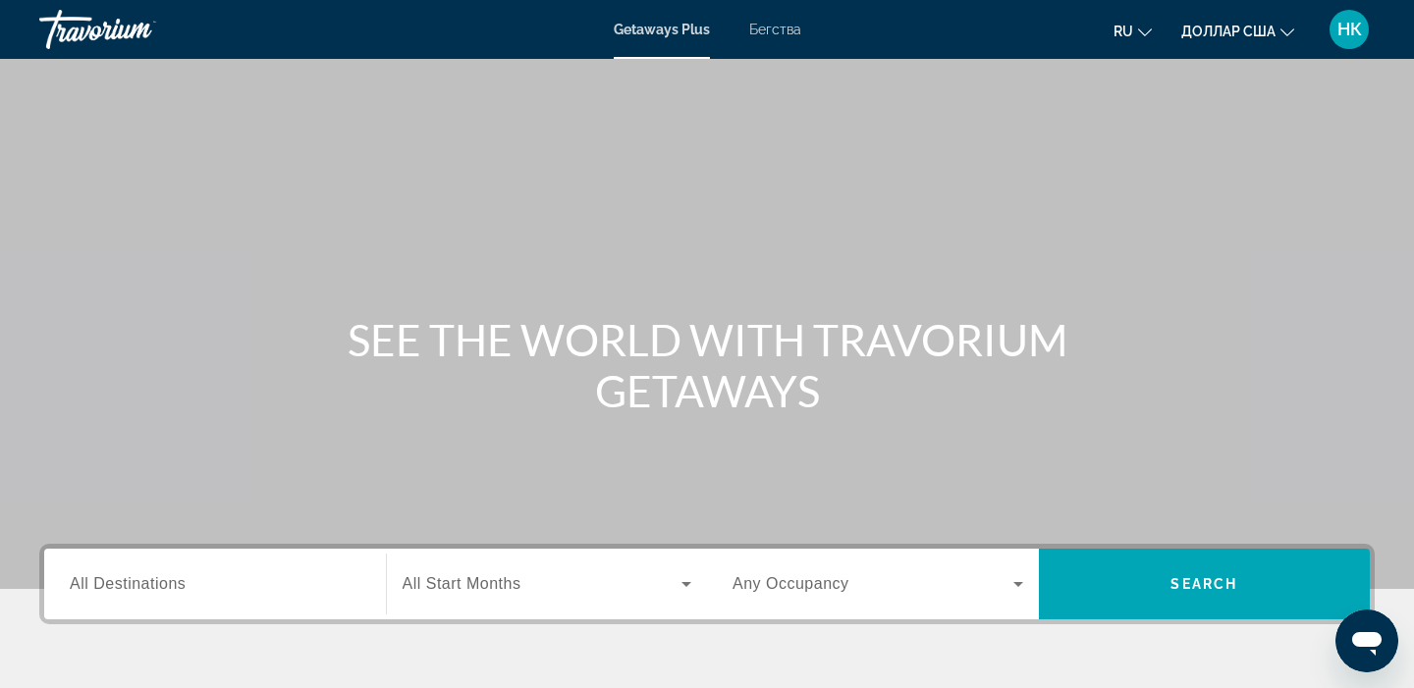
click at [127, 588] on span "All Destinations" at bounding box center [128, 583] width 116 height 17
click at [127, 588] on input "Destination All Destinations" at bounding box center [215, 585] width 291 height 24
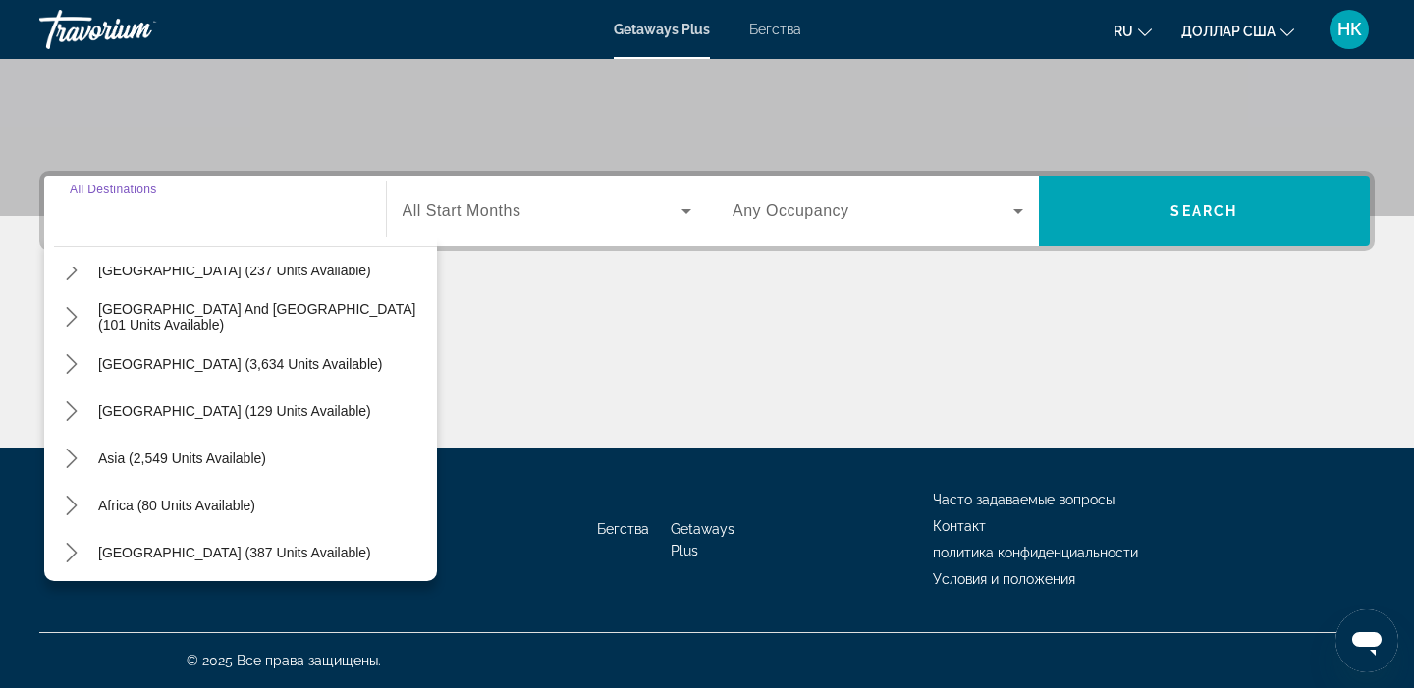
scroll to position [318, 0]
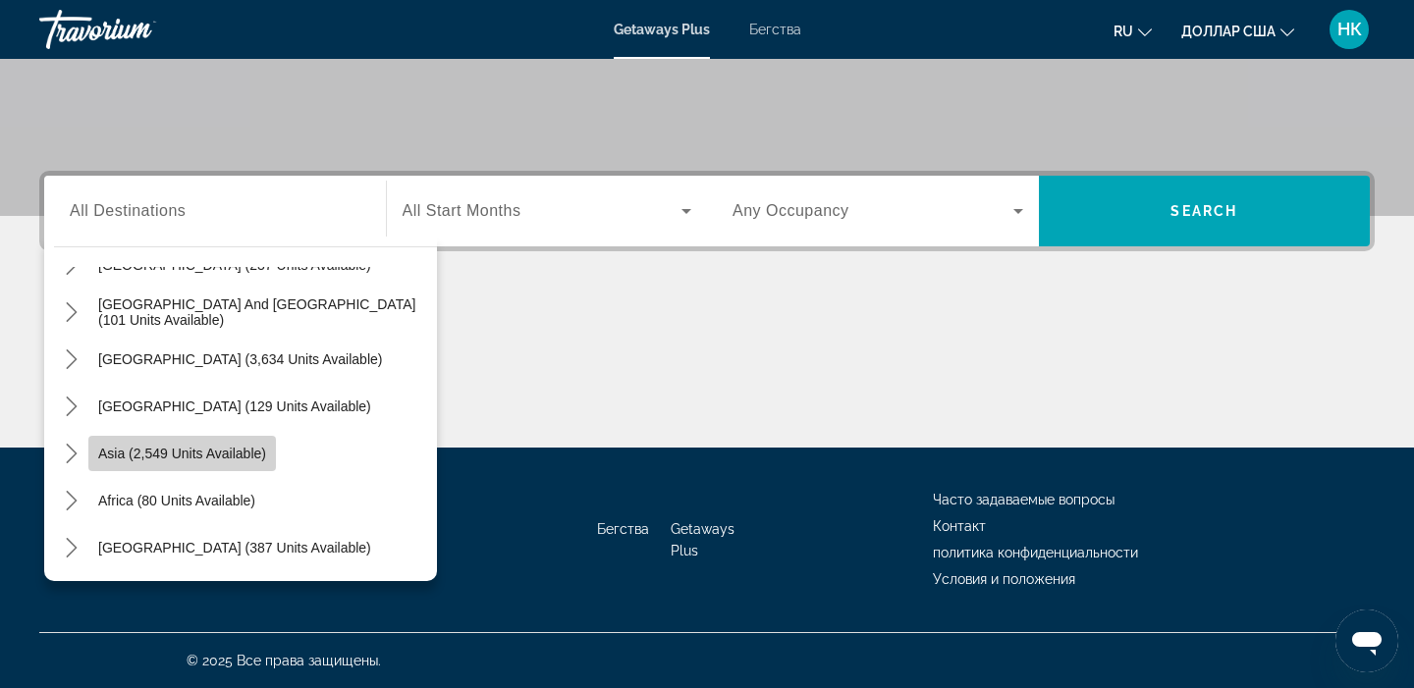
click at [187, 455] on span "Asia (2,549 units available)" at bounding box center [182, 454] width 168 height 16
type input "**********"
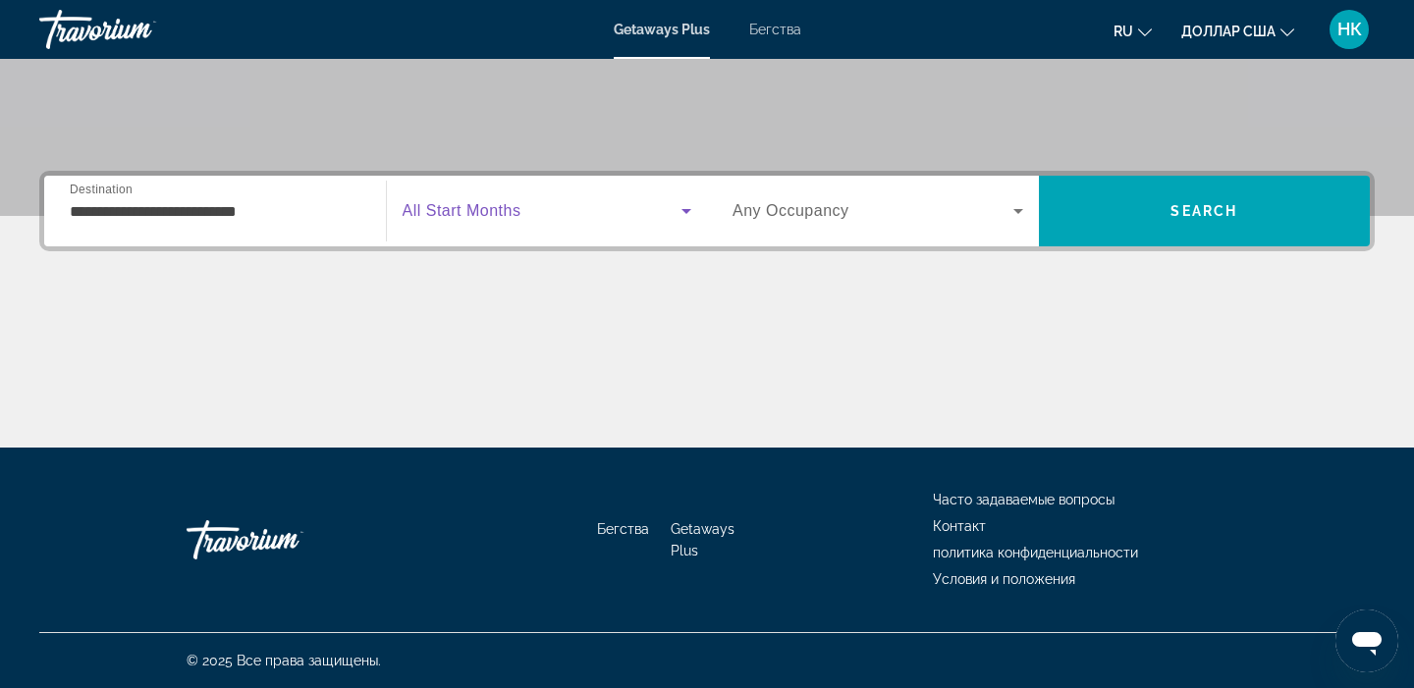
click at [684, 214] on icon "Виджет поиска" at bounding box center [687, 211] width 24 height 24
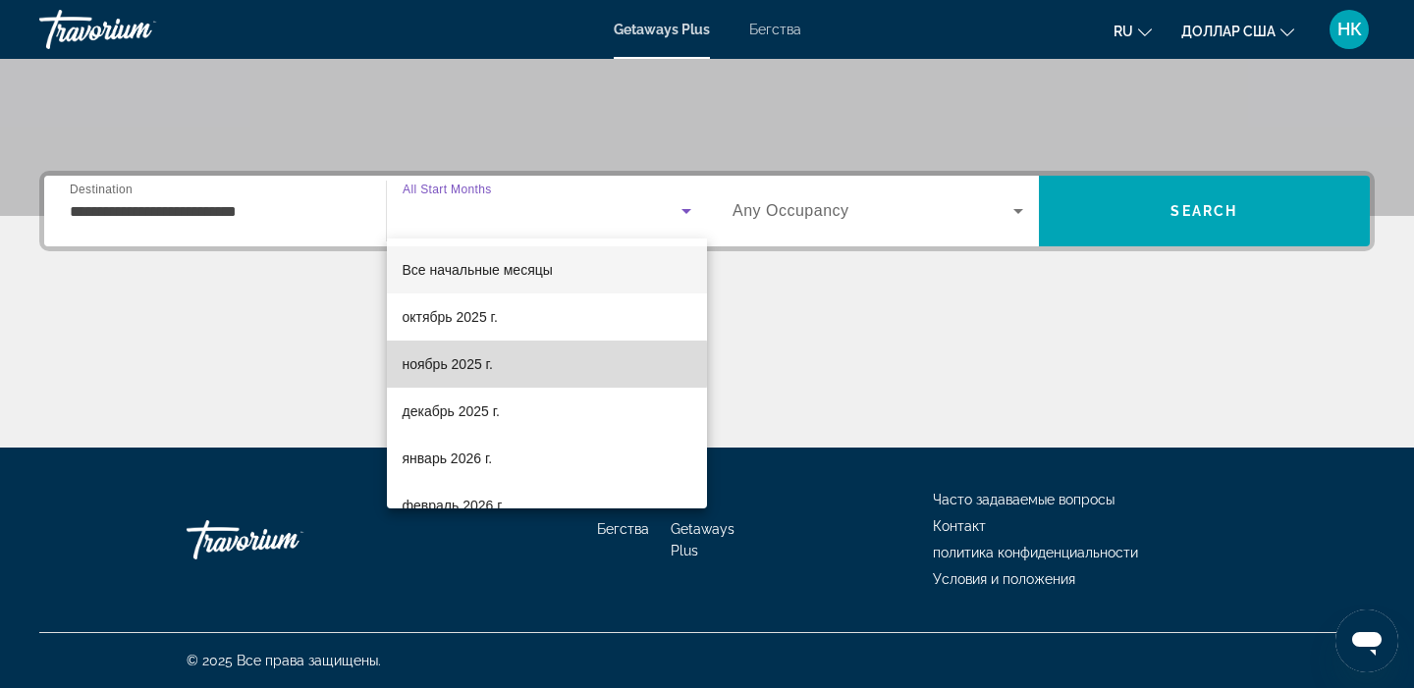
click at [486, 364] on font "ноябрь 2025 г." at bounding box center [448, 364] width 90 height 16
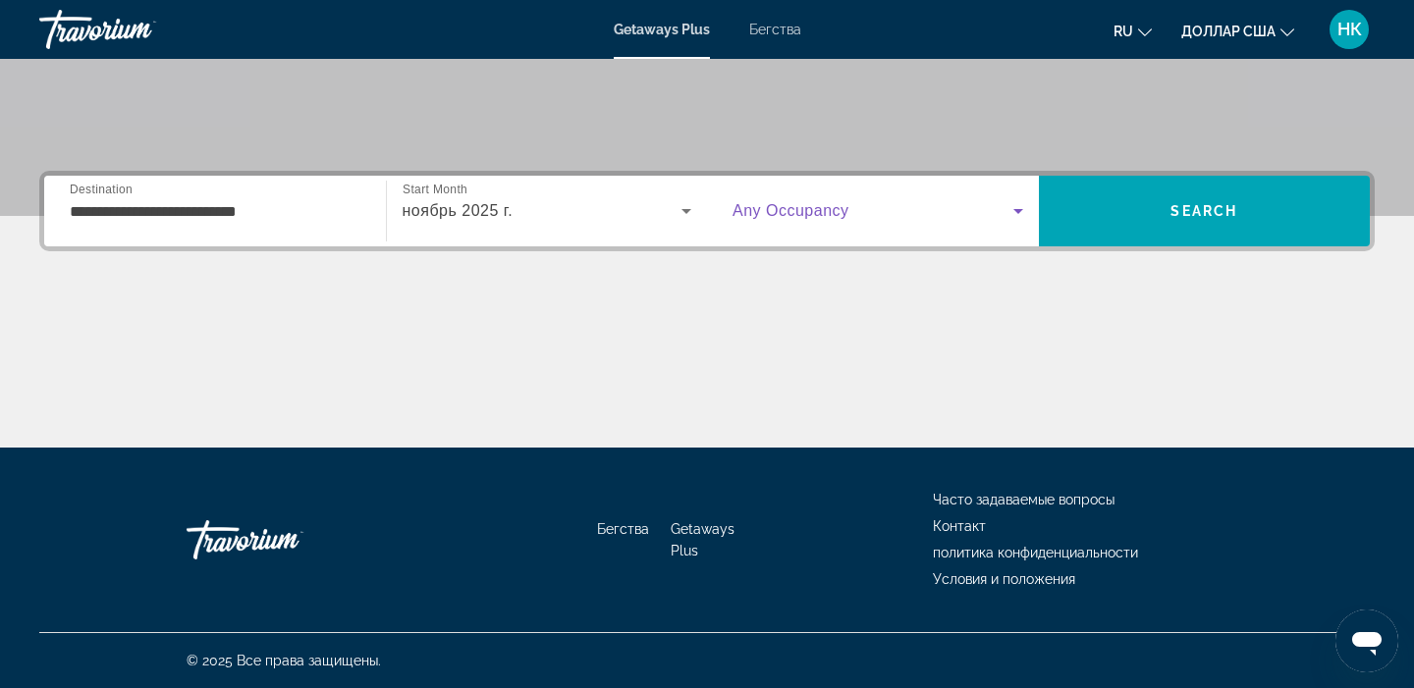
click at [1019, 210] on icon "Виджет поиска" at bounding box center [1018, 211] width 10 height 5
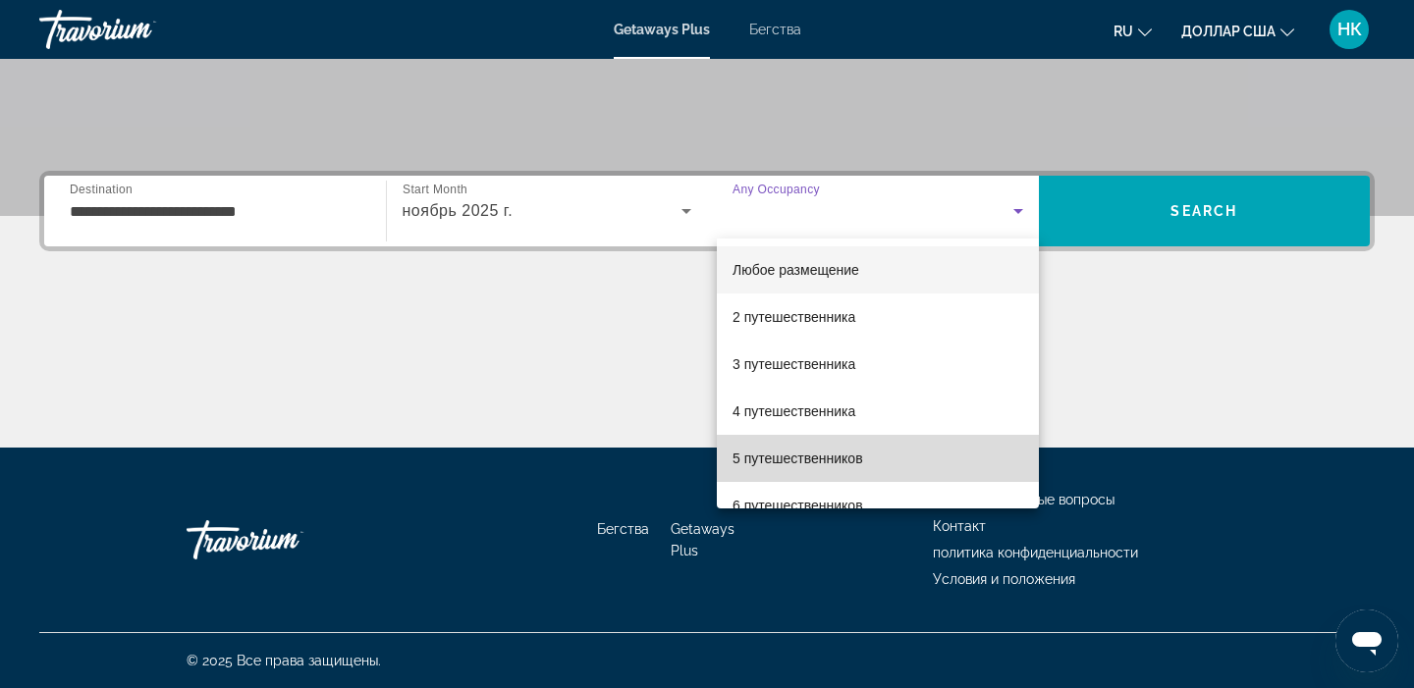
click at [837, 454] on font "5 путешественников" at bounding box center [798, 459] width 131 height 16
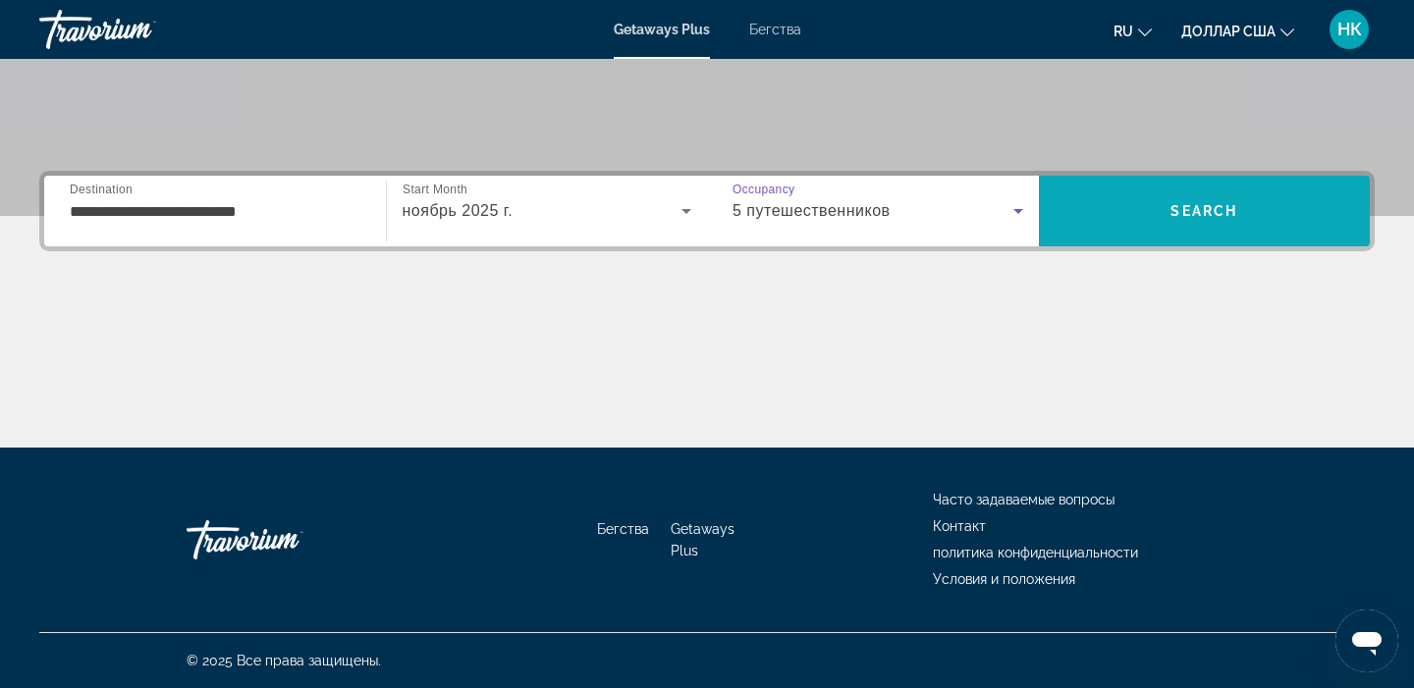
click at [1229, 214] on span "Search" at bounding box center [1203, 211] width 67 height 16
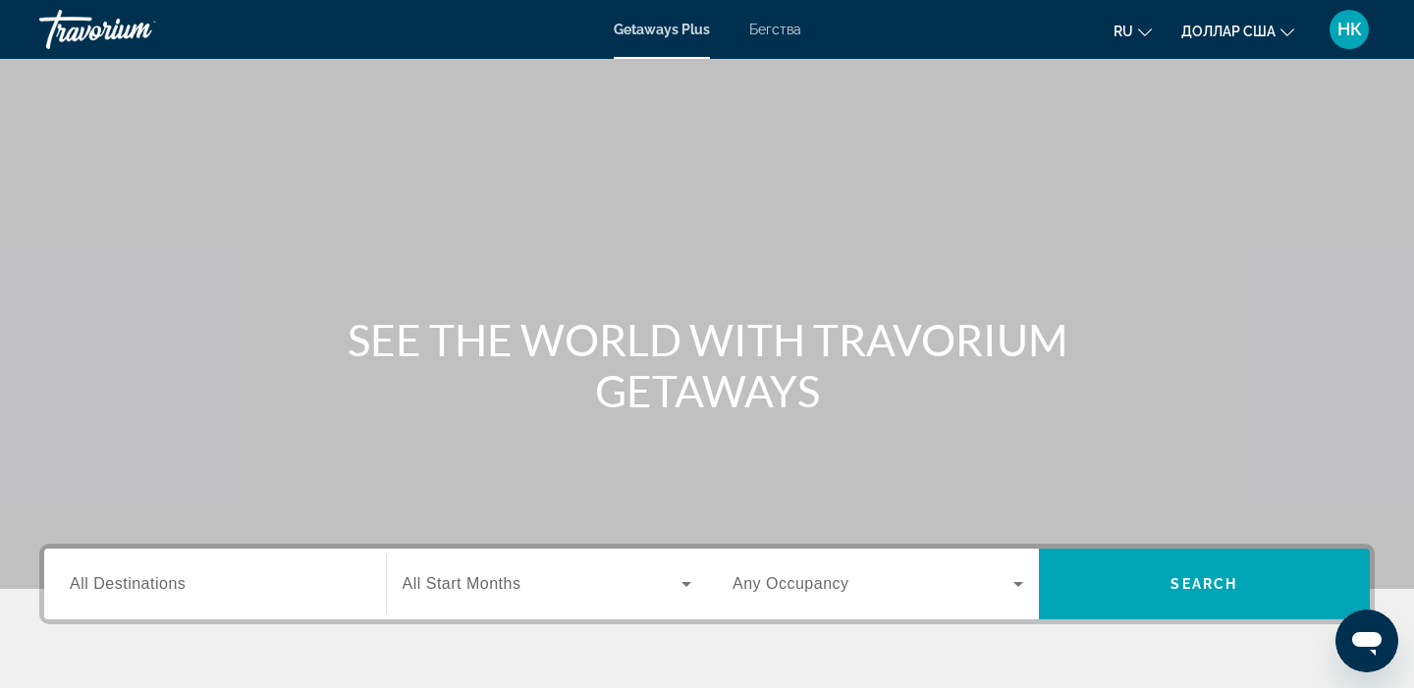
click at [113, 589] on span "All Destinations" at bounding box center [128, 583] width 116 height 17
click at [113, 589] on input "Destination All Destinations" at bounding box center [215, 585] width 291 height 24
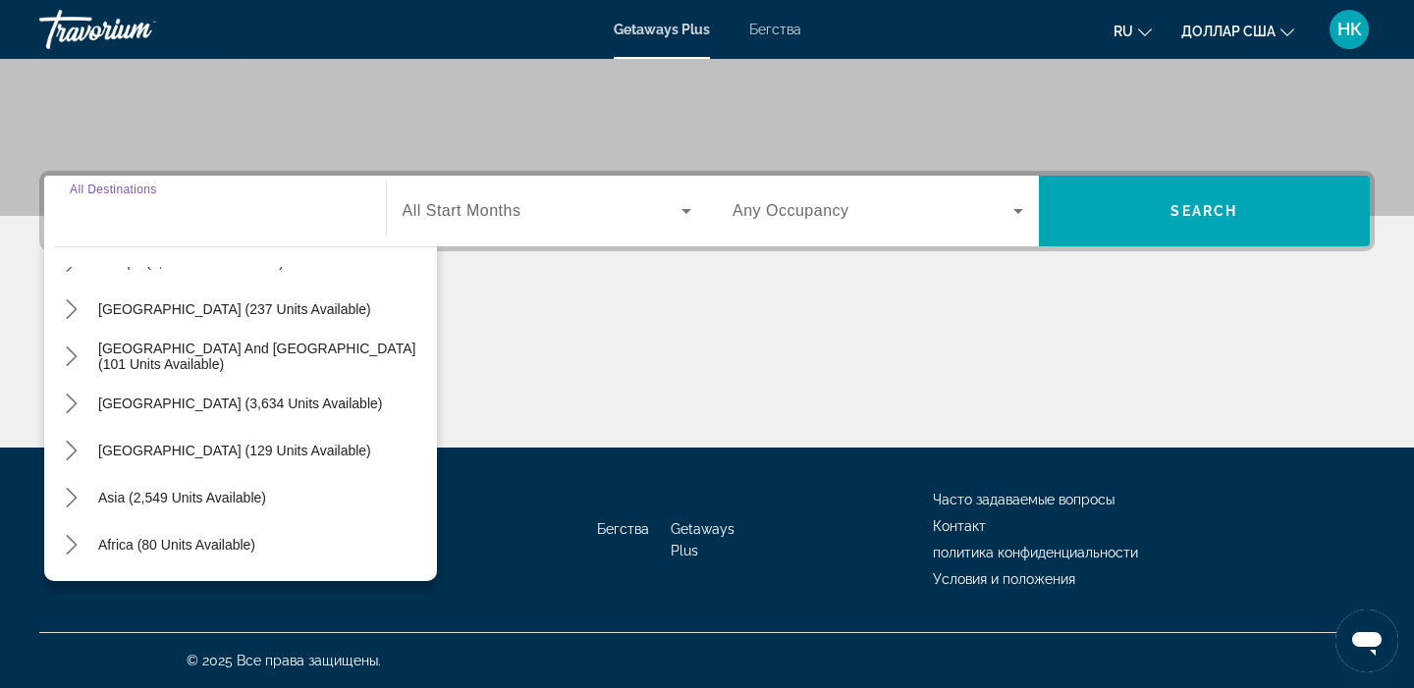
scroll to position [318, 0]
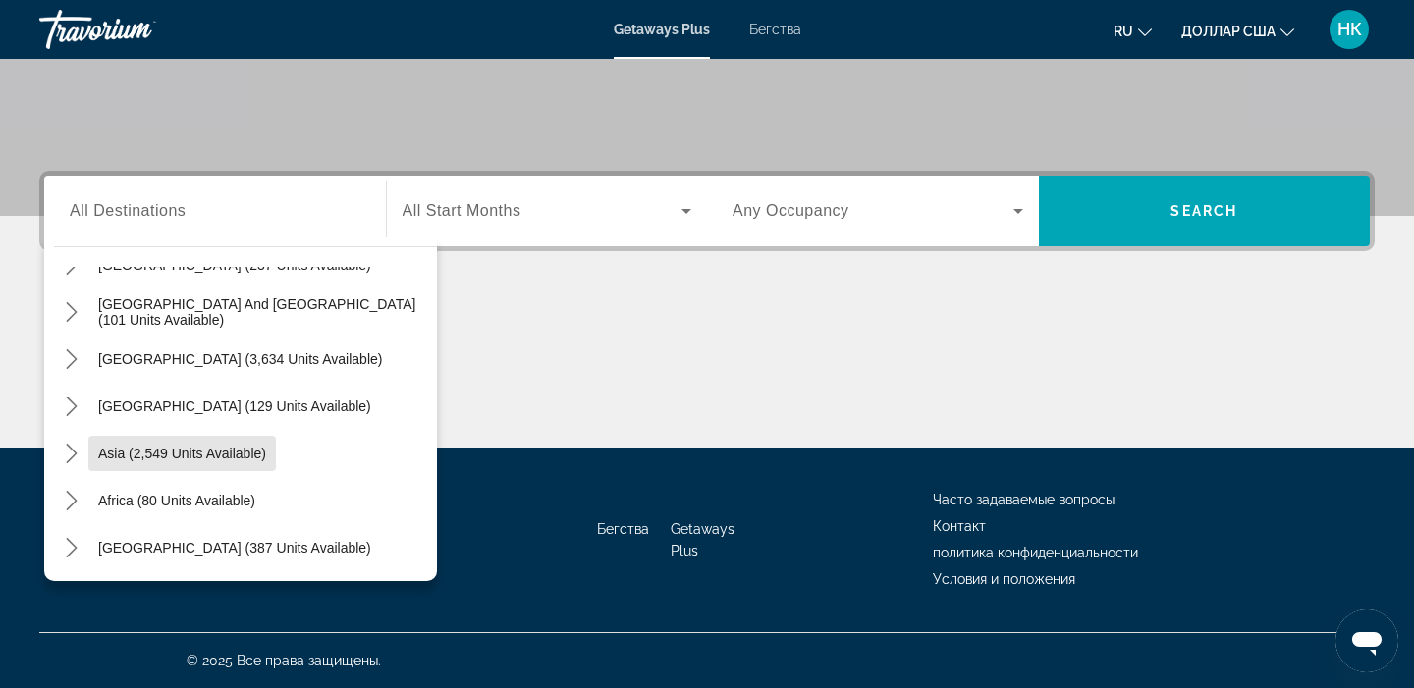
click at [231, 470] on span "Select destination: Asia (2,549 units available)" at bounding box center [182, 453] width 188 height 47
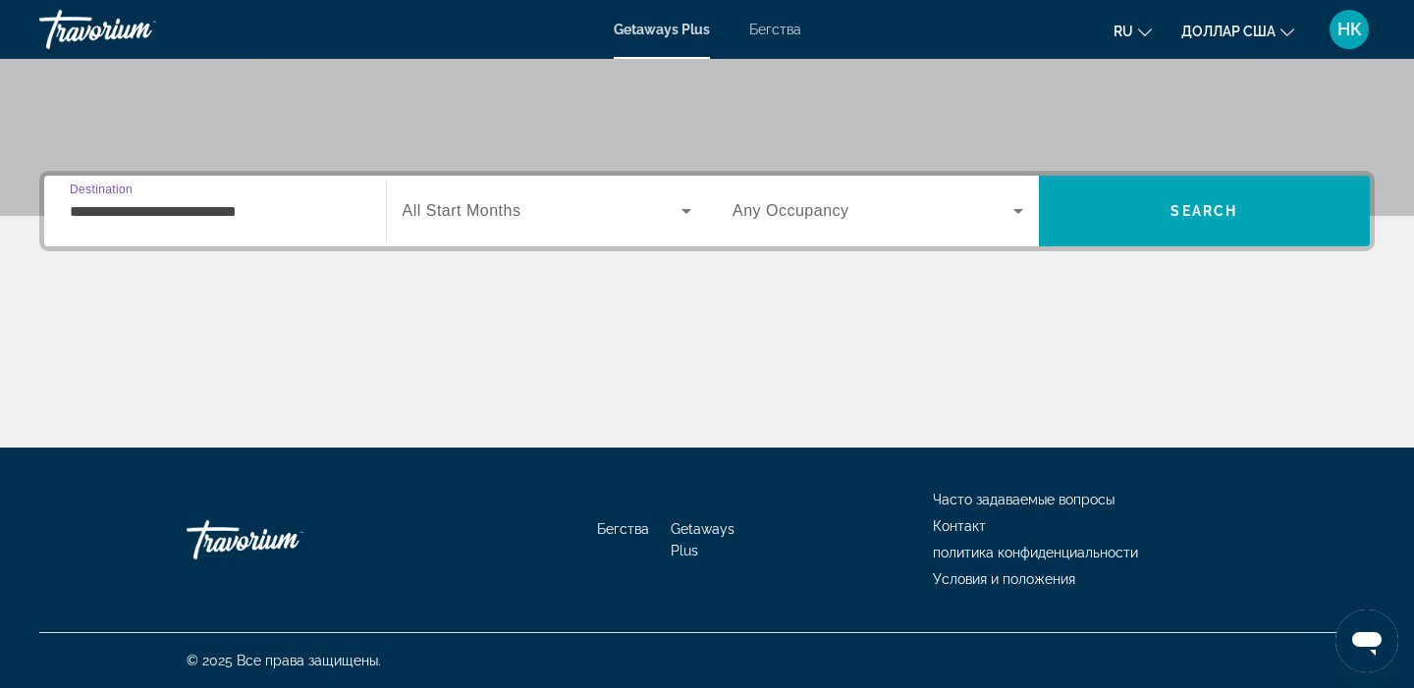
click at [133, 216] on input "**********" at bounding box center [215, 212] width 291 height 24
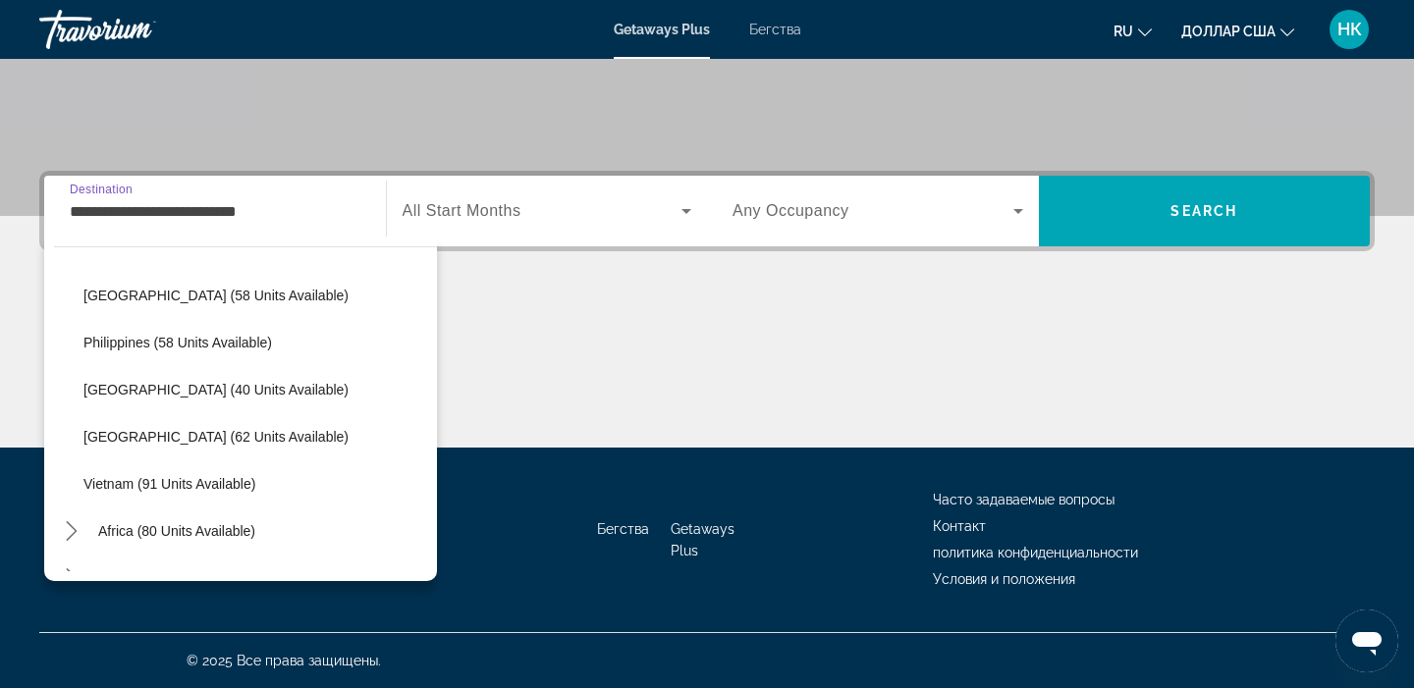
scroll to position [789, 0]
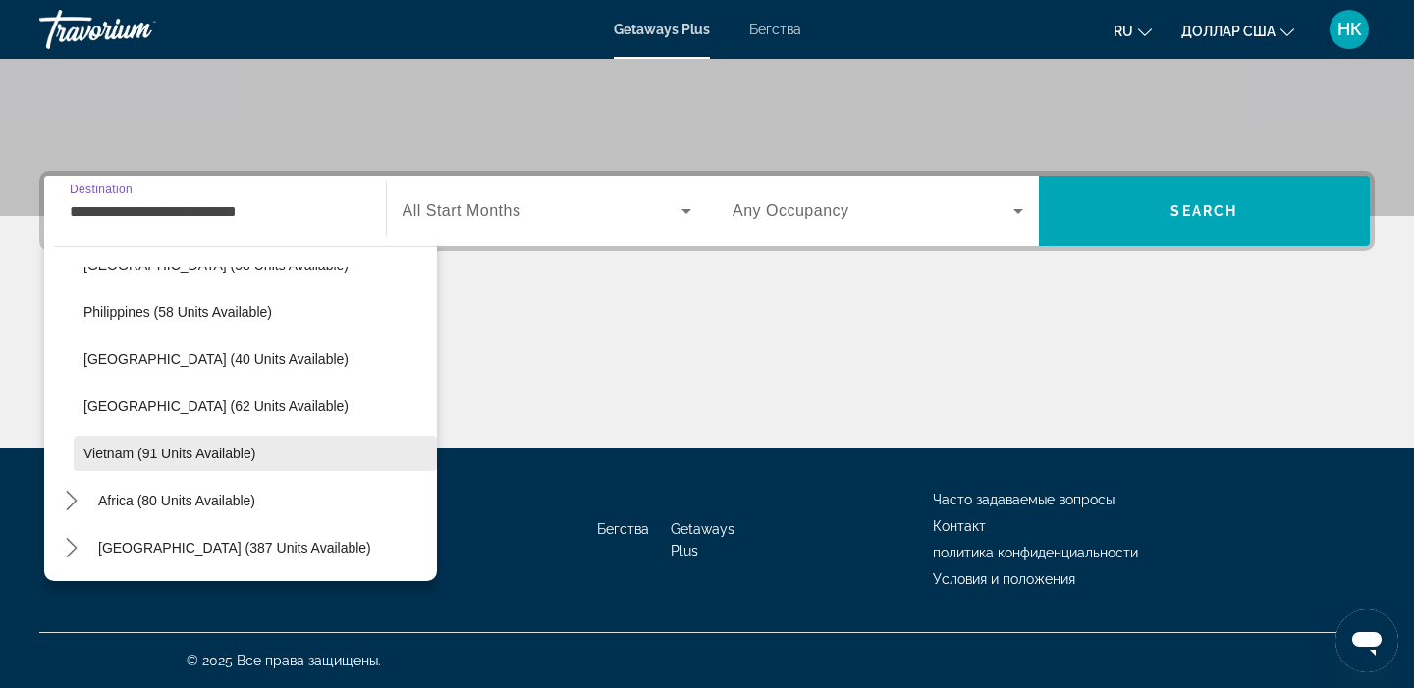
click at [188, 453] on span "Vietnam (91 units available)" at bounding box center [169, 454] width 172 height 16
type input "**********"
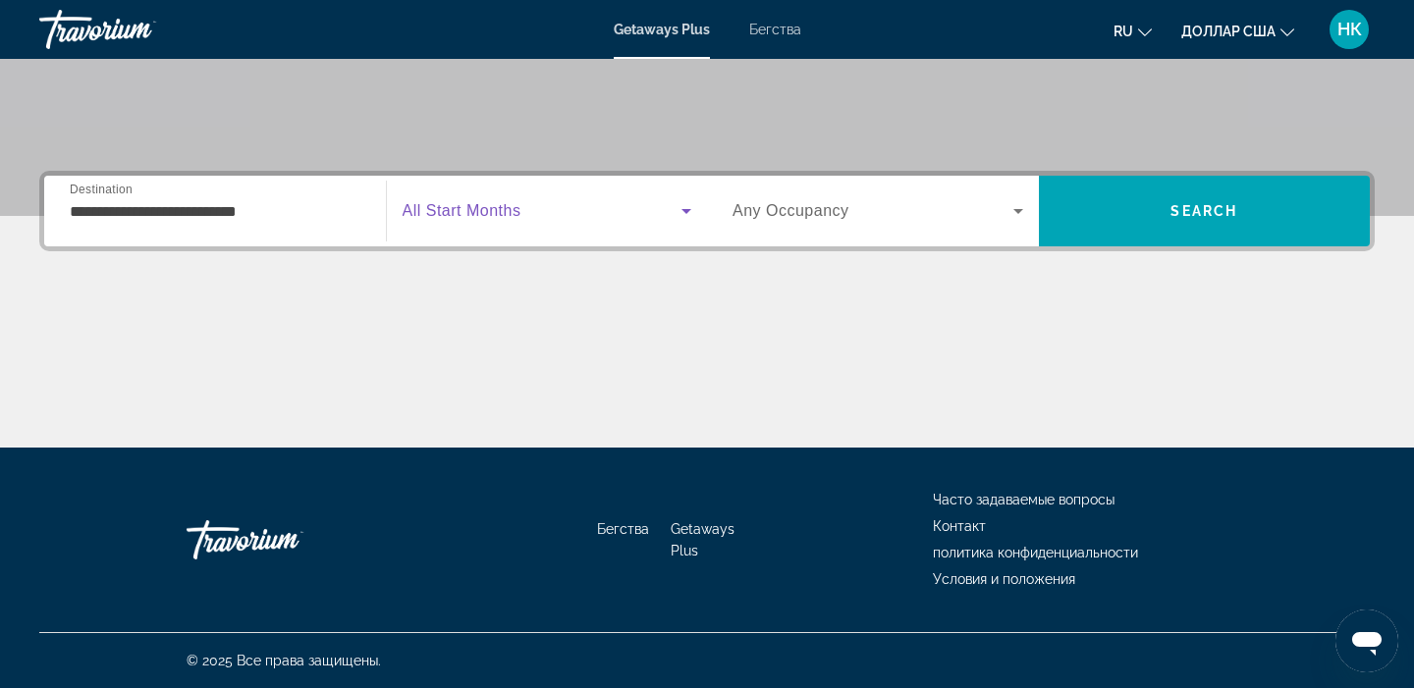
click at [688, 214] on icon "Виджет поиска" at bounding box center [687, 211] width 24 height 24
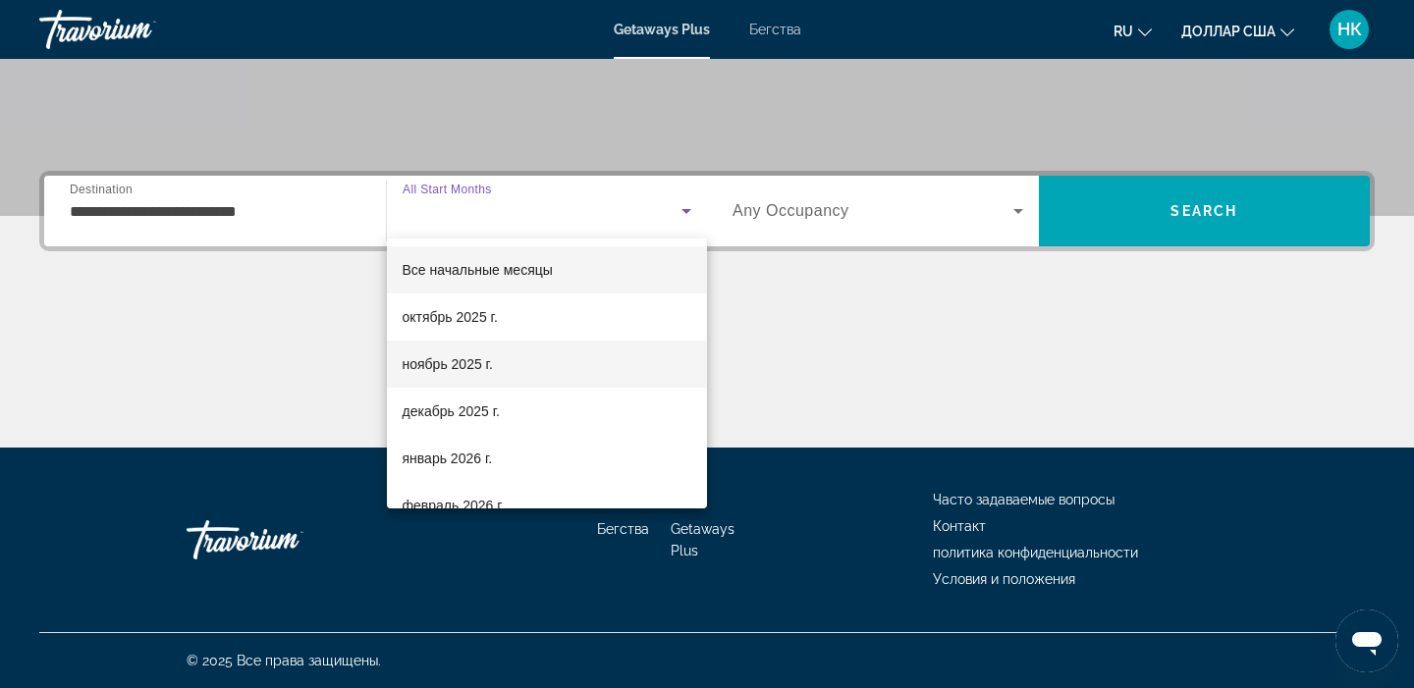
click at [461, 366] on font "ноябрь 2025 г." at bounding box center [448, 364] width 90 height 16
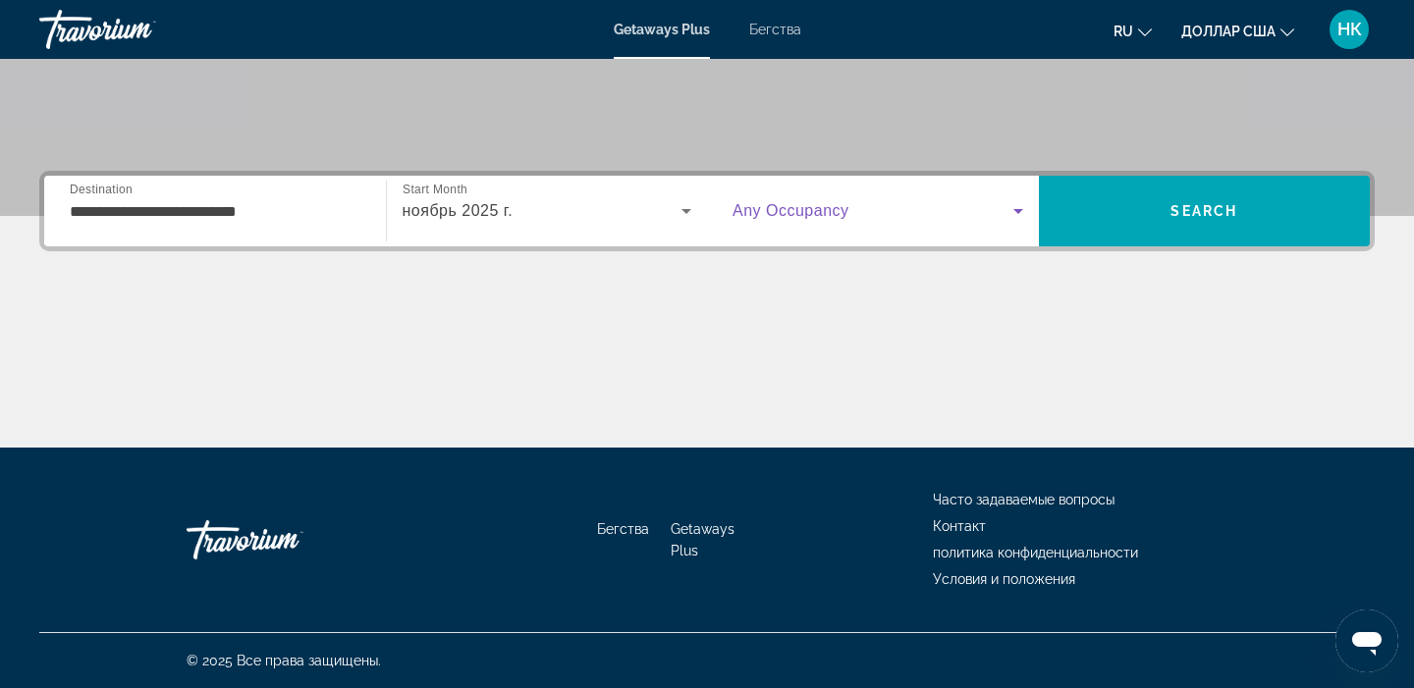
click at [1019, 208] on icon "Виджет поиска" at bounding box center [1018, 211] width 24 height 24
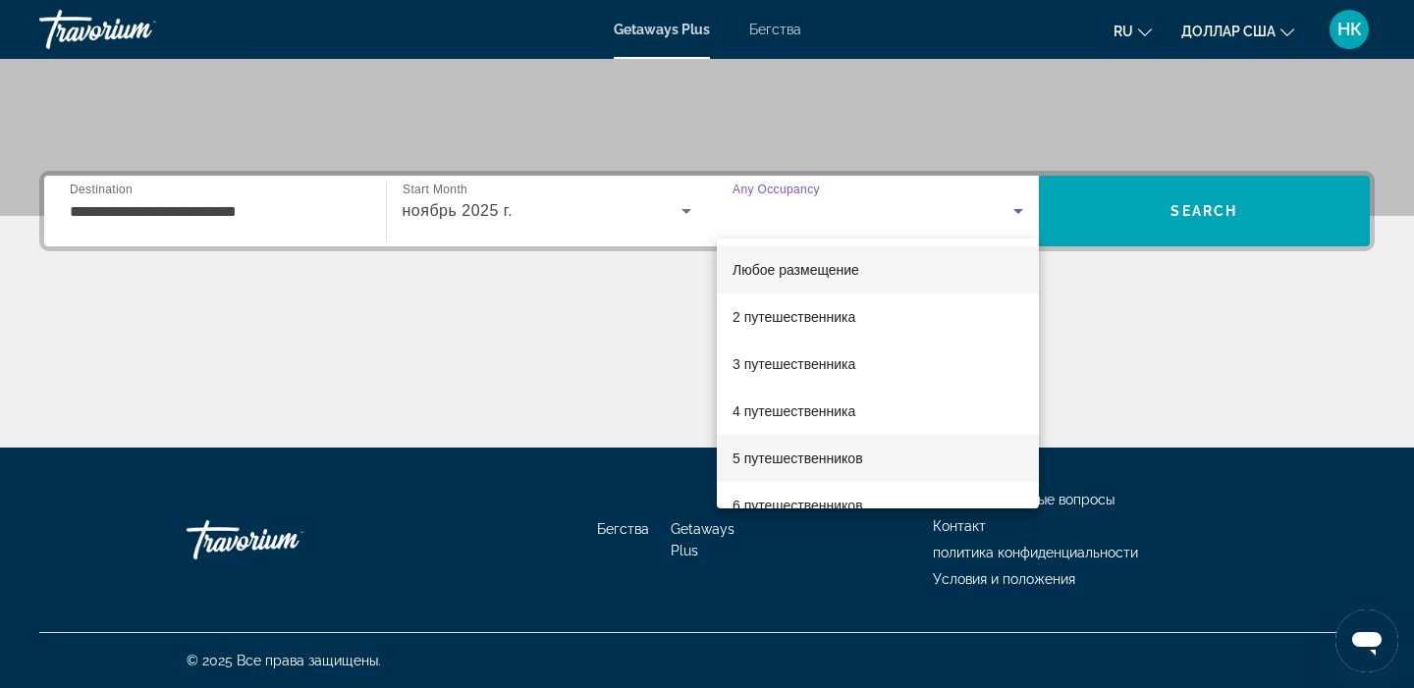
click at [822, 461] on font "5 путешественников" at bounding box center [798, 459] width 131 height 16
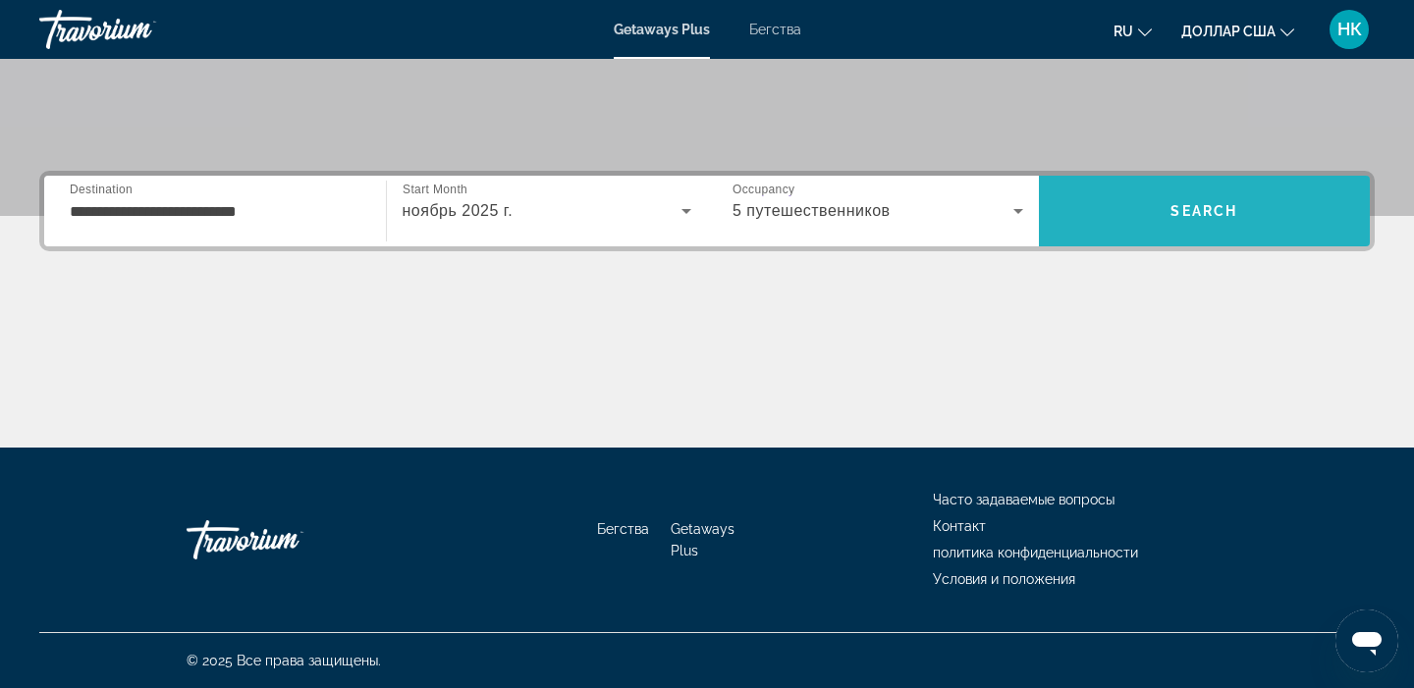
click at [1168, 231] on span "Поиск" at bounding box center [1205, 211] width 332 height 47
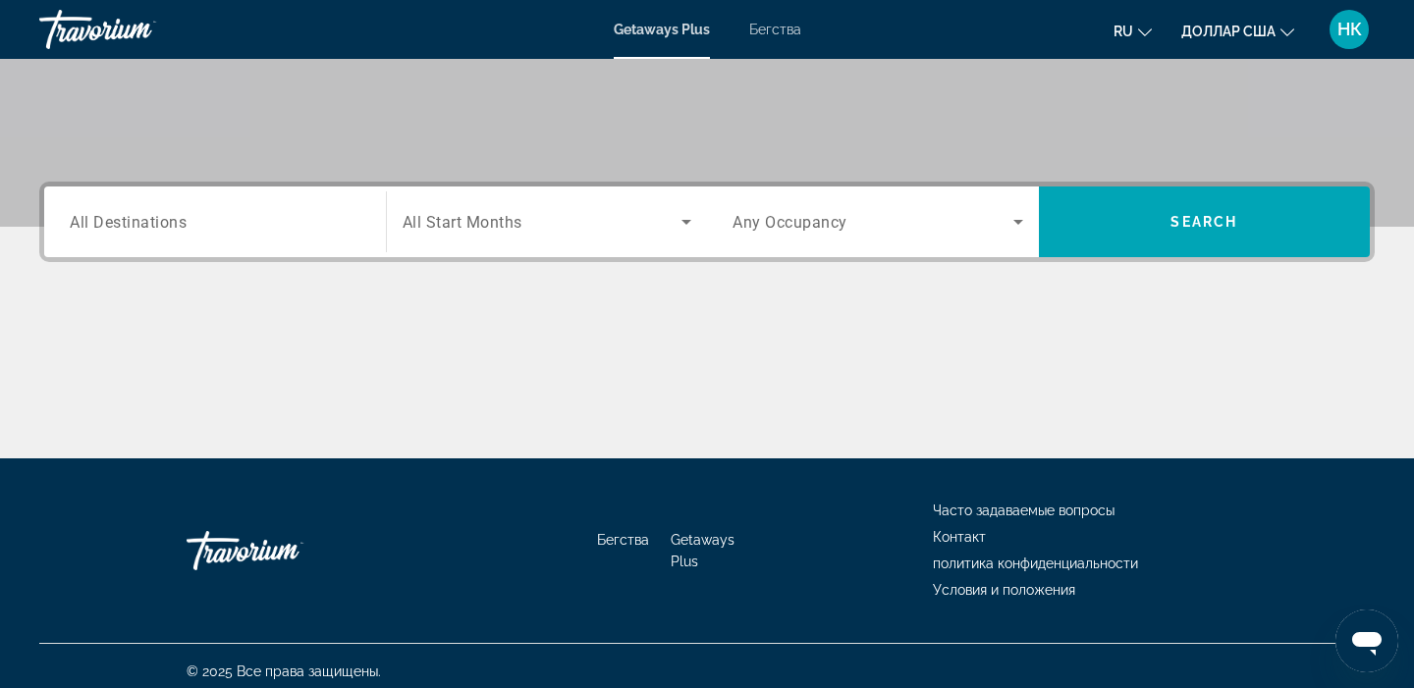
scroll to position [373, 0]
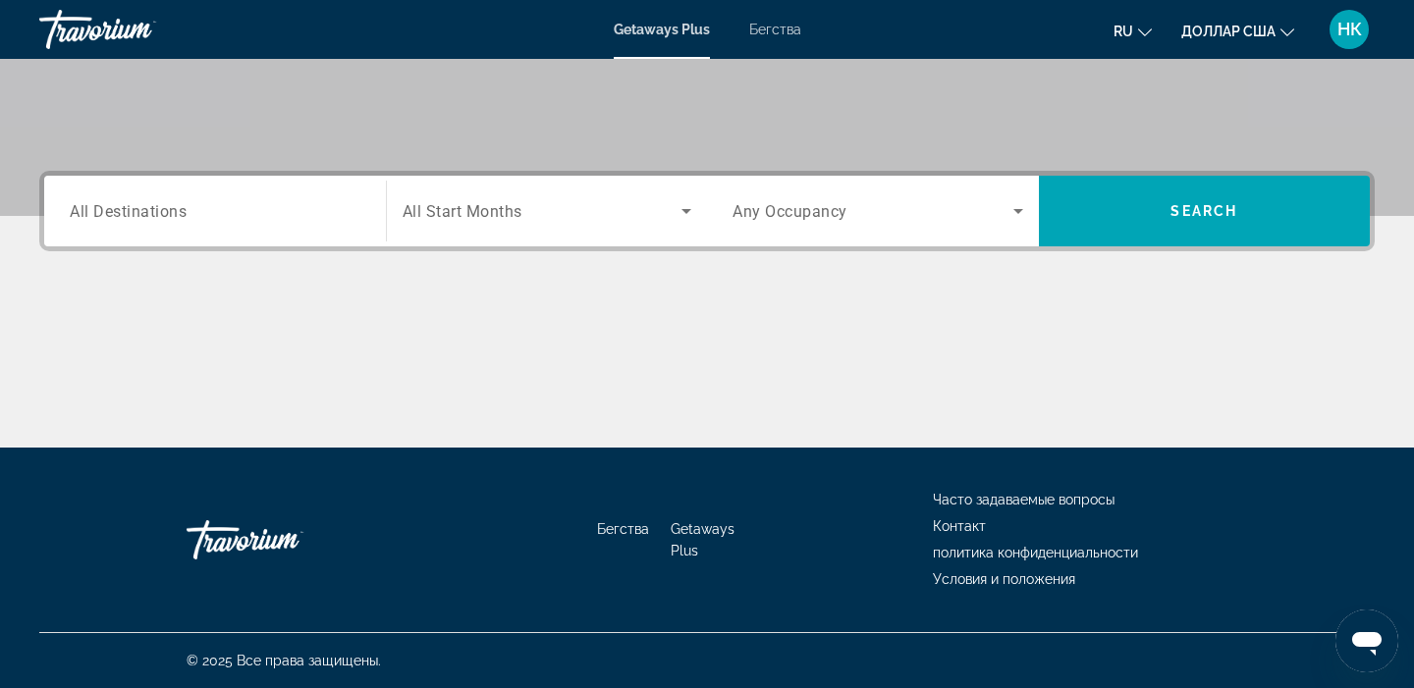
click at [158, 211] on span "All Destinations" at bounding box center [128, 210] width 117 height 19
click at [158, 211] on input "Destination All Destinations" at bounding box center [215, 212] width 291 height 24
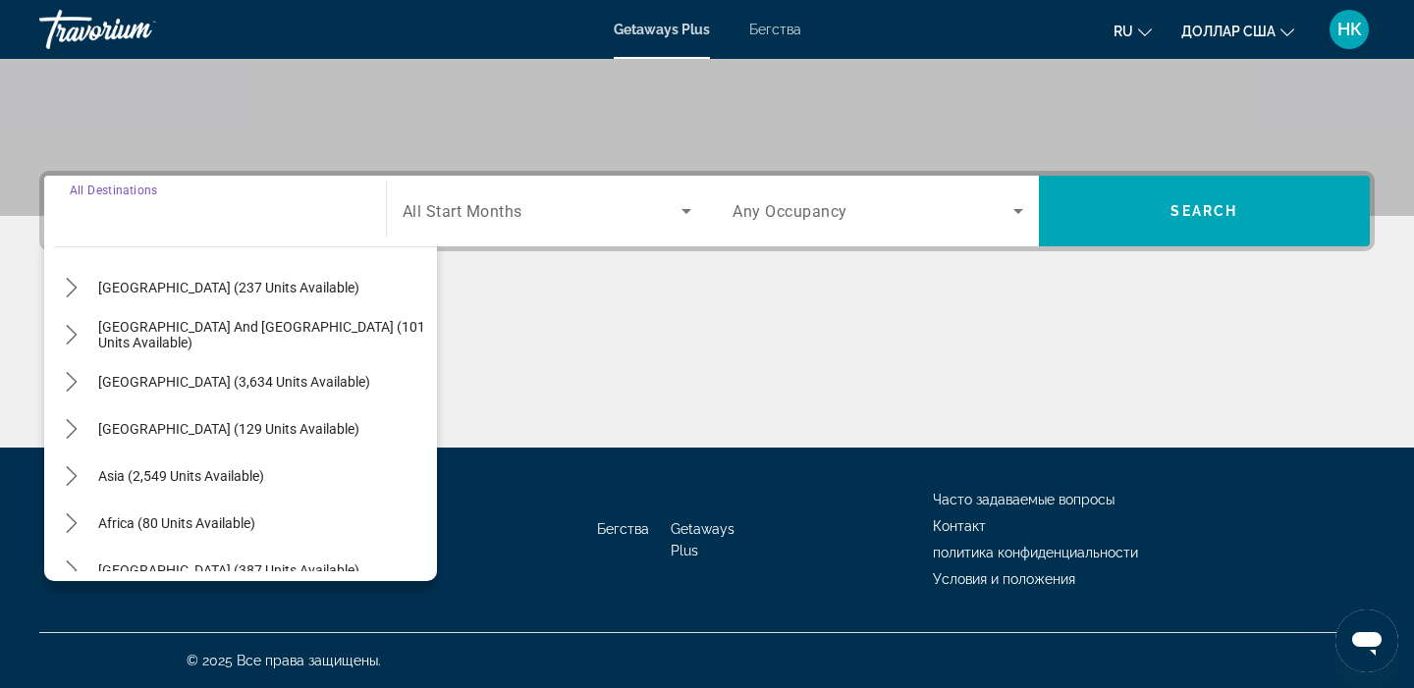
scroll to position [302, 0]
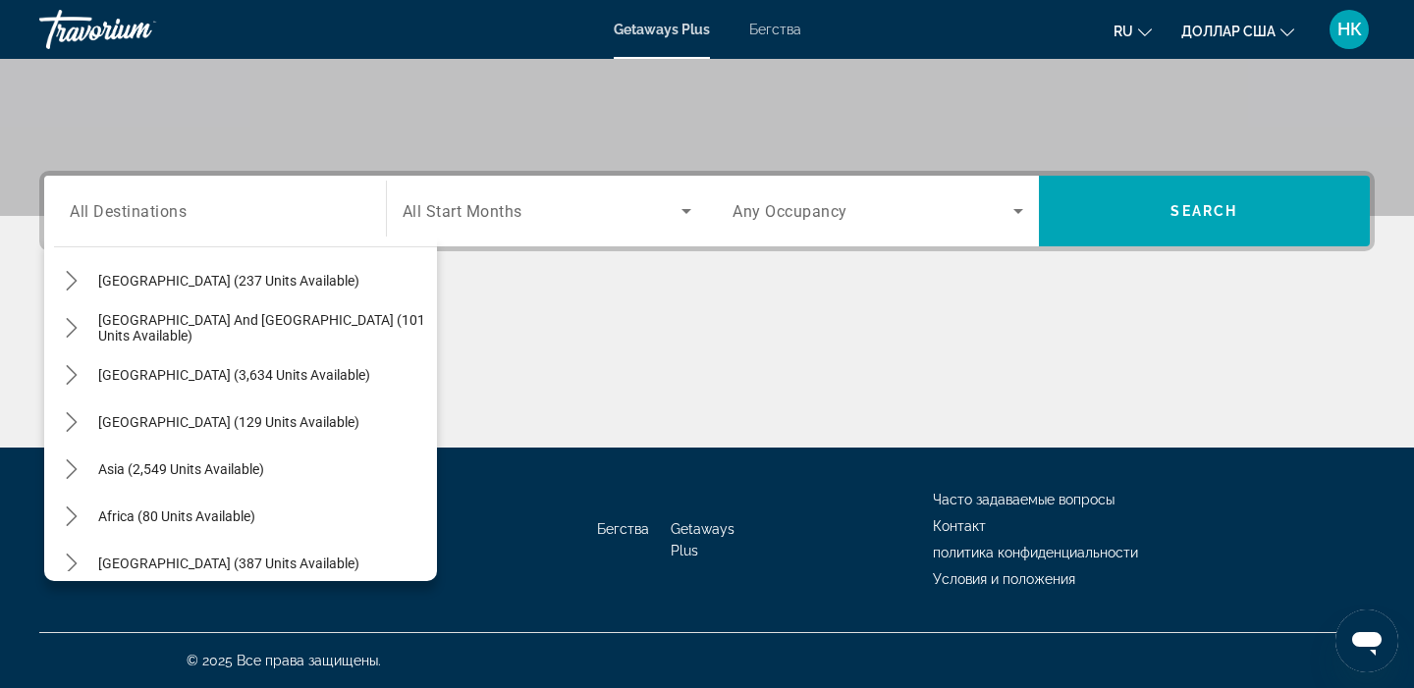
click at [701, 535] on font "Getaways Plus" at bounding box center [703, 539] width 64 height 37
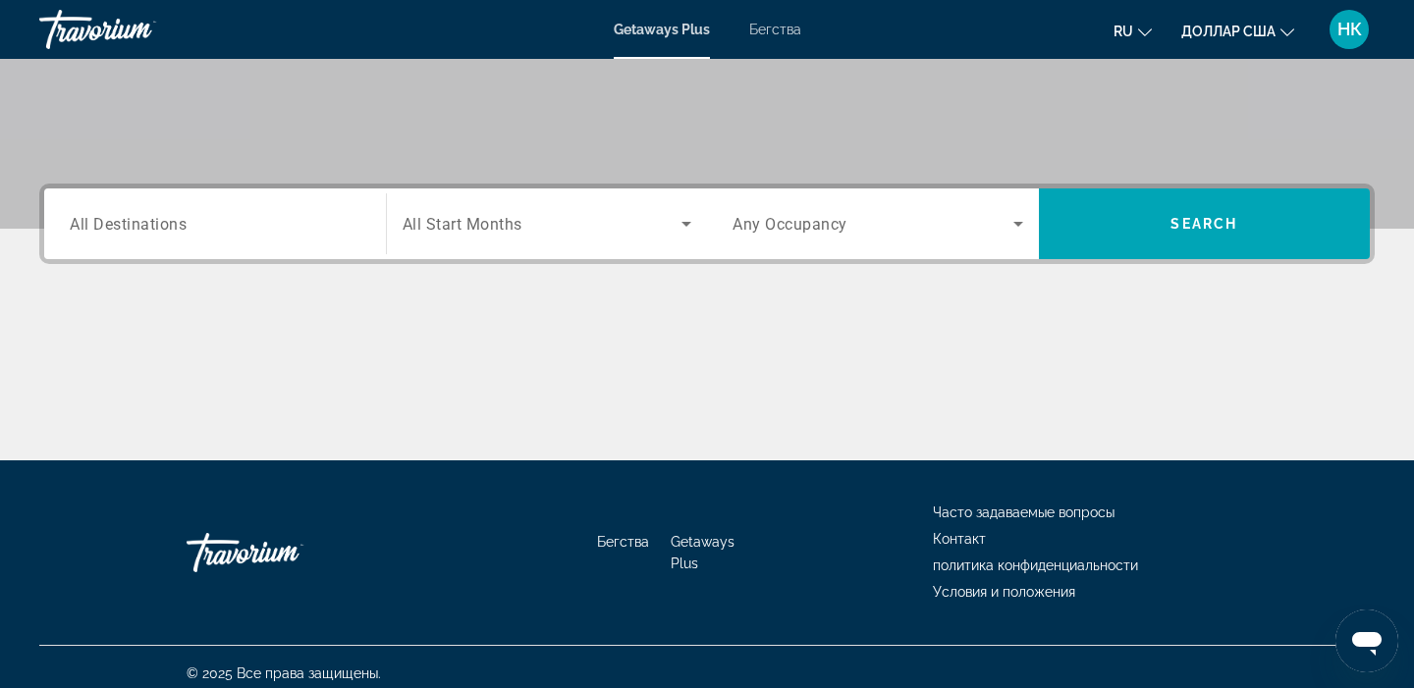
scroll to position [365, 0]
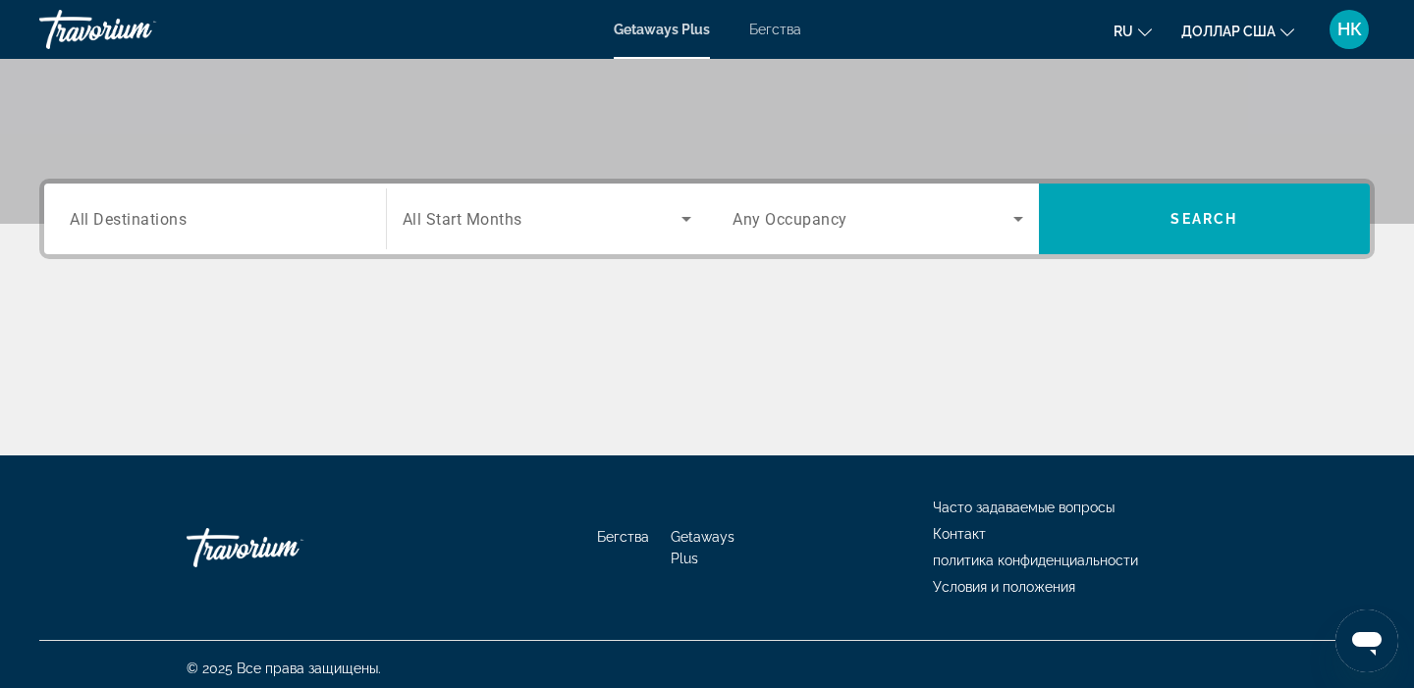
click at [118, 218] on span "All Destinations" at bounding box center [128, 218] width 117 height 19
click at [118, 218] on input "Destination All Destinations" at bounding box center [215, 220] width 291 height 24
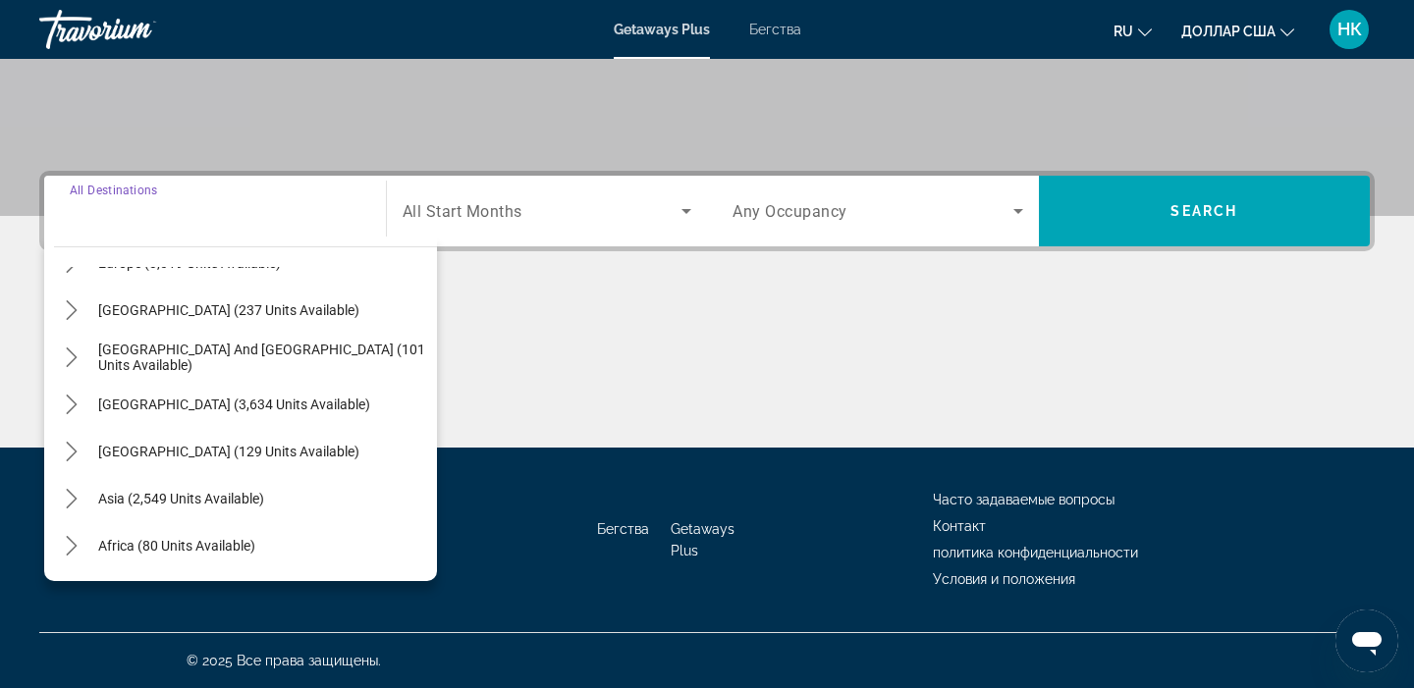
scroll to position [281, 0]
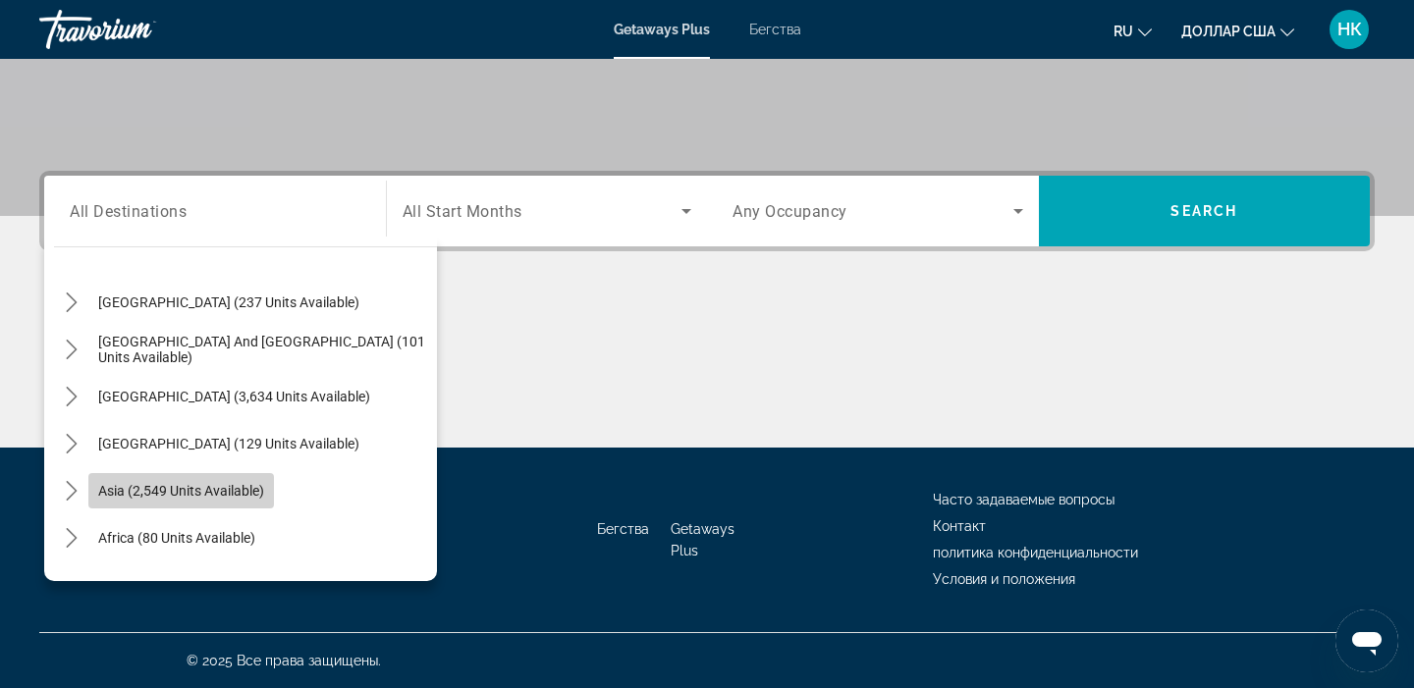
click at [194, 490] on span "Asia (2,549 units available)" at bounding box center [181, 491] width 166 height 16
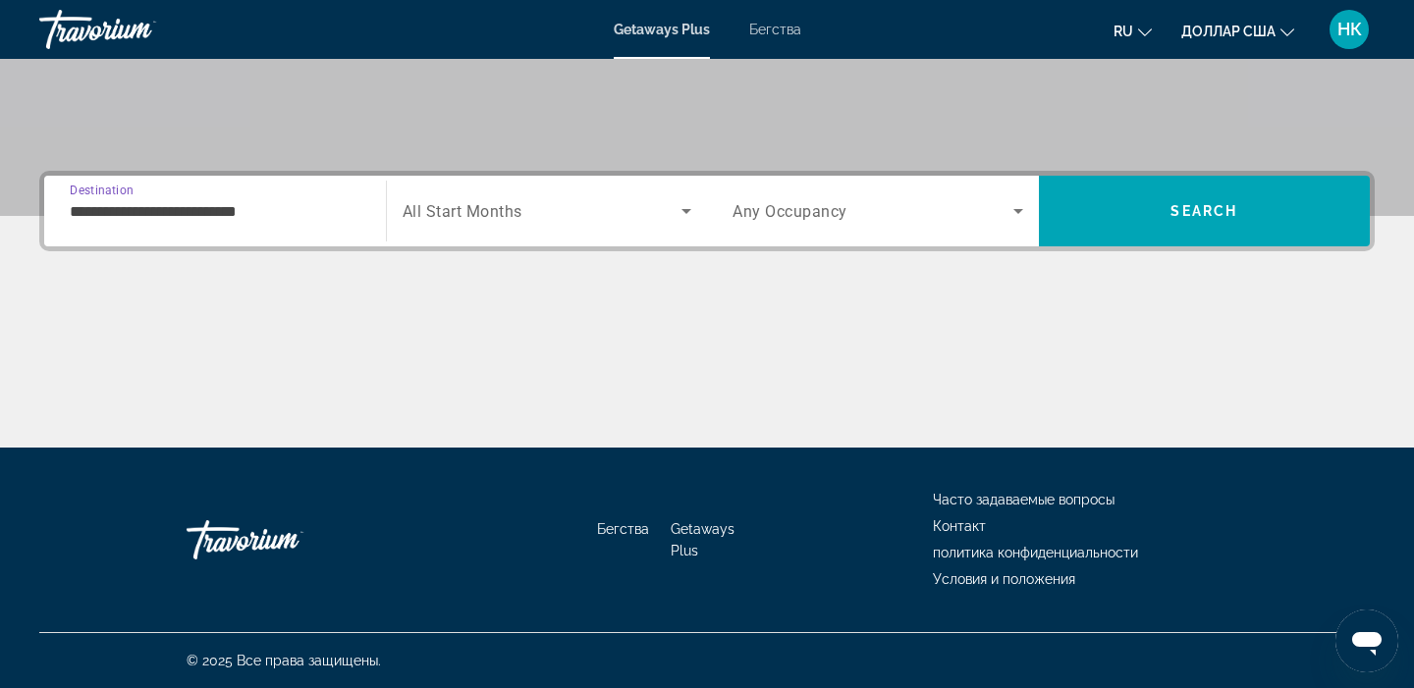
click at [110, 214] on input "**********" at bounding box center [215, 212] width 291 height 24
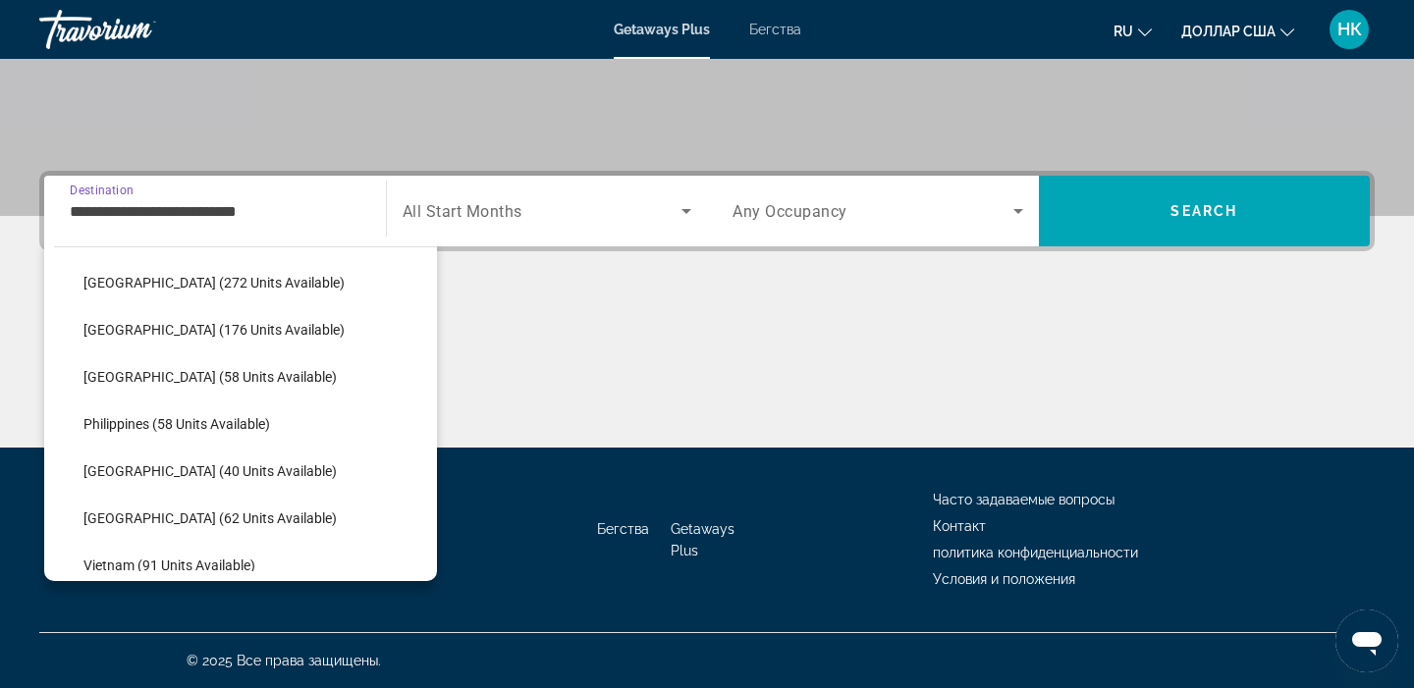
scroll to position [683, 0]
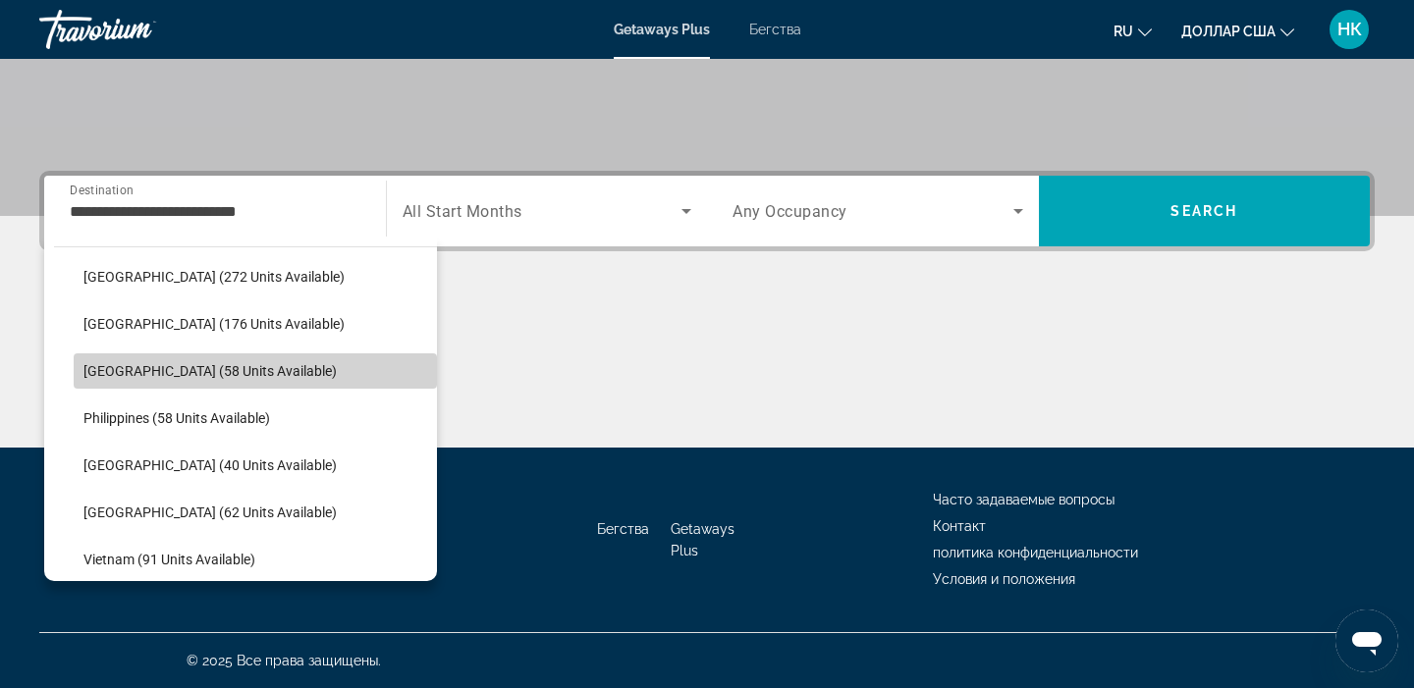
click at [213, 368] on span "Maldives (58 units available)" at bounding box center [209, 371] width 253 height 16
type input "**********"
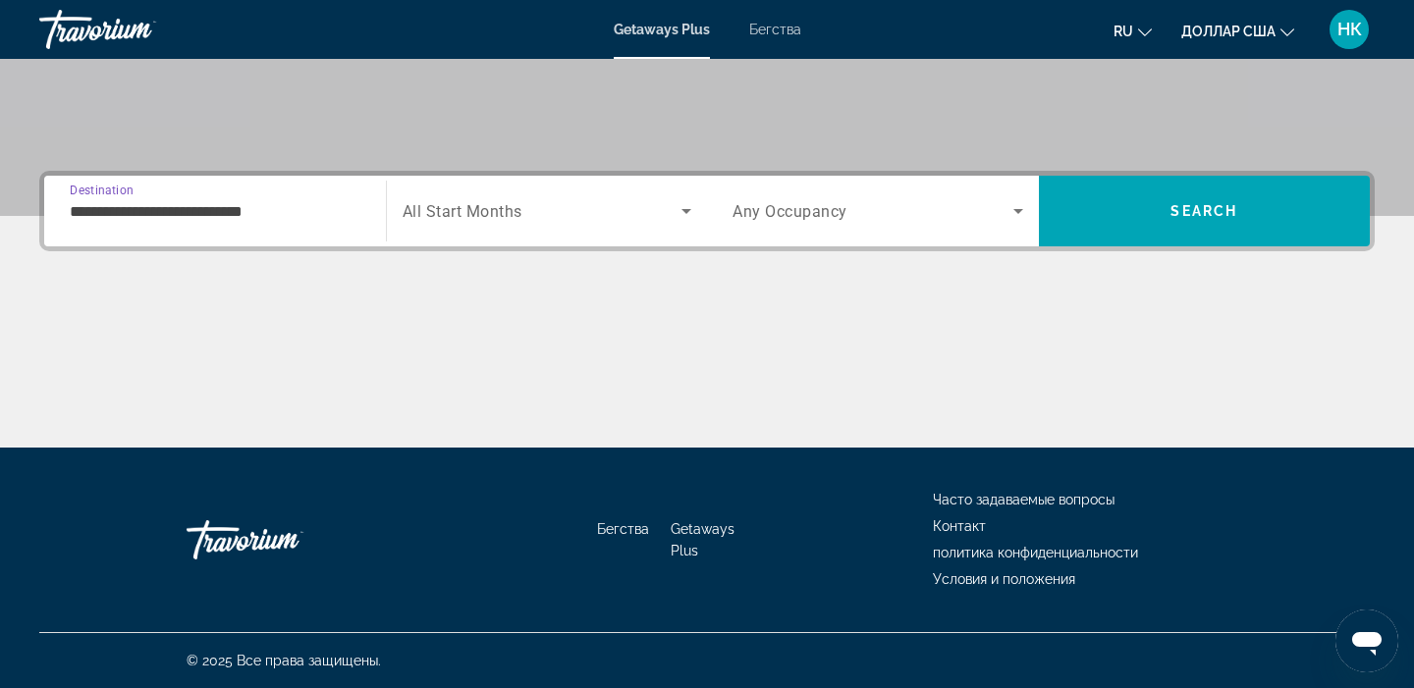
click at [682, 213] on icon "Search widget" at bounding box center [687, 211] width 24 height 24
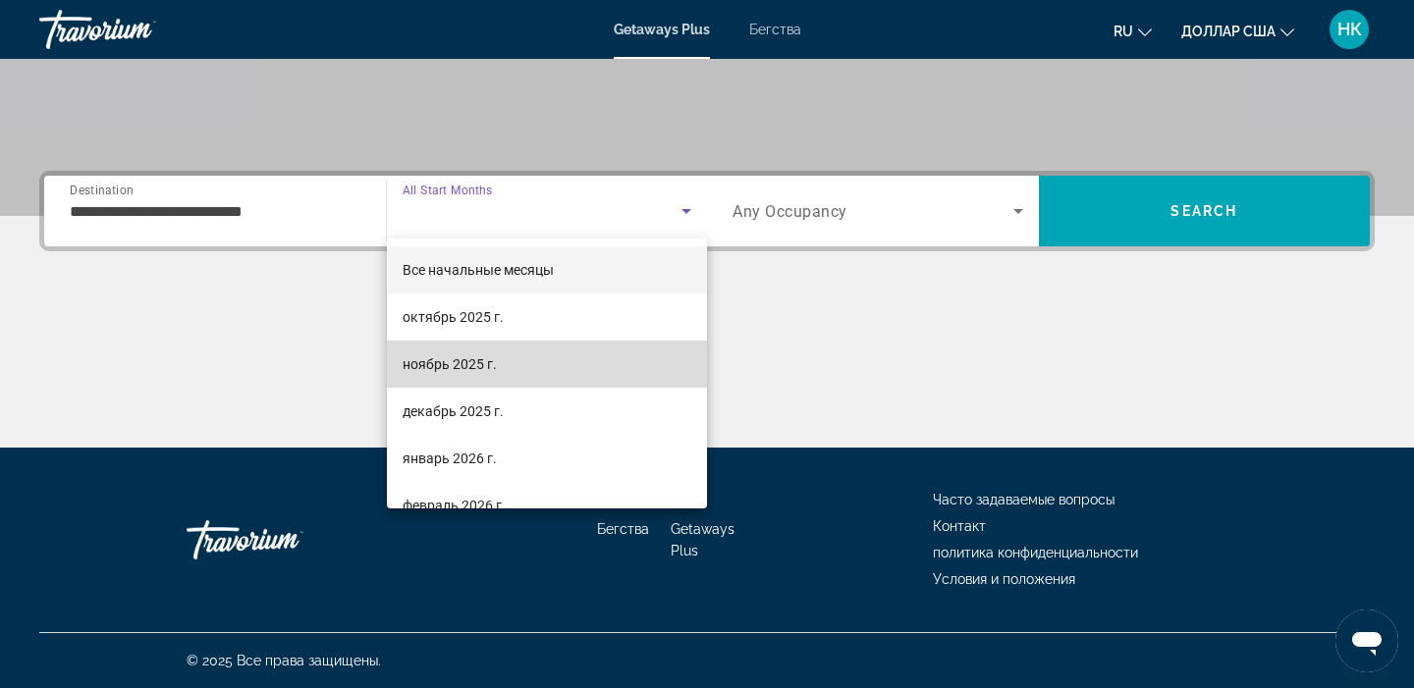
click at [491, 362] on font "ноябрь 2025 г." at bounding box center [450, 364] width 94 height 16
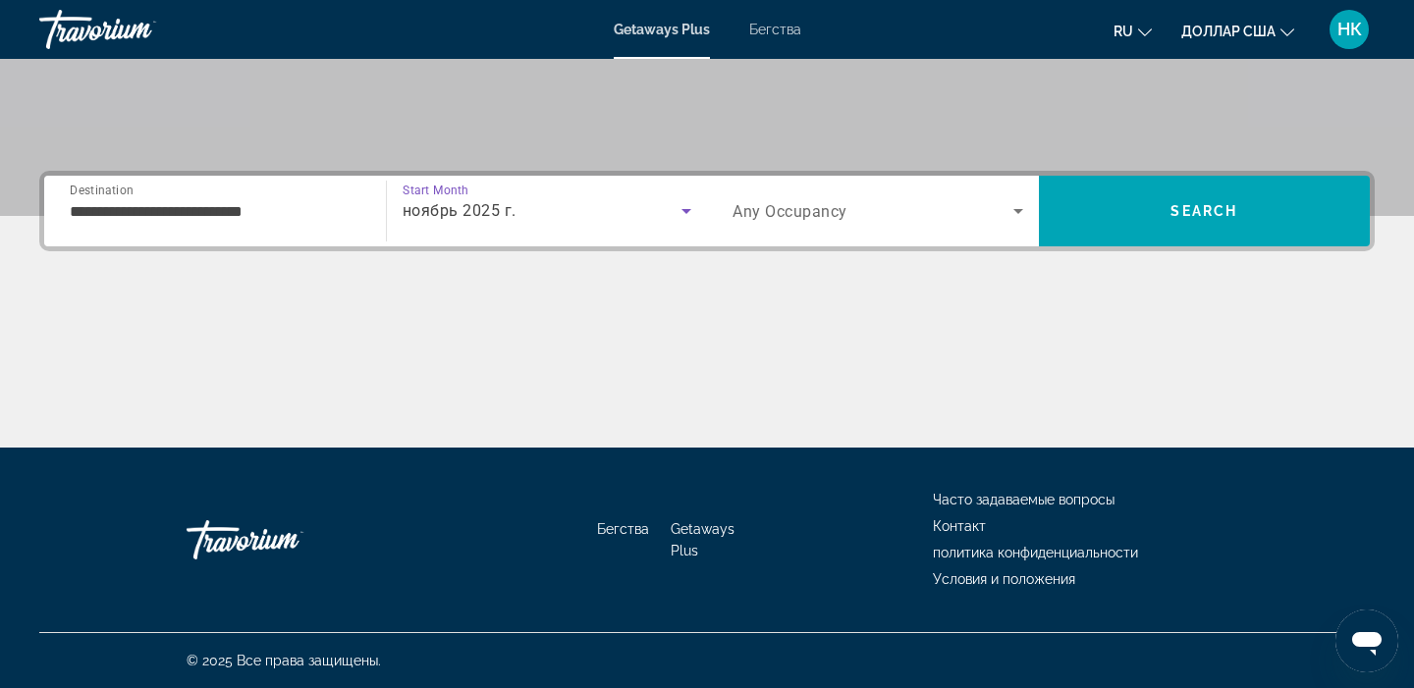
click at [1021, 212] on icon "Search widget" at bounding box center [1018, 211] width 24 height 24
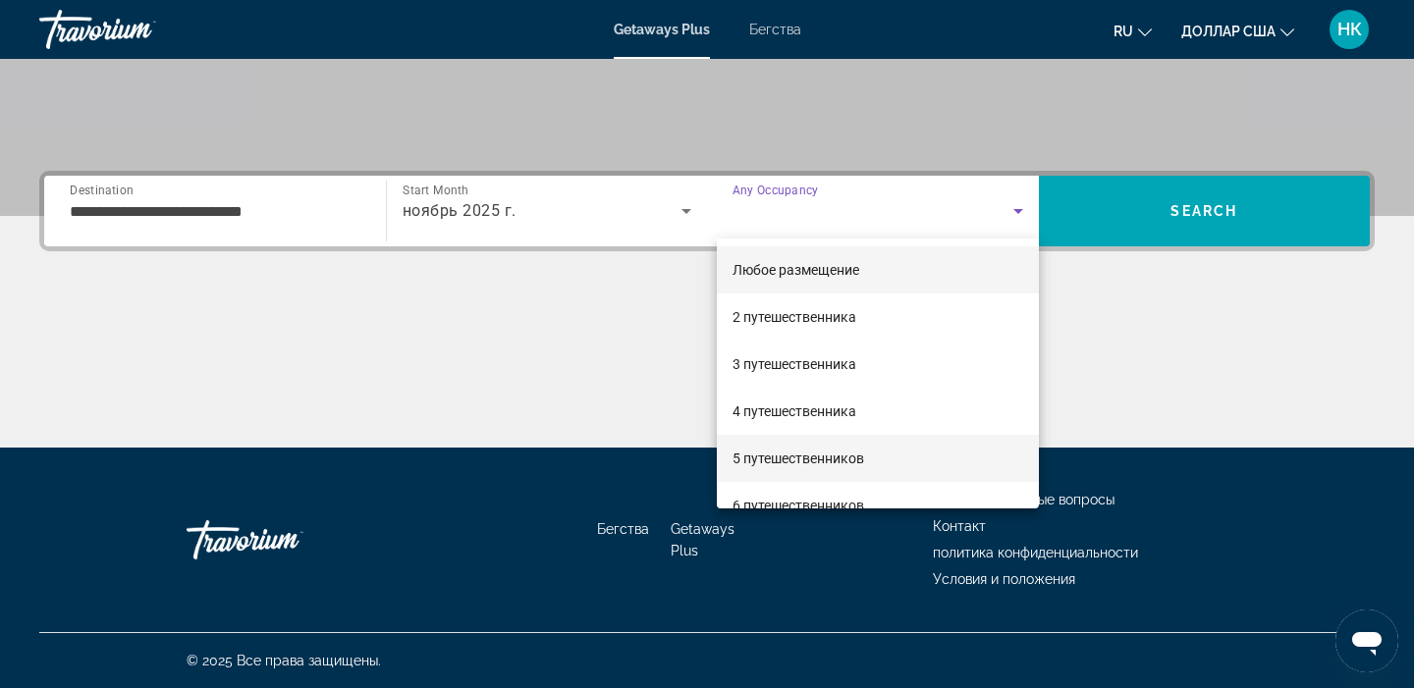
click at [801, 464] on font "5 путешественников" at bounding box center [799, 459] width 132 height 16
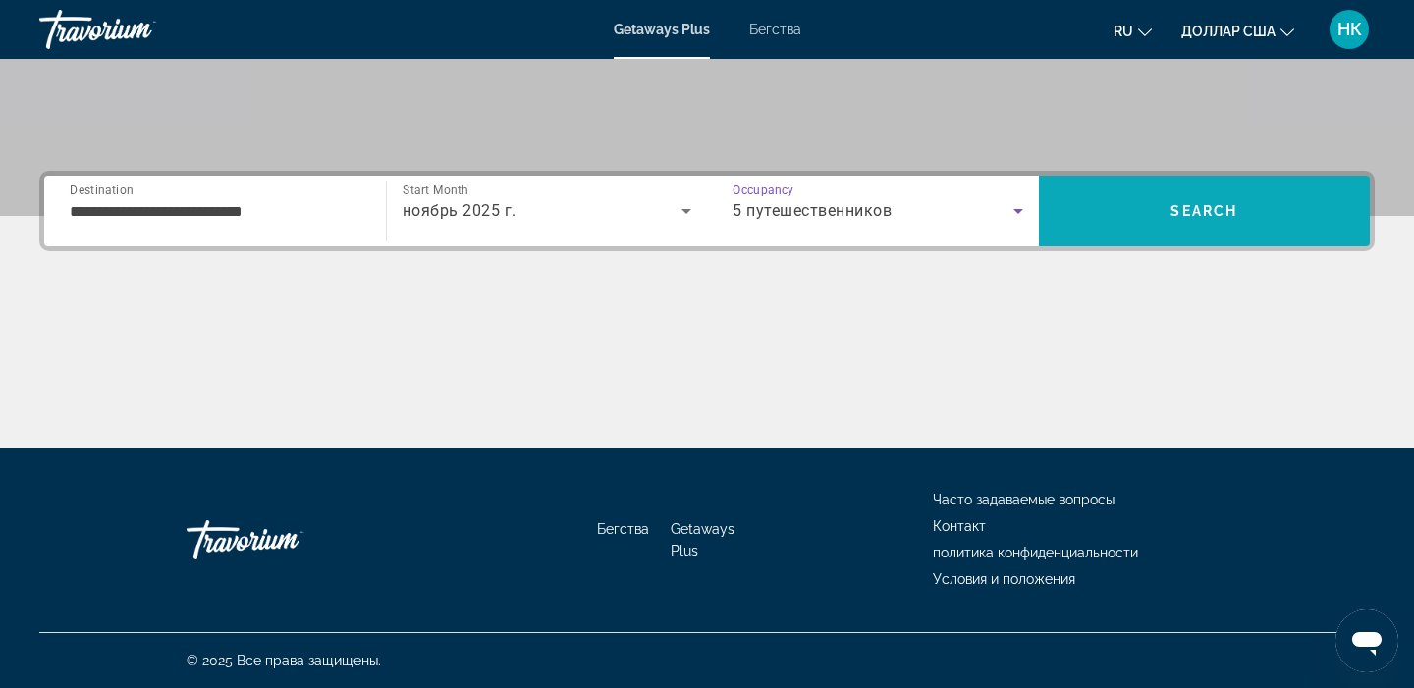
click at [1221, 212] on span "Search" at bounding box center [1203, 211] width 67 height 16
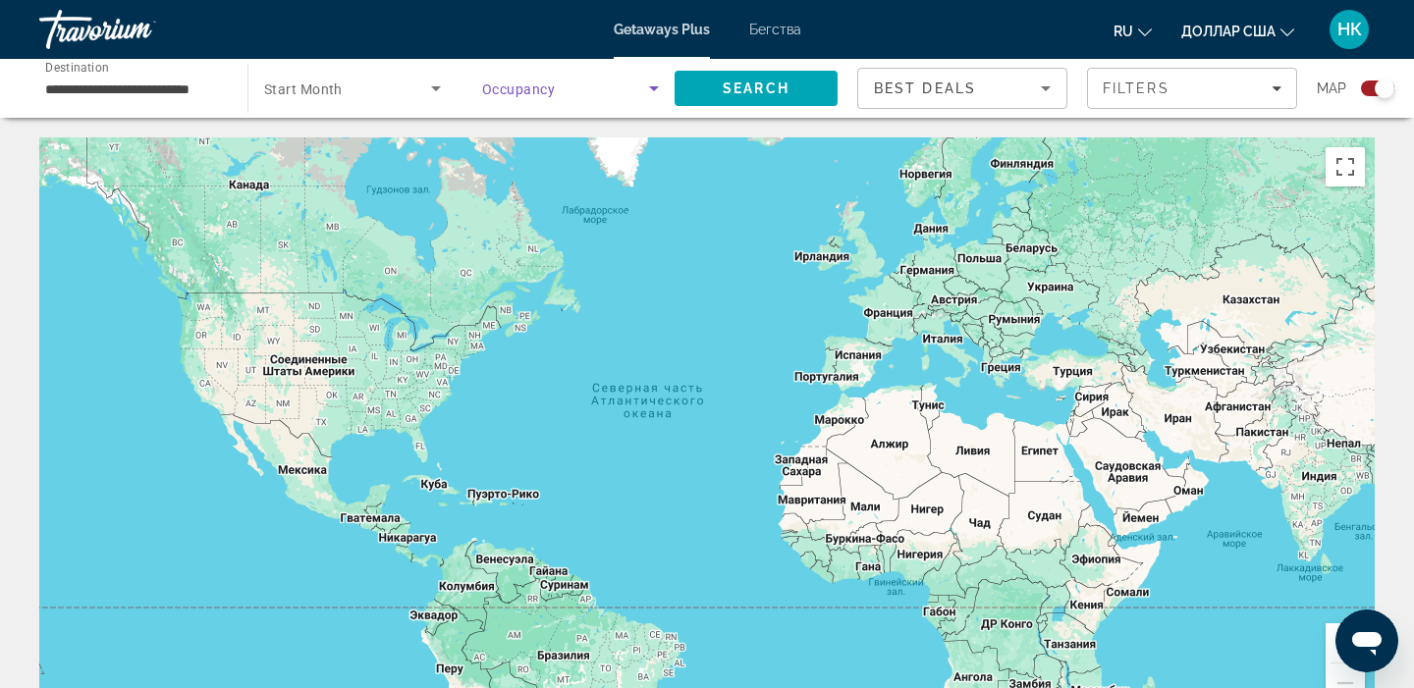
click at [652, 86] on icon "Search widget" at bounding box center [654, 88] width 10 height 5
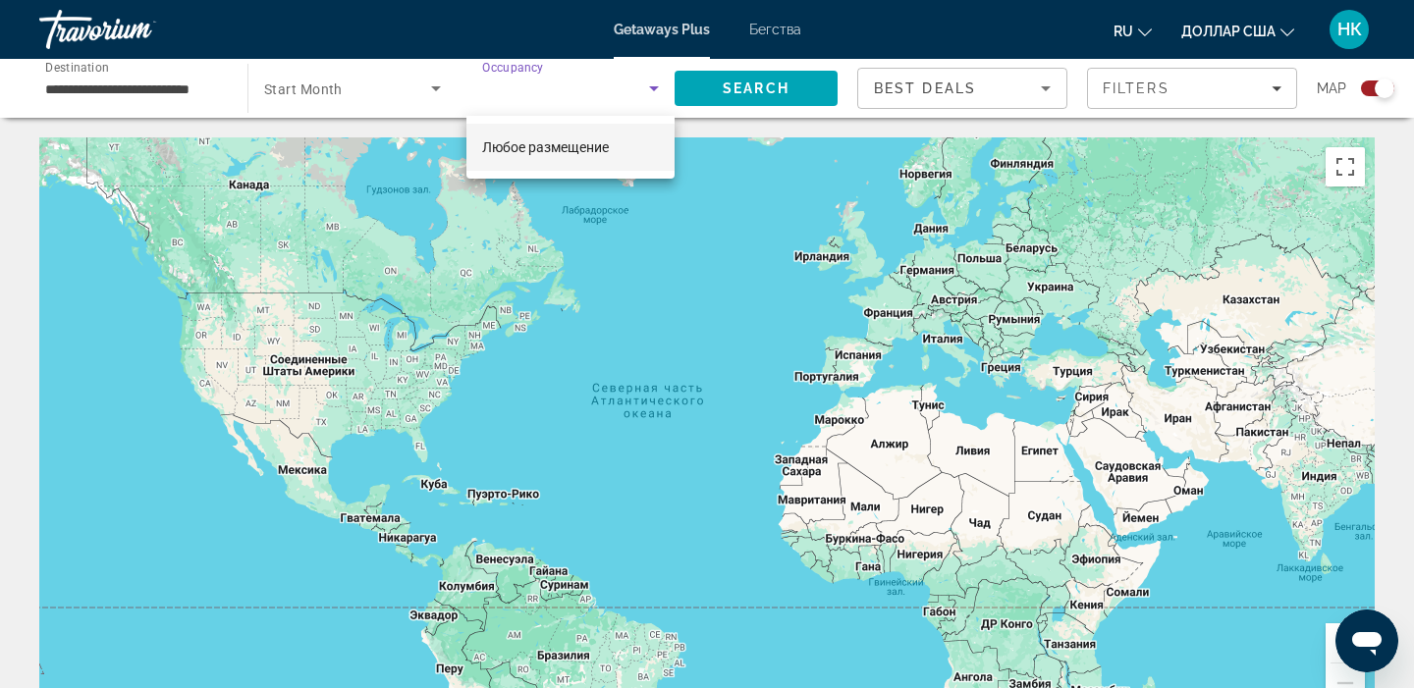
click at [758, 196] on div at bounding box center [707, 344] width 1414 height 688
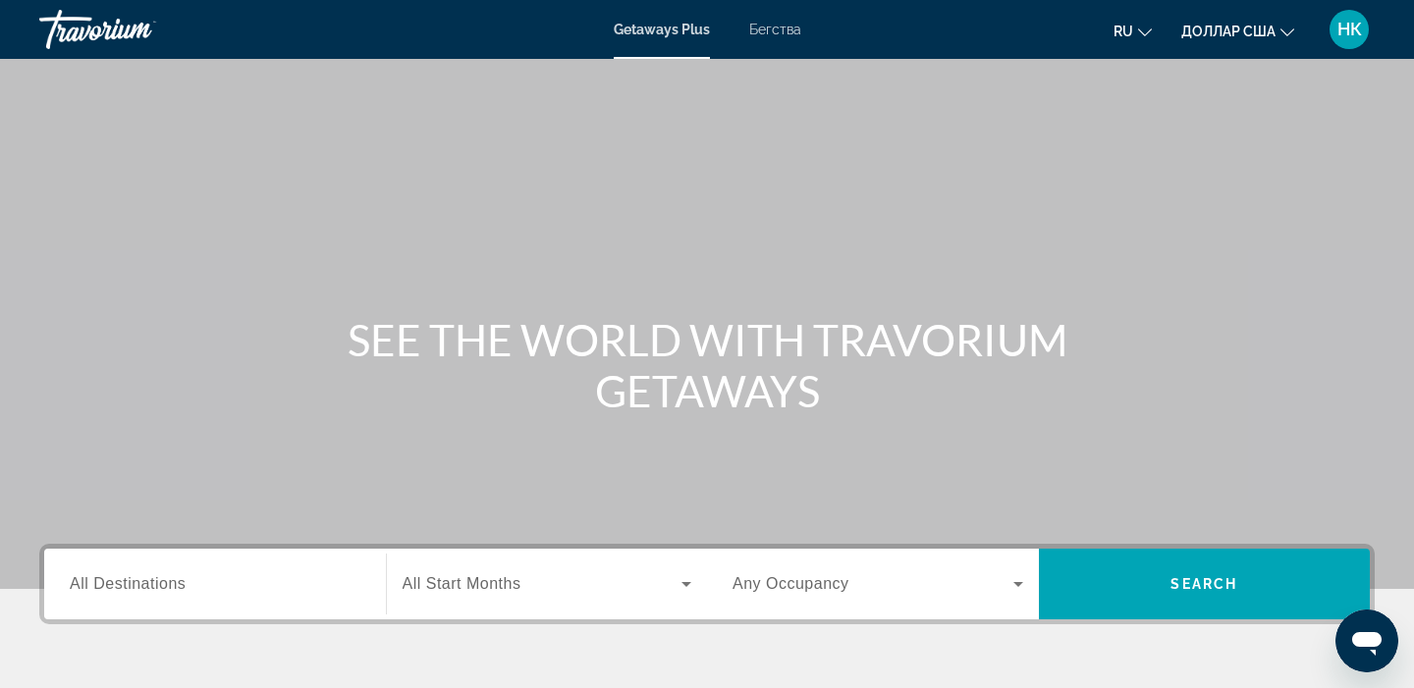
click at [154, 587] on span "All Destinations" at bounding box center [128, 583] width 116 height 17
click at [154, 587] on input "Destination All Destinations" at bounding box center [215, 585] width 291 height 24
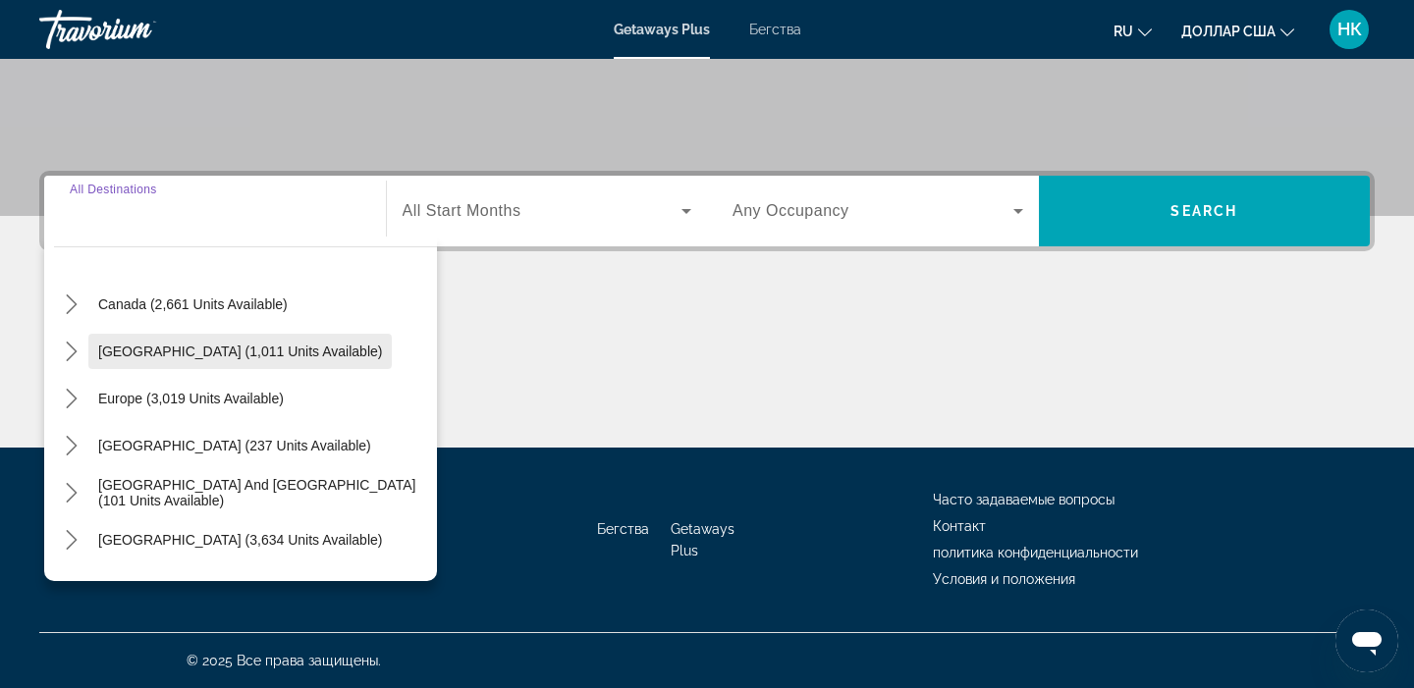
scroll to position [318, 0]
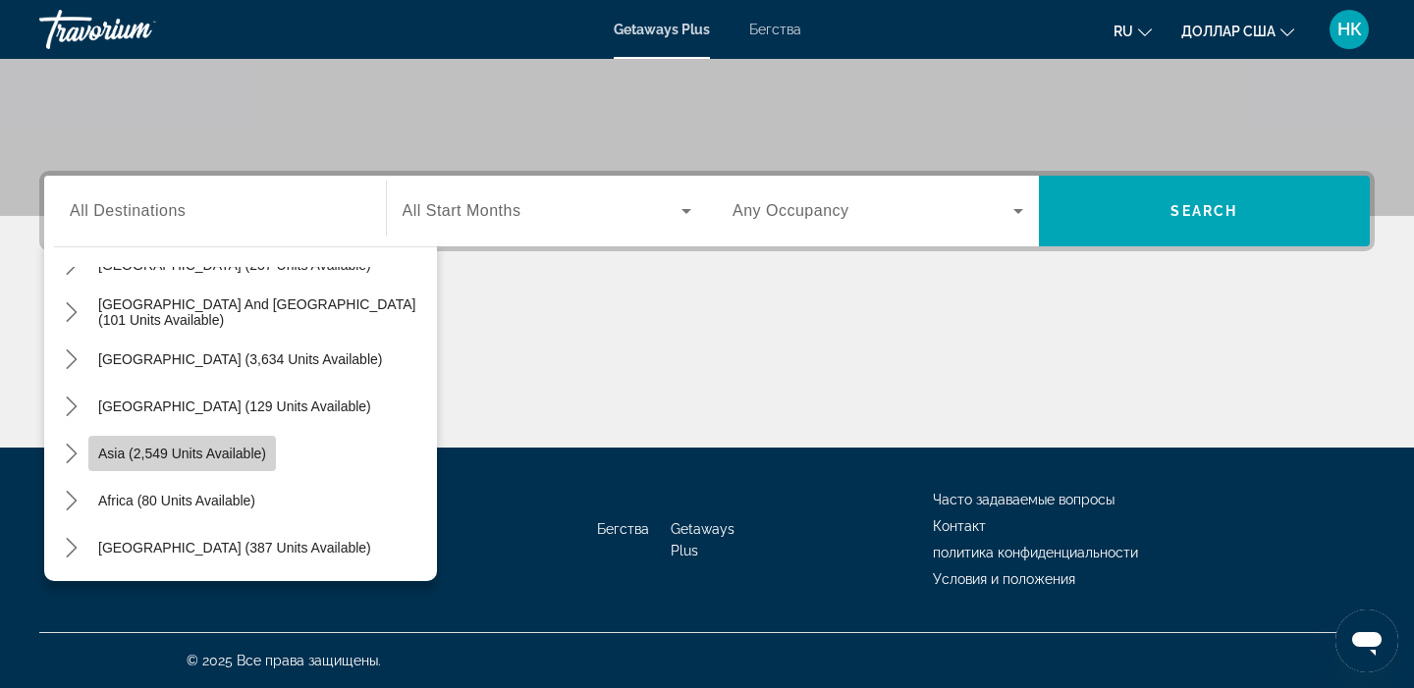
click at [201, 459] on span "Asia (2,549 units available)" at bounding box center [182, 454] width 168 height 16
type input "**********"
